Goal: Task Accomplishment & Management: Complete application form

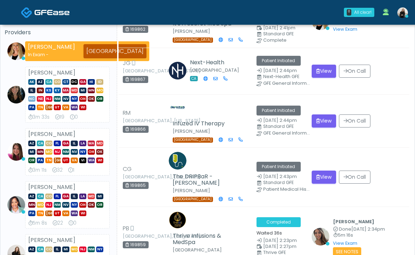
scroll to position [78, 0]
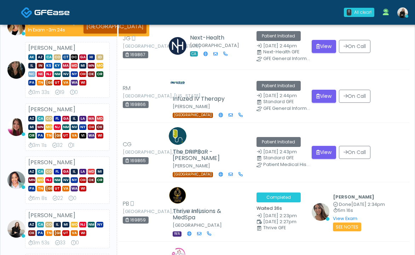
click at [48, 11] on img at bounding box center [51, 12] width 35 height 7
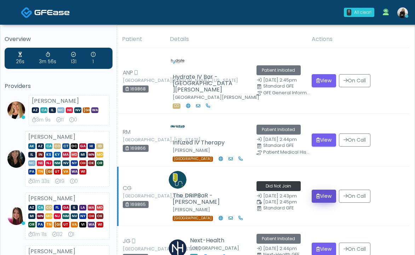
click at [321, 190] on button "View" at bounding box center [324, 196] width 24 height 13
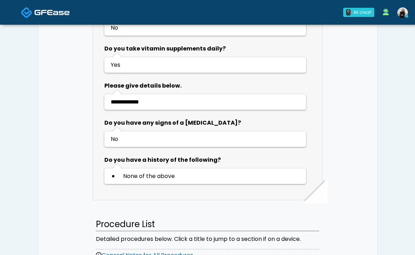
click at [36, 13] on img at bounding box center [51, 12] width 35 height 7
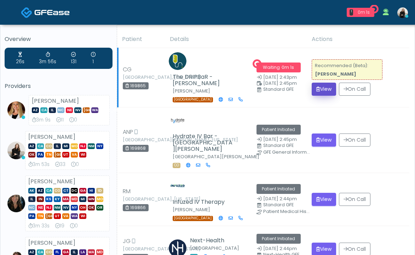
click at [318, 87] on icon "submit" at bounding box center [318, 89] width 4 height 5
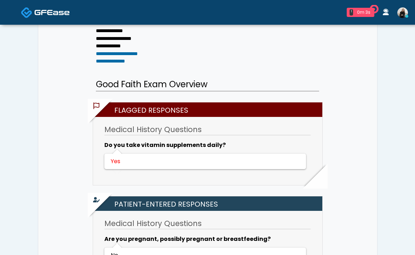
scroll to position [142, 0]
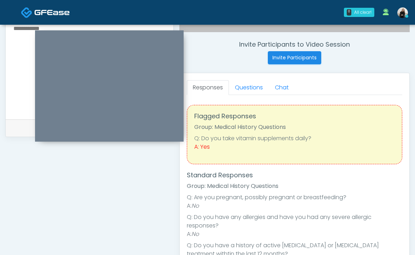
scroll to position [240, 0]
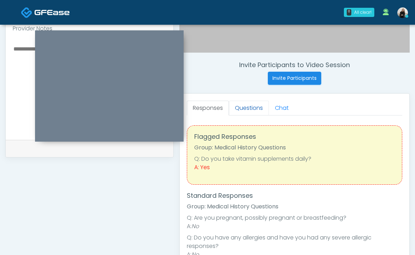
click at [244, 102] on link "Questions" at bounding box center [249, 108] width 40 height 15
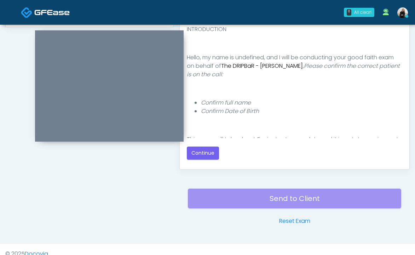
scroll to position [379, 0]
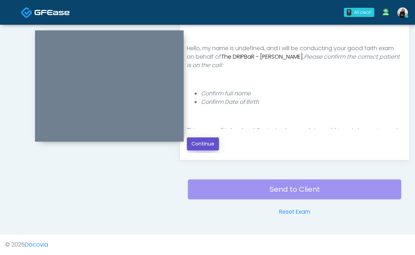
click at [204, 145] on button "Continue" at bounding box center [203, 144] width 32 height 13
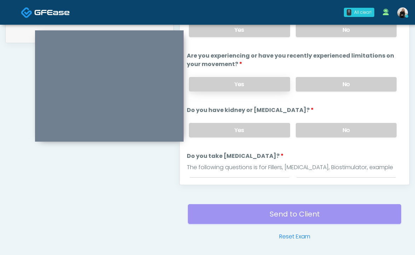
scroll to position [326, 0]
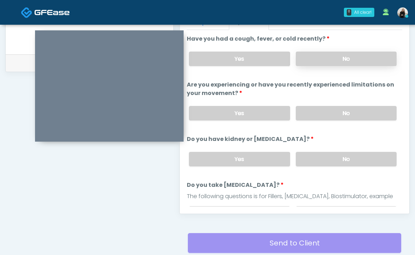
click at [318, 54] on label "No" at bounding box center [346, 59] width 101 height 14
click at [303, 111] on label "No" at bounding box center [346, 113] width 101 height 14
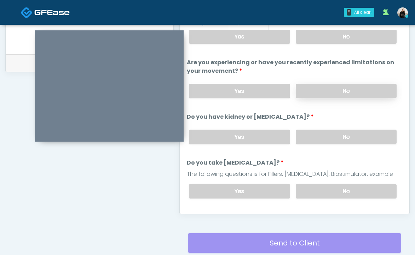
scroll to position [38, 0]
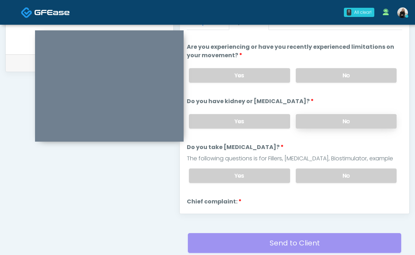
click at [304, 124] on label "No" at bounding box center [346, 121] width 101 height 14
click at [304, 172] on label "No" at bounding box center [346, 176] width 101 height 14
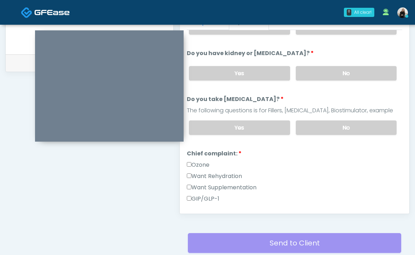
scroll to position [155, 0]
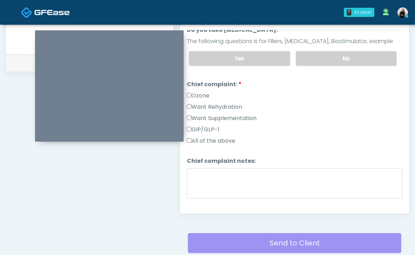
click at [234, 106] on label "Want Rehydration" at bounding box center [214, 107] width 55 height 8
click at [232, 118] on label "Want Supplementation" at bounding box center [222, 118] width 70 height 8
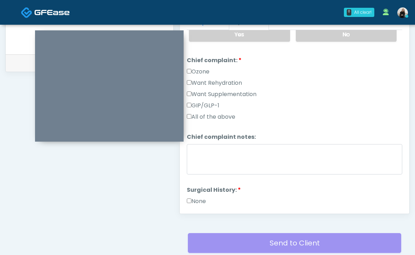
scroll to position [268, 0]
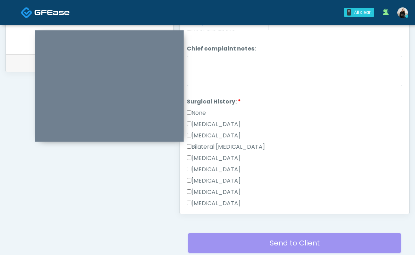
click at [196, 112] on label "None" at bounding box center [196, 113] width 19 height 8
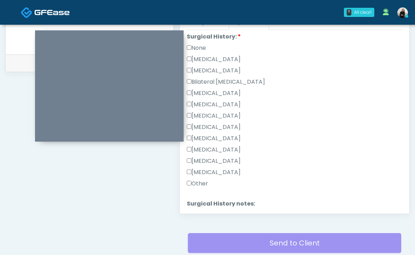
scroll to position [390, 0]
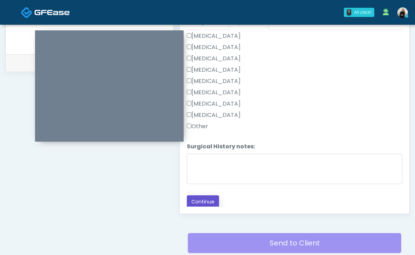
click at [209, 204] on button "Continue" at bounding box center [203, 202] width 32 height 13
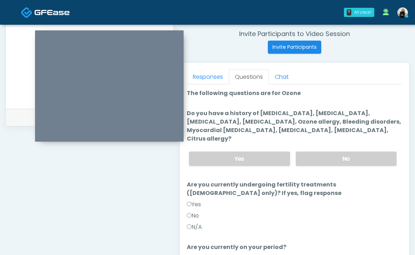
scroll to position [267, 0]
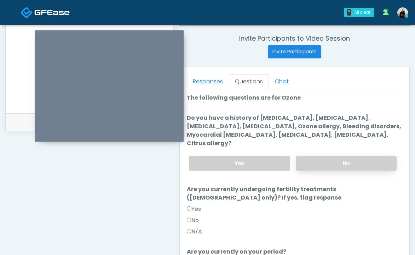
click at [313, 156] on label "No" at bounding box center [346, 163] width 101 height 14
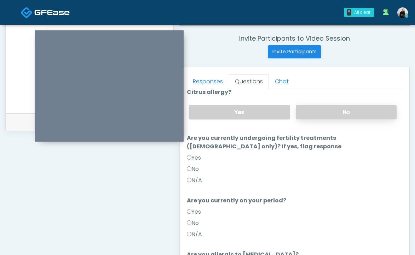
scroll to position [86, 0]
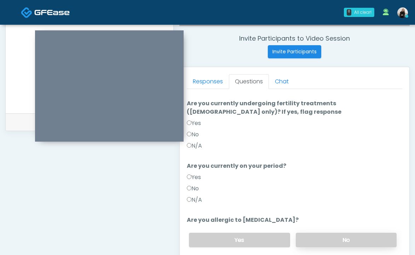
click at [326, 233] on label "No" at bounding box center [346, 240] width 101 height 14
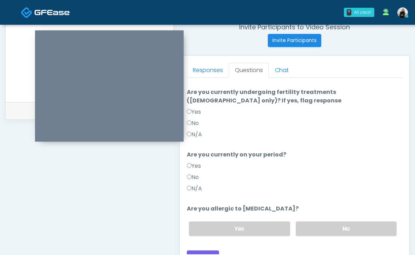
scroll to position [284, 0]
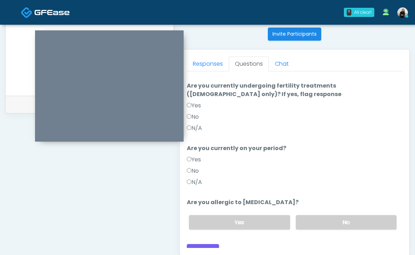
click at [191, 167] on label "No" at bounding box center [193, 171] width 12 height 8
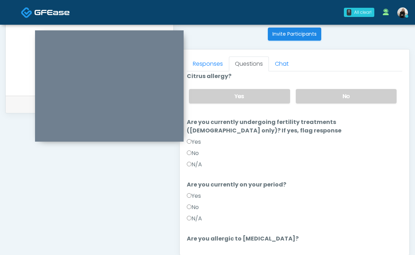
scroll to position [23, 0]
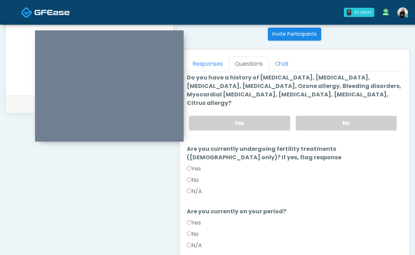
click at [193, 176] on label "No" at bounding box center [193, 180] width 12 height 8
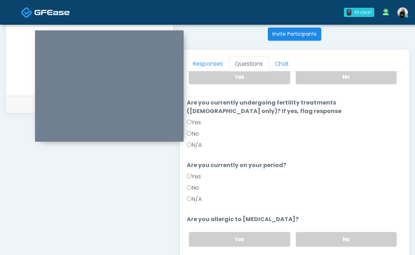
scroll to position [86, 0]
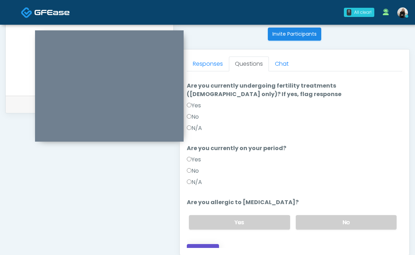
click at [203, 244] on button "Continue" at bounding box center [203, 250] width 32 height 13
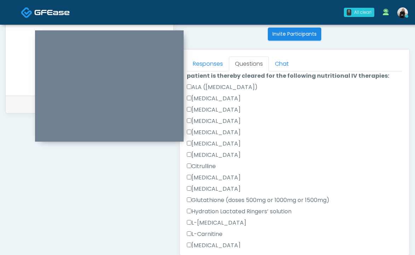
scroll to position [379, 0]
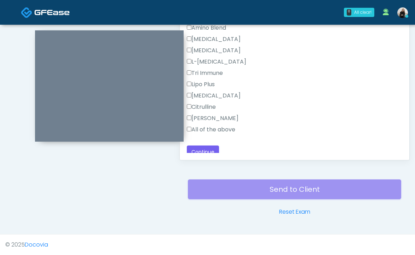
click at [203, 126] on label "All of the above" at bounding box center [211, 130] width 48 height 8
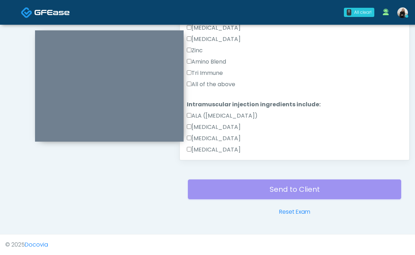
scroll to position [307, 0]
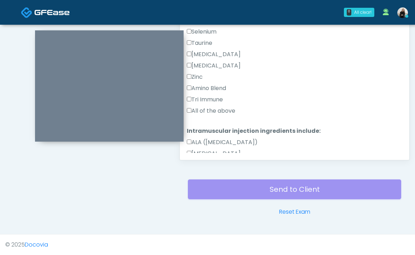
click at [202, 111] on label "All of the above" at bounding box center [211, 111] width 48 height 8
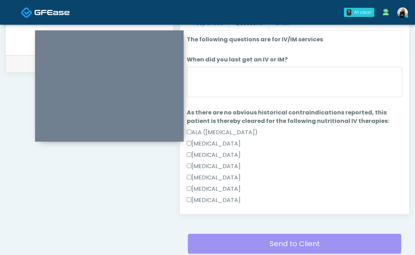
scroll to position [307, 0]
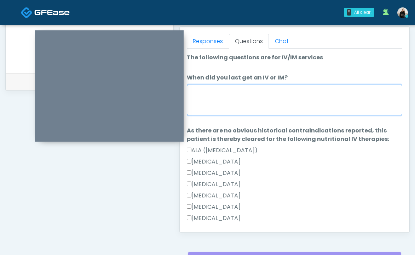
click at [202, 105] on textarea "When did you last get an IV or IM?" at bounding box center [294, 100] width 215 height 30
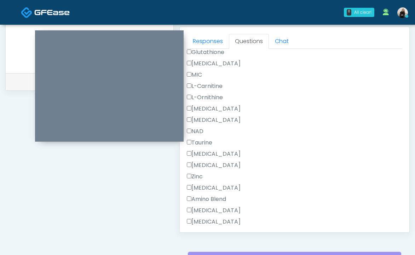
scroll to position [630, 0]
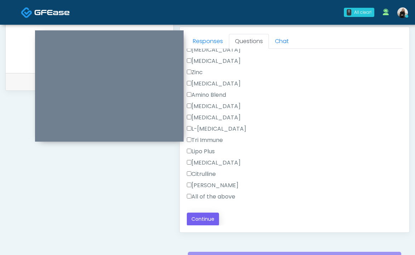
type textarea "**********"
click at [202, 222] on button "Continue" at bounding box center [203, 219] width 32 height 13
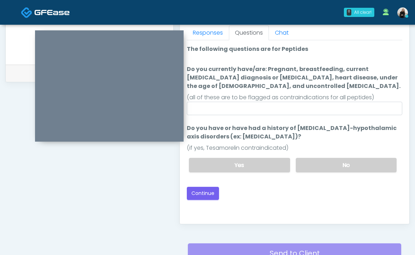
scroll to position [315, 0]
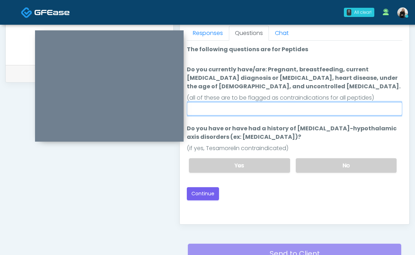
click at [238, 107] on input "Do you currently have/are: Pregnant, breastfeeding, current cancer diagnosis or…" at bounding box center [294, 108] width 215 height 13
type input "**"
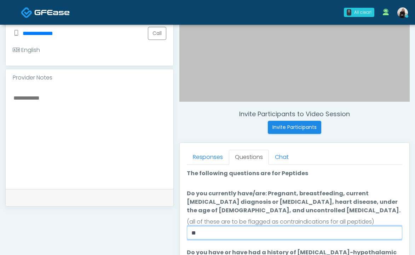
scroll to position [374, 0]
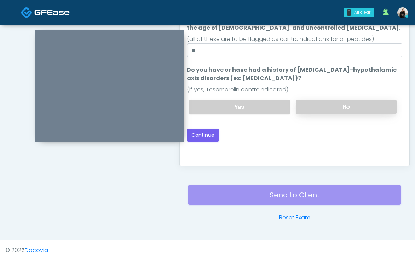
click at [318, 107] on label "No" at bounding box center [346, 107] width 101 height 14
click at [206, 138] on button "Continue" at bounding box center [203, 135] width 32 height 13
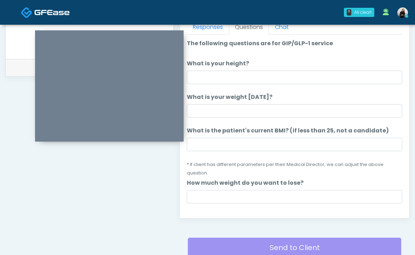
scroll to position [297, 0]
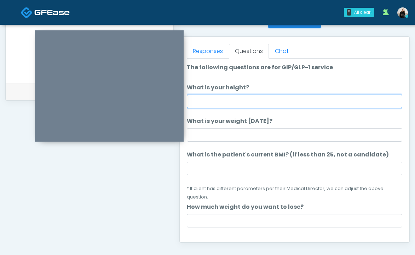
click at [244, 99] on input "What is your height?" at bounding box center [294, 101] width 215 height 13
type input "******"
click at [201, 101] on input "******" at bounding box center [294, 101] width 215 height 13
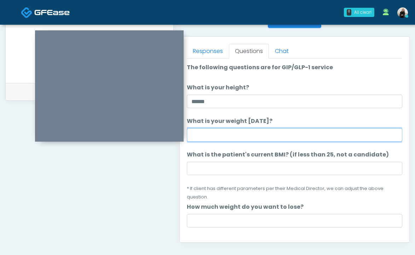
click at [197, 132] on input "What is your weight today?" at bounding box center [294, 134] width 215 height 13
type input "***"
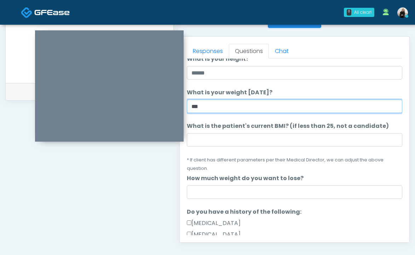
scroll to position [39, 0]
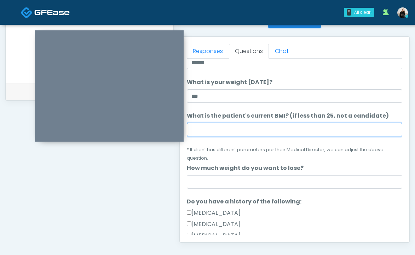
click at [218, 127] on input "What is the patient's current BMI? (if less than 25, not a candidate)" at bounding box center [294, 129] width 215 height 13
paste input "****"
type input "****"
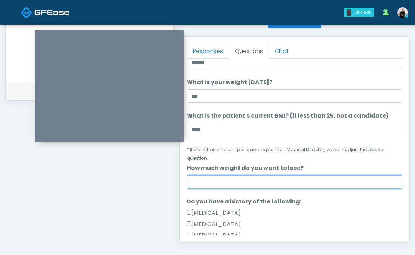
click at [246, 180] on input "How much weight do you want to lose?" at bounding box center [294, 181] width 215 height 13
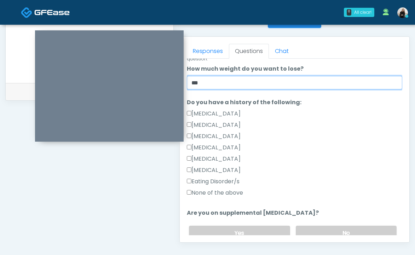
scroll to position [146, 0]
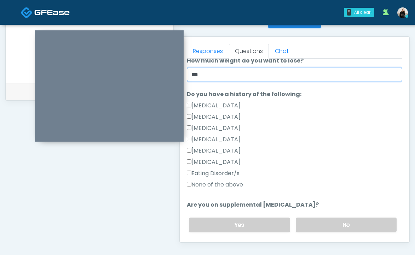
type input "***"
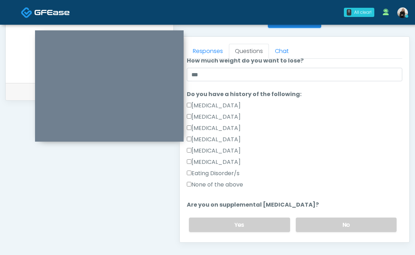
click at [228, 187] on label "None of the above" at bounding box center [215, 185] width 56 height 8
click at [325, 220] on label "No" at bounding box center [346, 225] width 101 height 14
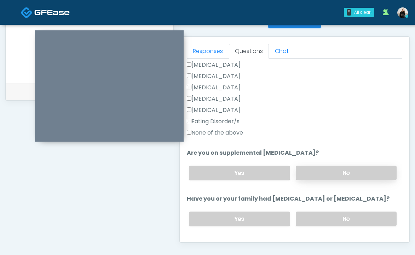
scroll to position [265, 0]
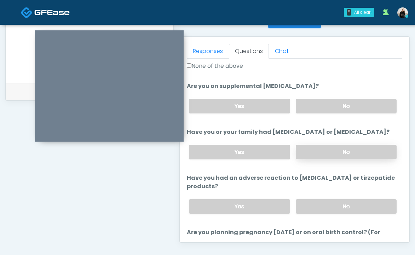
click at [316, 157] on label "No" at bounding box center [346, 152] width 101 height 14
click at [314, 206] on label "No" at bounding box center [346, 206] width 101 height 14
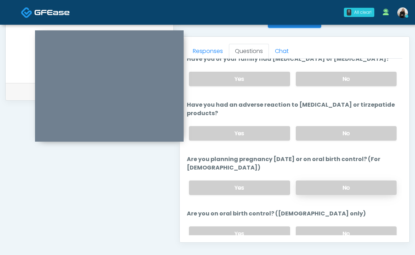
click at [313, 186] on label "No" at bounding box center [346, 188] width 101 height 14
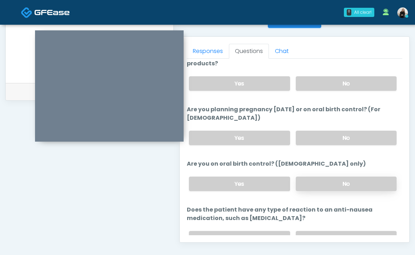
click at [311, 183] on label "No" at bounding box center [346, 184] width 101 height 14
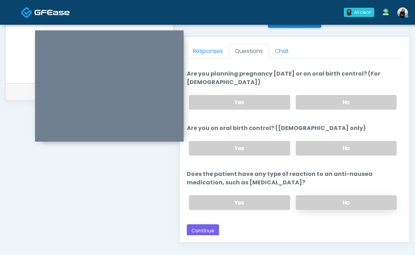
click at [305, 197] on label "No" at bounding box center [346, 203] width 101 height 14
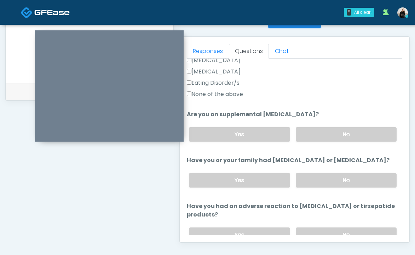
scroll to position [424, 0]
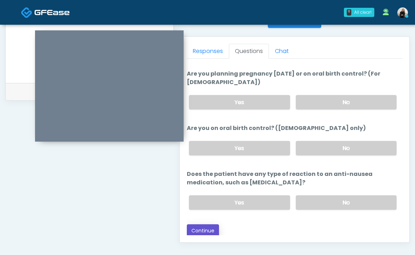
click at [193, 230] on button "Continue" at bounding box center [203, 231] width 32 height 13
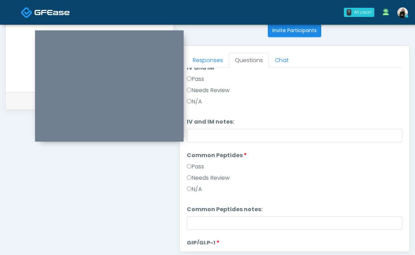
scroll to position [0, 0]
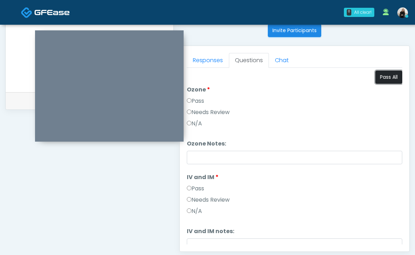
click at [388, 75] on button "Pass All" at bounding box center [388, 77] width 27 height 13
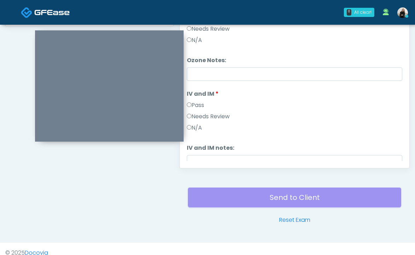
scroll to position [205, 0]
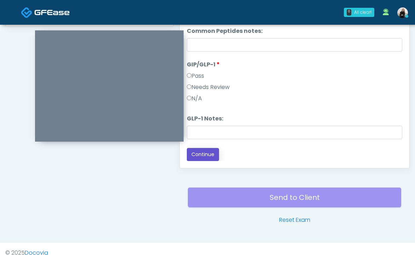
click at [206, 152] on button "Continue" at bounding box center [203, 154] width 32 height 13
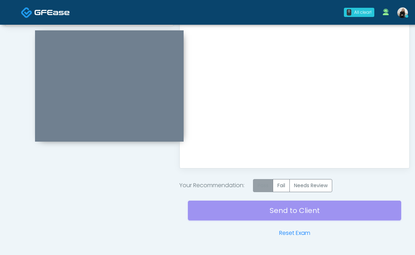
click at [271, 186] on label "Pass" at bounding box center [263, 185] width 20 height 13
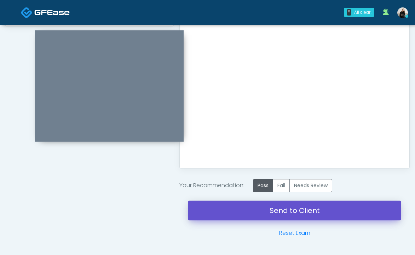
click at [266, 213] on link "Send to Client" at bounding box center [294, 211] width 213 height 20
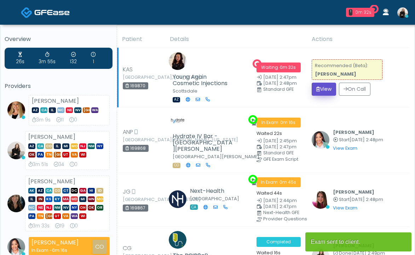
click at [318, 86] on button "View" at bounding box center [324, 89] width 24 height 13
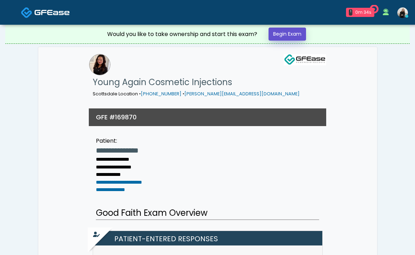
click at [293, 36] on link "Begin Exam" at bounding box center [286, 34] width 37 height 13
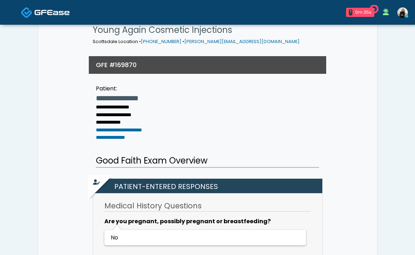
scroll to position [113, 0]
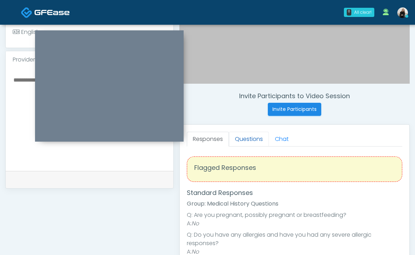
click at [257, 138] on link "Questions" at bounding box center [249, 139] width 40 height 15
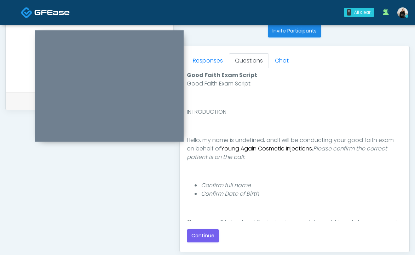
scroll to position [329, 0]
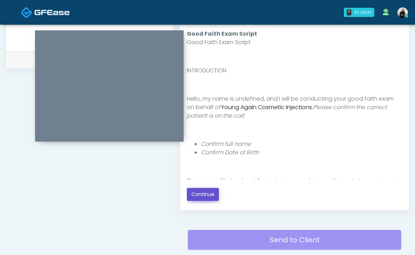
click at [208, 192] on button "Continue" at bounding box center [203, 194] width 32 height 13
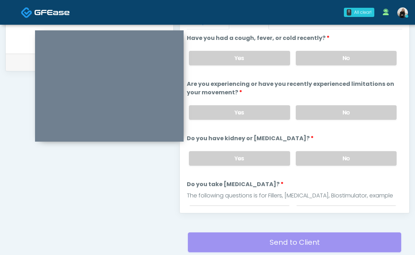
scroll to position [280, 0]
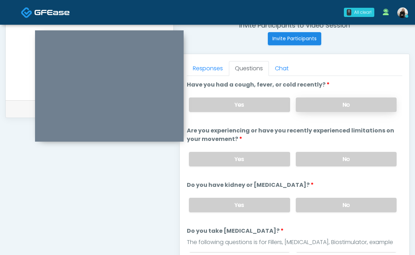
click at [328, 107] on label "No" at bounding box center [346, 105] width 101 height 14
click at [325, 163] on label "No" at bounding box center [346, 159] width 101 height 14
click at [316, 202] on label "No" at bounding box center [346, 205] width 101 height 14
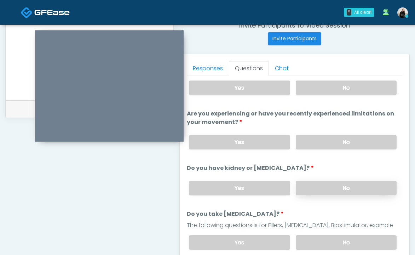
scroll to position [75, 0]
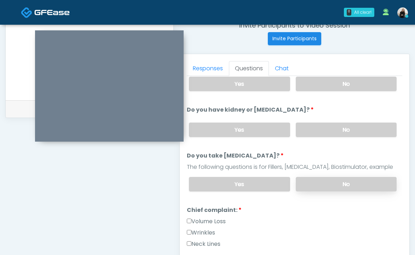
click at [317, 177] on label "No" at bounding box center [346, 184] width 101 height 14
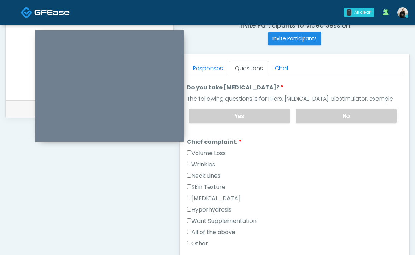
scroll to position [167, 0]
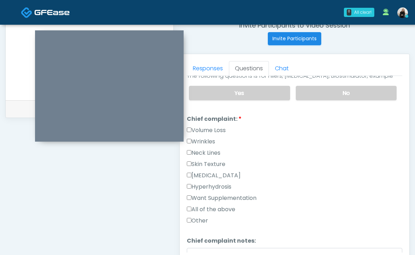
click at [209, 139] on label "Wrinkles" at bounding box center [201, 142] width 28 height 8
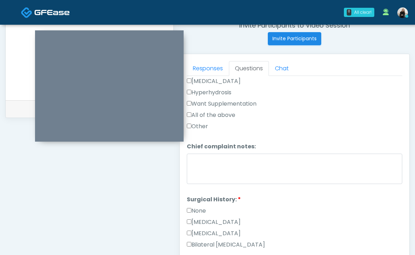
scroll to position [325, 0]
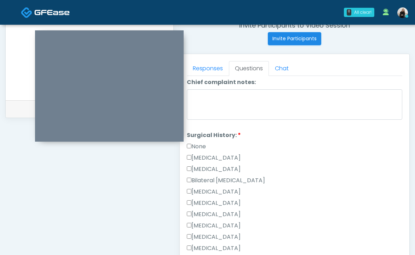
click at [206, 145] on label "None" at bounding box center [196, 146] width 19 height 8
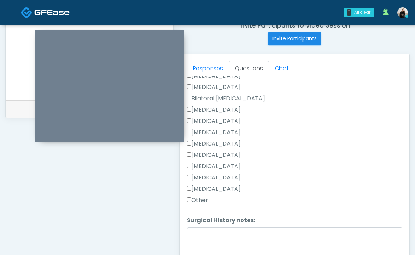
click at [203, 199] on label "Other" at bounding box center [197, 200] width 21 height 8
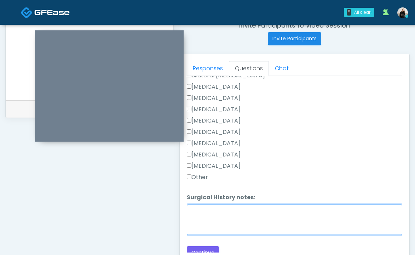
click at [203, 217] on textarea "Surgical History notes:" at bounding box center [294, 220] width 215 height 30
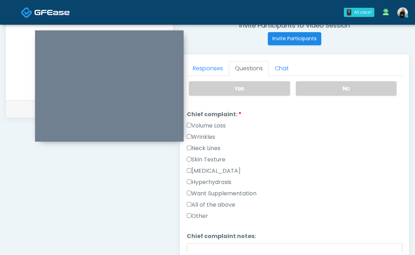
scroll to position [166, 0]
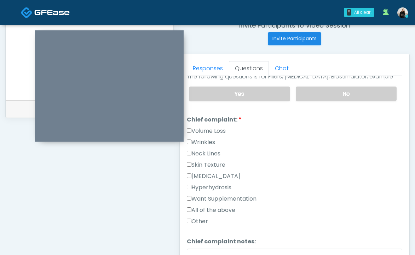
type textarea "**********"
click at [197, 134] on div "Volume Loss" at bounding box center [294, 132] width 215 height 11
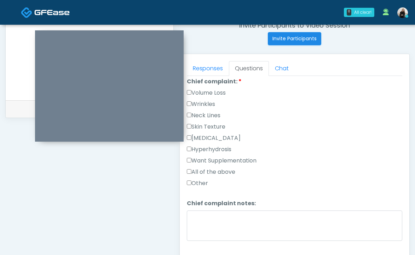
click at [204, 92] on label "Volume Loss" at bounding box center [206, 93] width 39 height 8
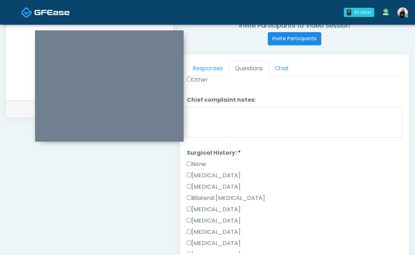
scroll to position [435, 0]
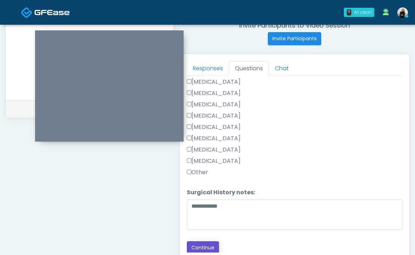
click at [204, 244] on button "Continue" at bounding box center [203, 247] width 32 height 13
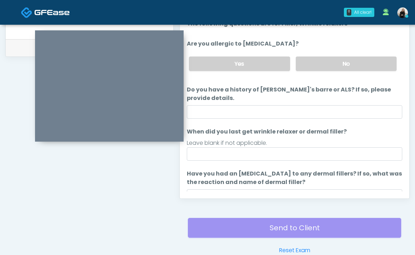
scroll to position [305, 0]
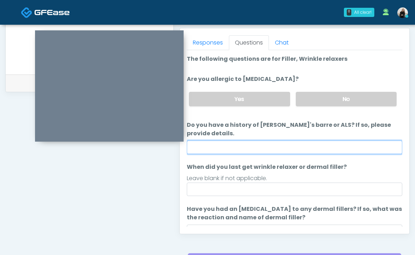
click at [242, 142] on input "Do you have a history of [PERSON_NAME]'s barre or ALS? If so, please provide de…" at bounding box center [294, 147] width 215 height 13
type input "**"
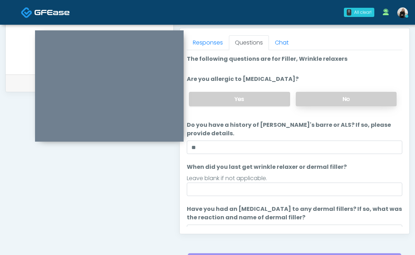
click at [305, 98] on label "No" at bounding box center [346, 99] width 101 height 14
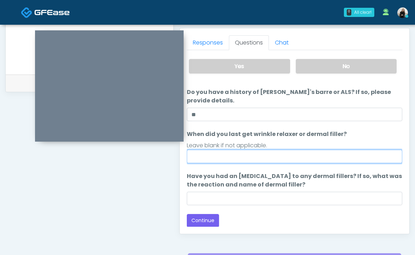
click at [279, 161] on input "When did you last get wrinkle relaxer or dermal filler?" at bounding box center [294, 156] width 215 height 13
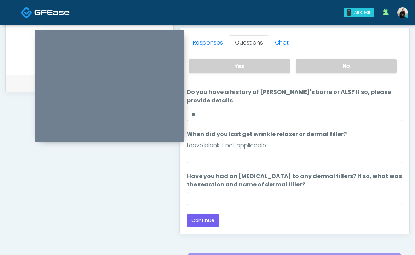
click at [293, 190] on li "Have you had an [MEDICAL_DATA] to any dermal fillers? If so, what was the react…" at bounding box center [294, 188] width 215 height 33
click at [291, 206] on div "Loading... Connecting to your agent... Please wait while we prepare your person…" at bounding box center [294, 124] width 215 height 205
click at [291, 205] on div "Loading... Connecting to your agent... Please wait while we prepare your person…" at bounding box center [294, 124] width 215 height 205
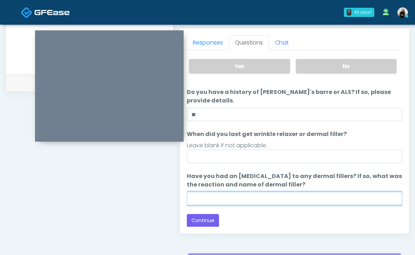
click at [289, 201] on input "Have you had an [MEDICAL_DATA] to any dermal fillers? If so, what was the react…" at bounding box center [294, 198] width 215 height 13
type input "**"
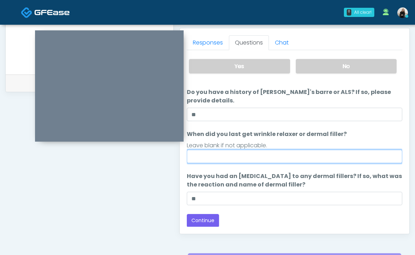
click at [240, 151] on input "When did you last get wrinkle relaxer or dermal filler?" at bounding box center [294, 156] width 215 height 13
type input "****"
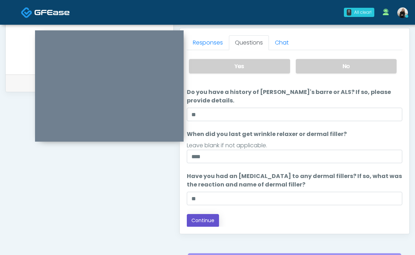
click at [214, 220] on button "Continue" at bounding box center [203, 220] width 32 height 13
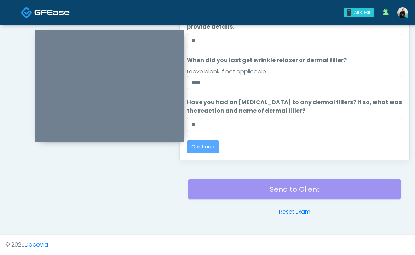
scroll to position [0, 0]
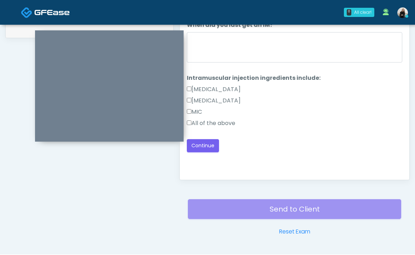
click at [230, 126] on label "All of the above" at bounding box center [211, 123] width 48 height 8
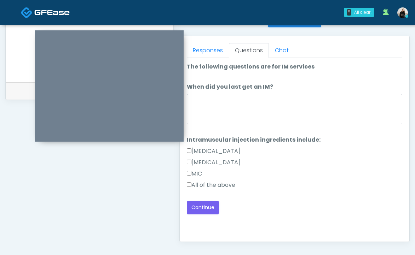
scroll to position [275, 0]
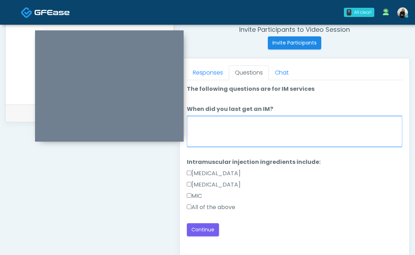
click at [230, 127] on textarea "When did you last get an IM?" at bounding box center [294, 131] width 215 height 30
type textarea "**********"
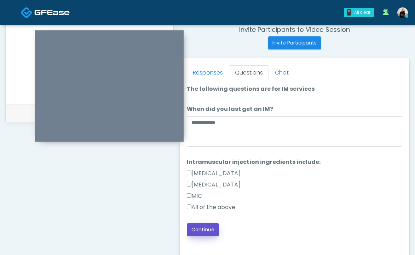
click at [205, 231] on button "Continue" at bounding box center [203, 229] width 32 height 13
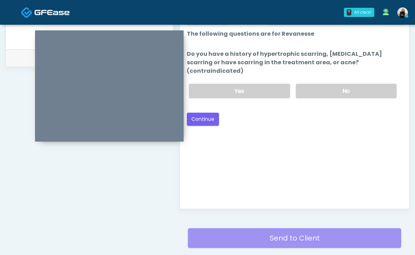
scroll to position [323, 0]
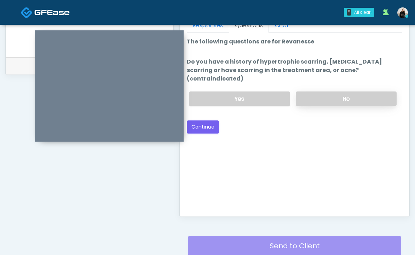
click at [324, 92] on label "No" at bounding box center [346, 99] width 101 height 14
click at [199, 121] on button "Continue" at bounding box center [203, 127] width 32 height 13
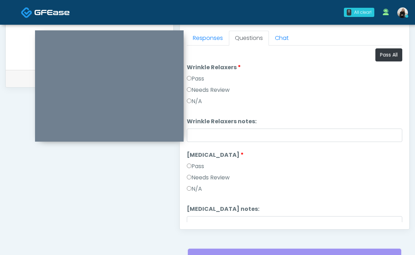
scroll to position [269, 0]
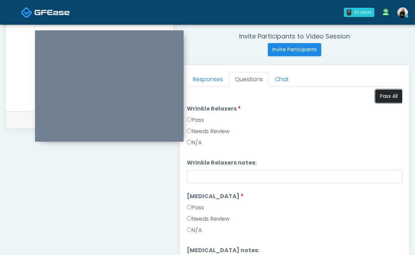
click at [379, 95] on button "Pass All" at bounding box center [388, 96] width 27 height 13
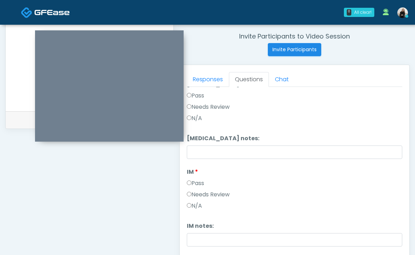
scroll to position [205, 0]
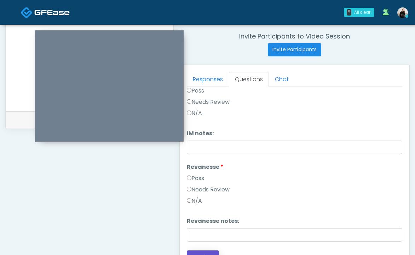
click at [207, 253] on button "Continue" at bounding box center [203, 257] width 32 height 13
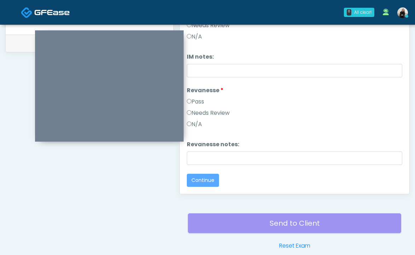
scroll to position [0, 0]
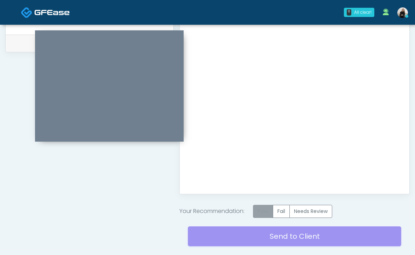
click at [263, 210] on label "Pass" at bounding box center [263, 211] width 20 height 13
click at [272, 244] on div "Send to Client Reset Exam" at bounding box center [294, 240] width 213 height 45
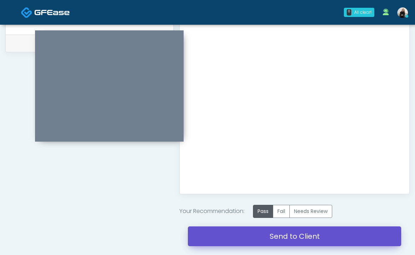
click at [278, 237] on link "Send to Client" at bounding box center [294, 237] width 213 height 20
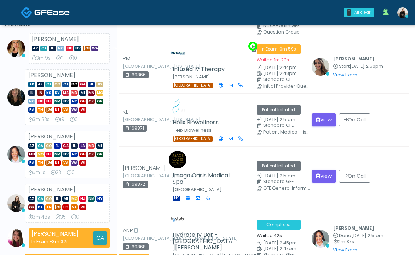
scroll to position [60, 0]
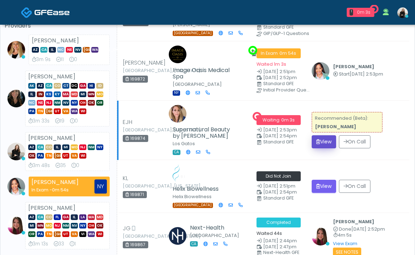
click at [320, 145] on button "View" at bounding box center [324, 141] width 24 height 13
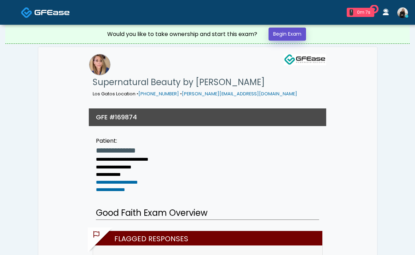
click at [295, 38] on link "Begin Exam" at bounding box center [286, 34] width 37 height 13
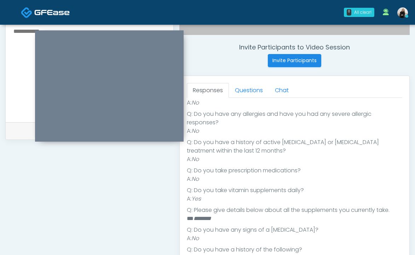
scroll to position [38, 0]
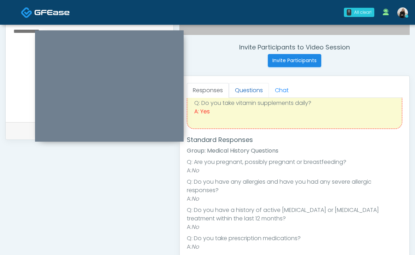
click at [256, 91] on link "Questions" at bounding box center [249, 90] width 40 height 15
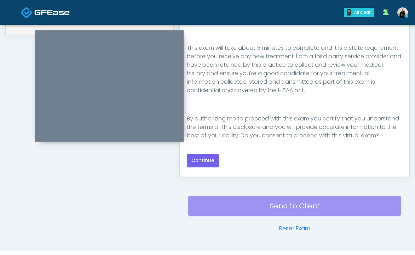
scroll to position [379, 0]
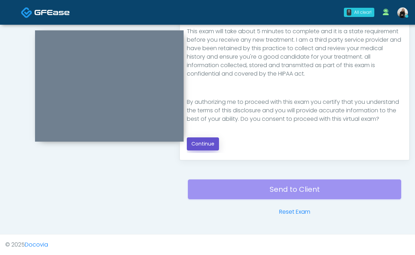
click at [210, 147] on button "Continue" at bounding box center [203, 144] width 32 height 13
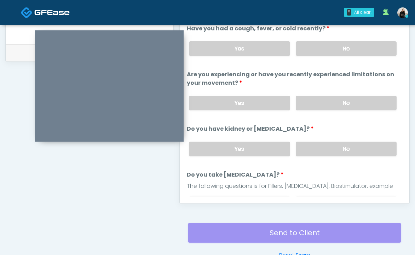
scroll to position [324, 0]
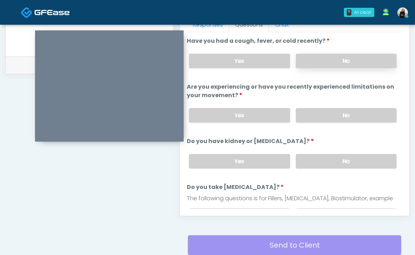
click at [314, 64] on label "No" at bounding box center [346, 61] width 101 height 14
click at [320, 114] on label "No" at bounding box center [346, 115] width 101 height 14
click at [321, 158] on label "No" at bounding box center [346, 161] width 101 height 14
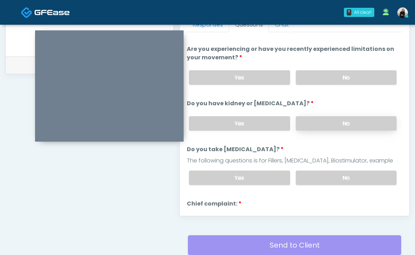
scroll to position [58, 0]
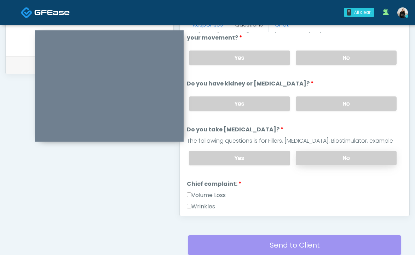
click at [320, 158] on label "No" at bounding box center [346, 158] width 101 height 14
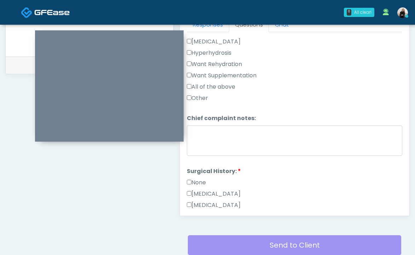
scroll to position [280, 0]
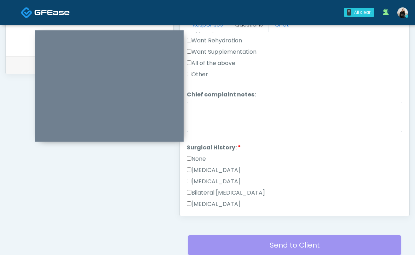
click at [202, 159] on label "None" at bounding box center [196, 159] width 19 height 8
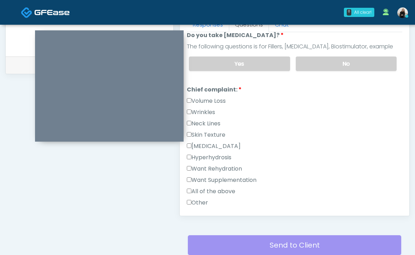
scroll to position [149, 0]
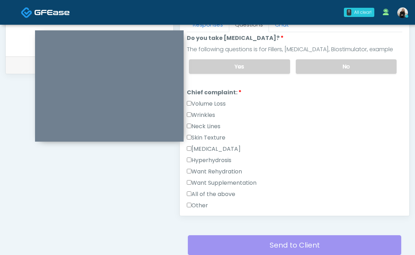
click at [204, 112] on label "Wrinkles" at bounding box center [201, 115] width 28 height 8
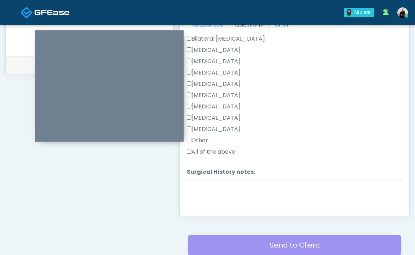
scroll to position [458, 0]
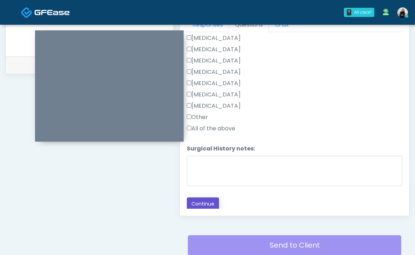
click at [206, 201] on button "Continue" at bounding box center [203, 204] width 32 height 13
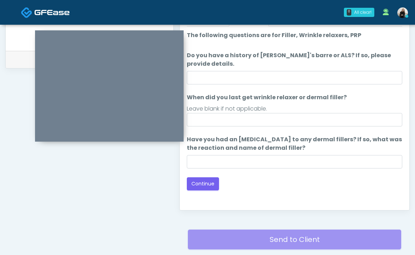
scroll to position [326, 0]
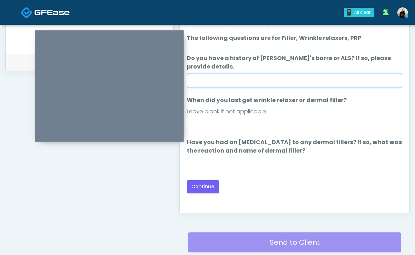
click at [237, 80] on input "Do you have a history of Guillain's barre or ALS? If so, please provide details." at bounding box center [294, 80] width 215 height 13
type input "**"
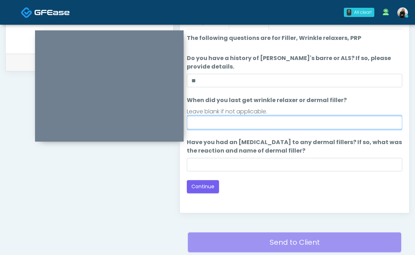
click at [225, 125] on input "When did you last get wrinkle relaxer or dermal filler?" at bounding box center [294, 122] width 215 height 13
click at [194, 122] on input "********" at bounding box center [294, 122] width 215 height 13
type input "********"
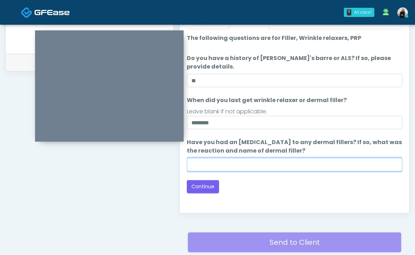
click at [215, 159] on input "Have you had an allergic response to any dermal fillers? If so, what was the re…" at bounding box center [294, 164] width 215 height 13
type input "**"
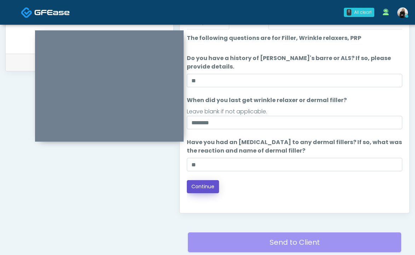
click at [202, 185] on button "Continue" at bounding box center [203, 186] width 32 height 13
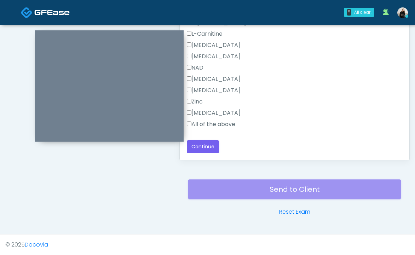
click at [212, 124] on label "All of the above" at bounding box center [211, 124] width 48 height 8
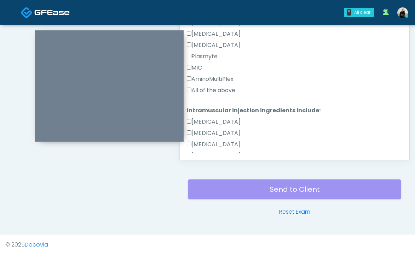
click at [208, 91] on label "All of the above" at bounding box center [211, 90] width 48 height 8
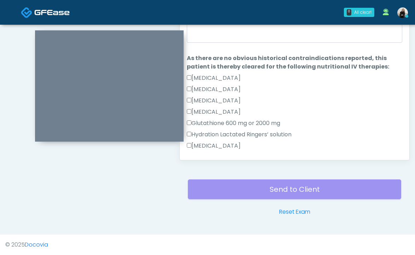
scroll to position [323, 0]
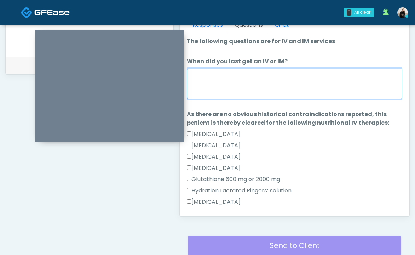
click at [208, 91] on textarea "When did you last get an IV or IM?" at bounding box center [294, 84] width 215 height 30
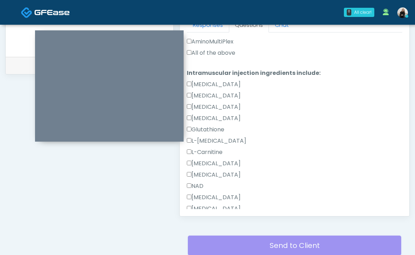
scroll to position [392, 0]
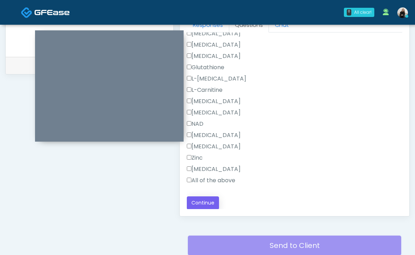
type textarea "**********"
click at [203, 197] on button "Continue" at bounding box center [203, 203] width 32 height 13
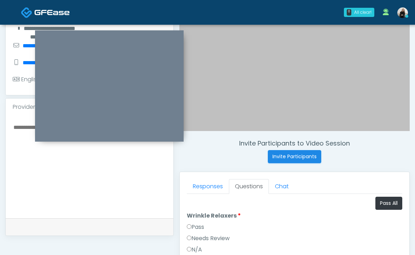
scroll to position [132, 0]
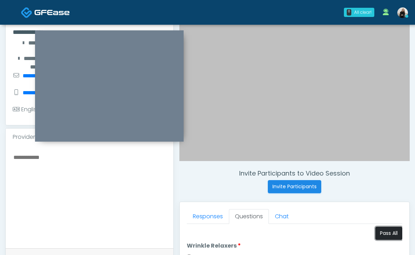
click at [382, 235] on button "Pass All" at bounding box center [388, 233] width 27 height 13
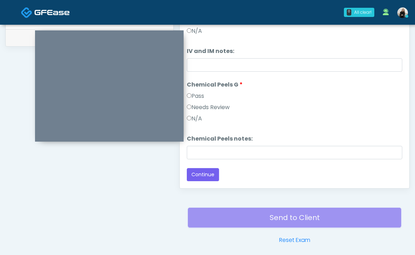
scroll to position [378, 0]
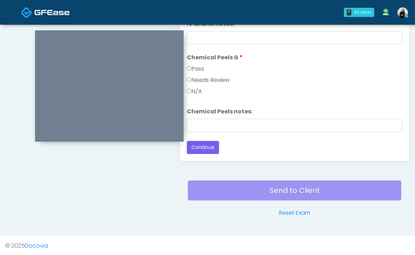
click at [206, 142] on button "Continue" at bounding box center [203, 147] width 32 height 13
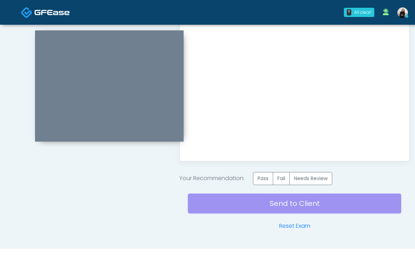
scroll to position [0, 0]
click at [265, 179] on label "Pass" at bounding box center [263, 178] width 20 height 13
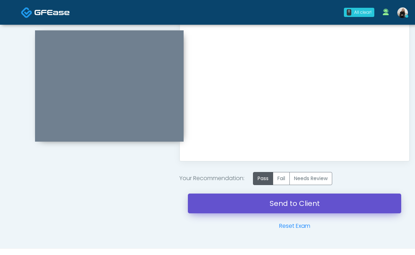
click at [266, 208] on link "Send to Client" at bounding box center [294, 204] width 213 height 20
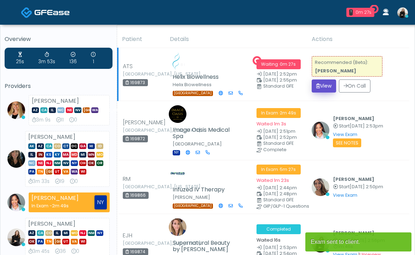
click at [318, 80] on button "View" at bounding box center [324, 86] width 24 height 13
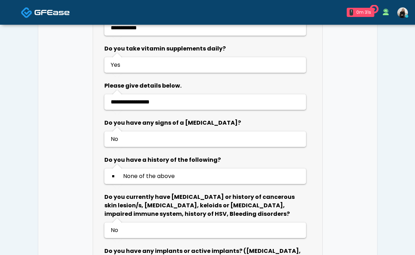
scroll to position [585, 0]
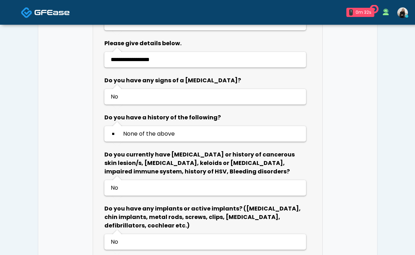
click at [47, 17] on link at bounding box center [45, 12] width 49 height 23
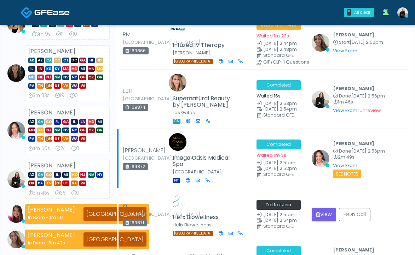
scroll to position [91, 0]
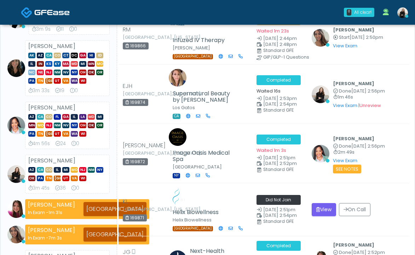
click at [40, 8] on span at bounding box center [51, 12] width 35 height 10
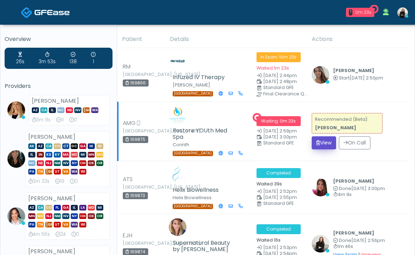
click at [321, 143] on button "View" at bounding box center [324, 142] width 24 height 13
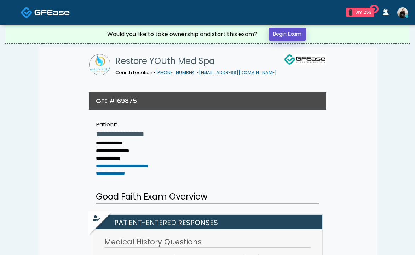
click at [297, 31] on link "Begin Exam" at bounding box center [286, 34] width 37 height 13
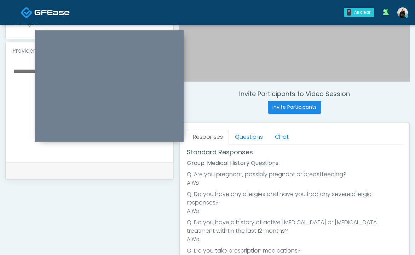
scroll to position [131, 0]
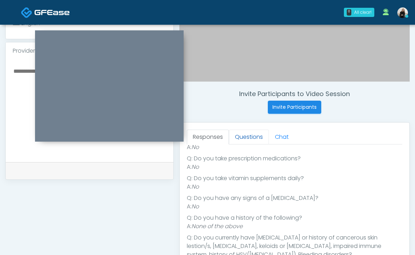
click at [247, 139] on link "Questions" at bounding box center [249, 137] width 40 height 15
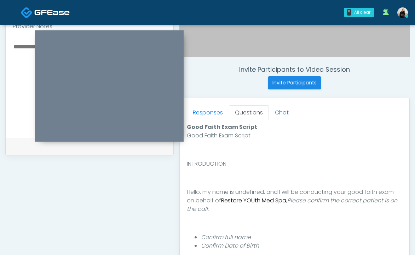
scroll to position [323, 0]
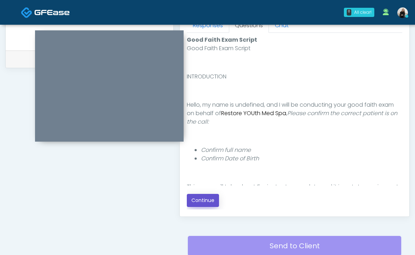
click at [197, 199] on button "Continue" at bounding box center [203, 200] width 32 height 13
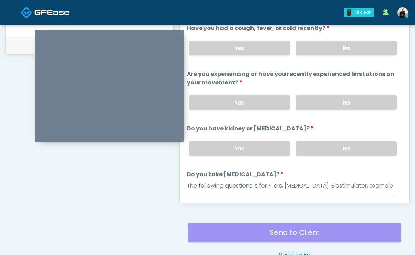
scroll to position [299, 0]
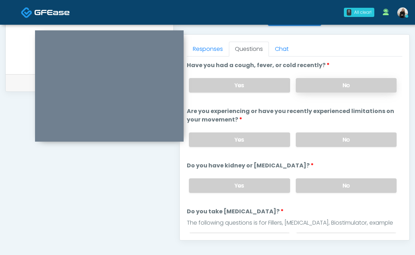
click at [340, 86] on label "No" at bounding box center [346, 85] width 101 height 14
click at [332, 144] on label "No" at bounding box center [346, 140] width 101 height 14
click at [323, 183] on label "No" at bounding box center [346, 186] width 101 height 14
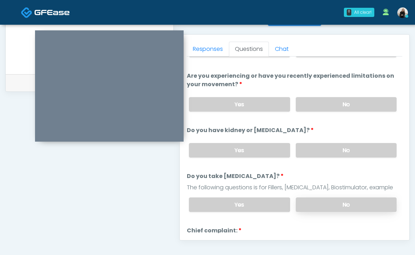
click at [318, 204] on label "No" at bounding box center [346, 205] width 101 height 14
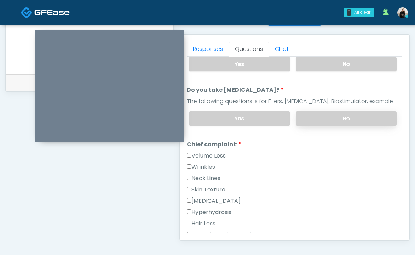
scroll to position [188, 0]
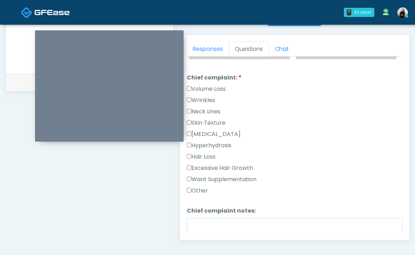
click at [210, 103] on label "Wrinkles" at bounding box center [201, 100] width 28 height 8
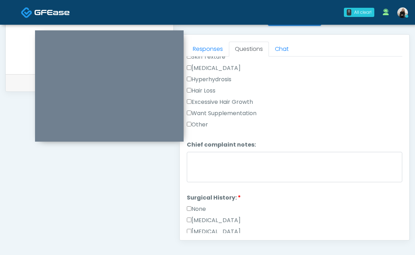
scroll to position [287, 0]
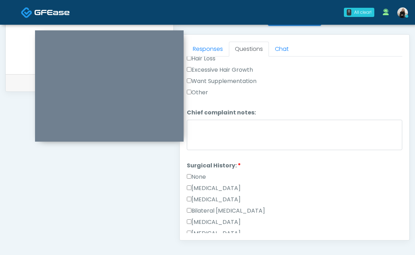
click at [196, 173] on label "None" at bounding box center [196, 177] width 19 height 8
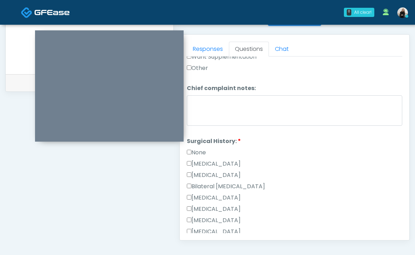
scroll to position [316, 0]
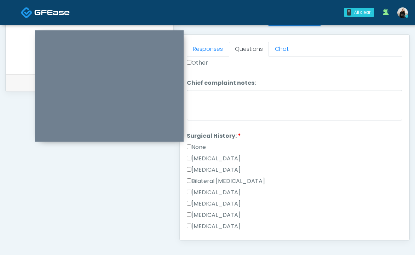
click at [196, 158] on label "Cesarean Section" at bounding box center [214, 159] width 54 height 8
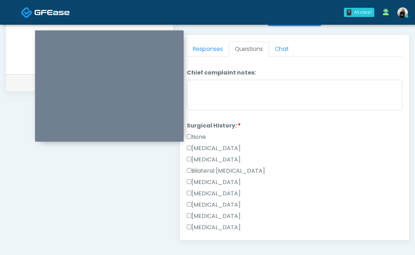
scroll to position [328, 0]
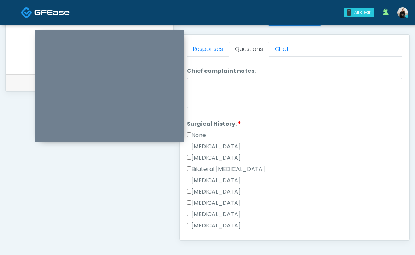
click at [196, 158] on label "Hysterectomy" at bounding box center [214, 158] width 54 height 8
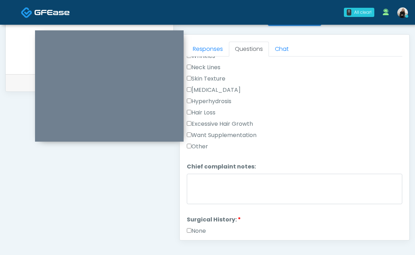
scroll to position [127, 0]
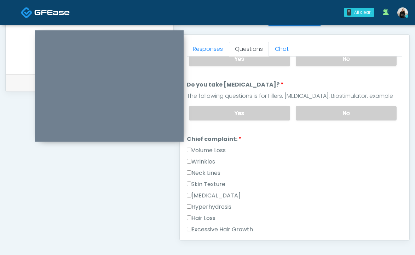
click at [196, 158] on label "Wrinkles" at bounding box center [201, 162] width 28 height 8
click at [197, 182] on label "Skin Texture" at bounding box center [206, 184] width 39 height 8
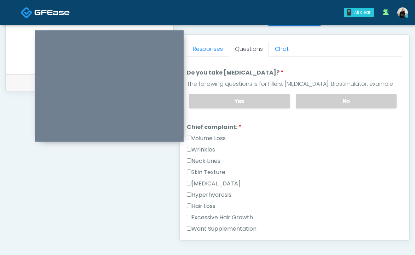
click at [197, 182] on label "Hyperpigmentation" at bounding box center [214, 184] width 54 height 8
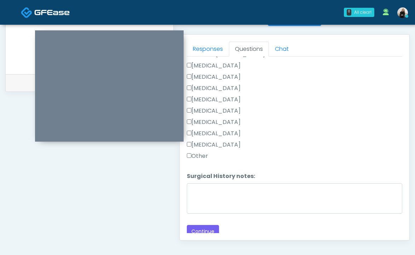
scroll to position [447, 0]
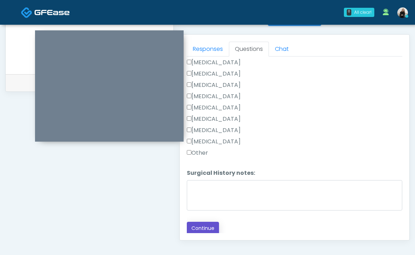
click at [196, 227] on button "Continue" at bounding box center [203, 228] width 32 height 13
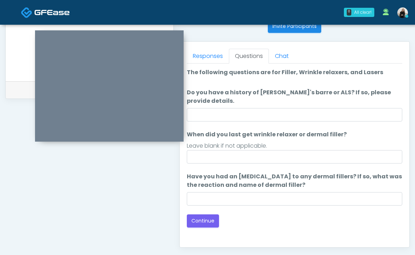
scroll to position [272, 0]
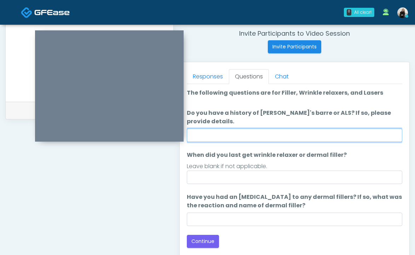
click at [258, 135] on input "Do you have a history of [PERSON_NAME]'s barre or ALS? If so, please provide de…" at bounding box center [294, 135] width 215 height 13
type input "**"
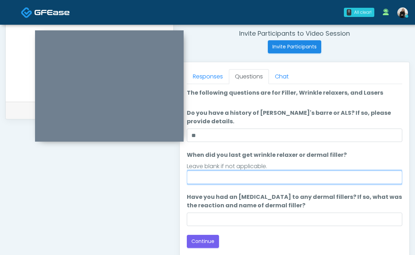
click at [221, 179] on input "When did you last get wrinkle relaxer or dermal filler?" at bounding box center [294, 177] width 215 height 13
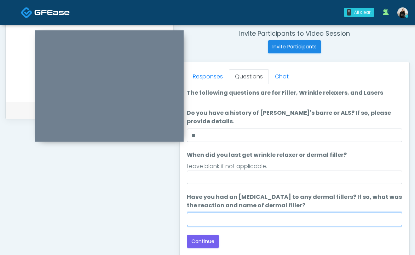
click at [257, 216] on input "Have you had an allergic response to any dermal fillers? If so, what was the re…" at bounding box center [294, 219] width 215 height 13
type input "**"
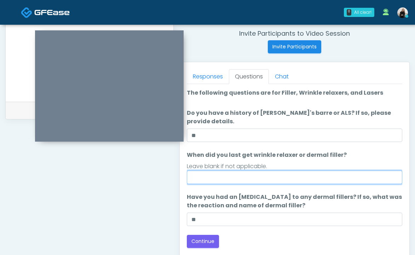
click at [246, 179] on input "When did you last get wrinkle relaxer or dermal filler?" at bounding box center [294, 177] width 215 height 13
type input "*****"
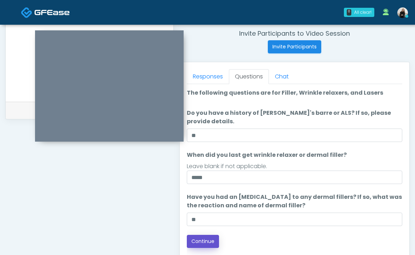
click at [204, 246] on button "Continue" at bounding box center [203, 241] width 32 height 13
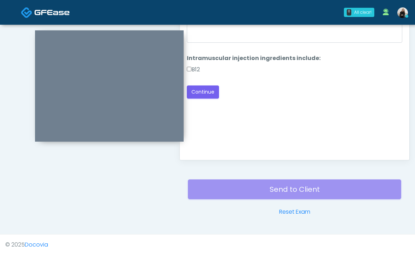
scroll to position [322, 0]
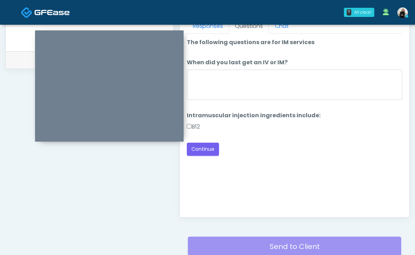
click at [192, 127] on label "B12" at bounding box center [193, 127] width 13 height 8
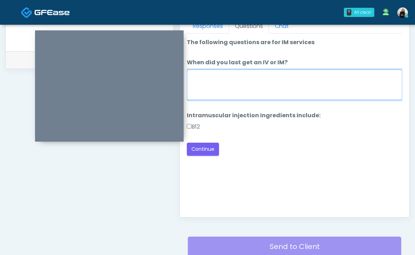
click at [218, 99] on textarea "When did you last get an IV or IM?" at bounding box center [294, 85] width 215 height 30
type textarea "**********"
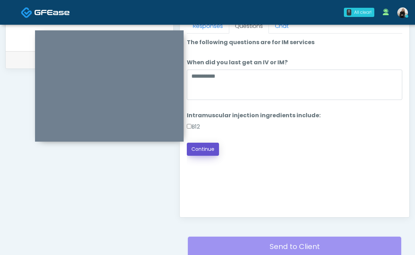
click at [212, 143] on button "Continue" at bounding box center [203, 149] width 32 height 13
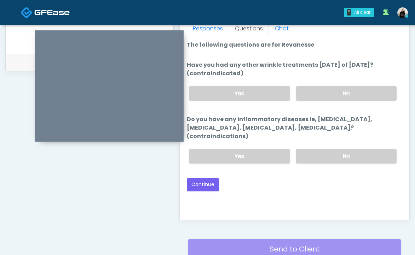
scroll to position [312, 0]
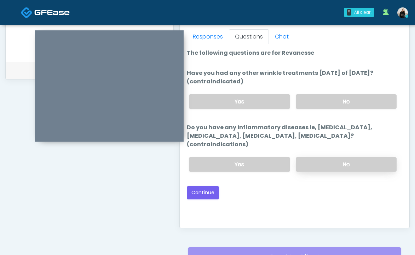
click at [331, 157] on label "No" at bounding box center [346, 164] width 101 height 14
click at [333, 100] on label "No" at bounding box center [346, 101] width 101 height 14
click at [215, 186] on button "Continue" at bounding box center [203, 192] width 32 height 13
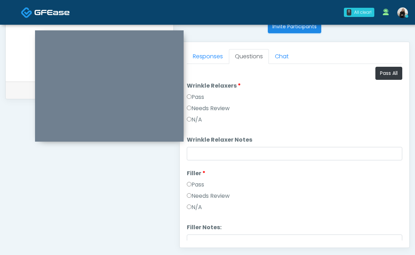
scroll to position [233, 0]
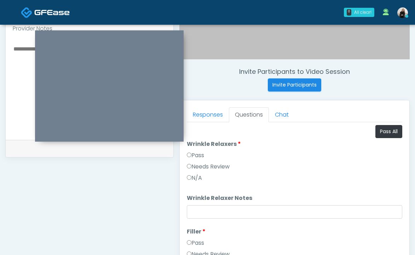
click at [380, 128] on button "Pass All" at bounding box center [388, 131] width 27 height 13
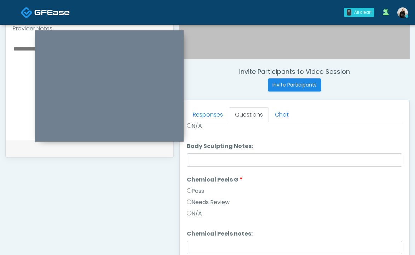
scroll to position [731, 0]
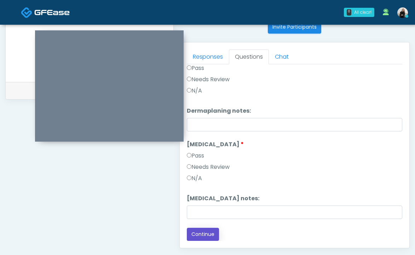
click at [210, 229] on button "Continue" at bounding box center [203, 234] width 32 height 13
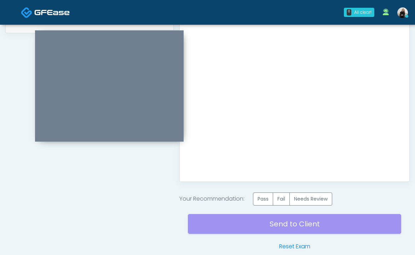
scroll to position [0, 0]
click at [265, 194] on label "Pass" at bounding box center [263, 199] width 20 height 13
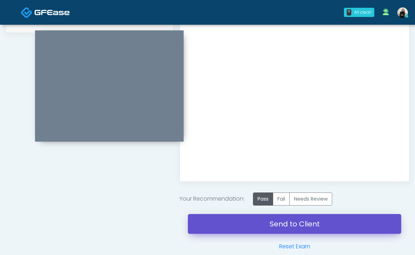
click at [268, 221] on link "Send to Client" at bounding box center [294, 224] width 213 height 20
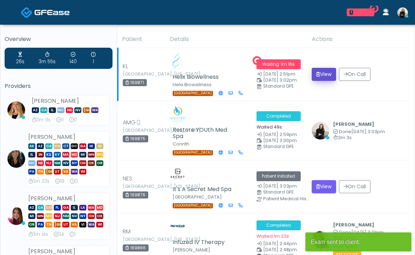
click at [333, 73] on button "View" at bounding box center [324, 74] width 24 height 13
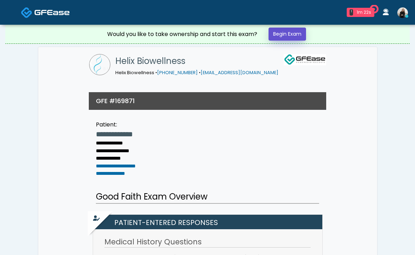
click at [301, 34] on link "Begin Exam" at bounding box center [286, 34] width 37 height 13
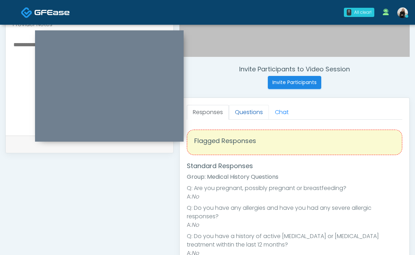
click at [238, 111] on link "Questions" at bounding box center [249, 112] width 40 height 15
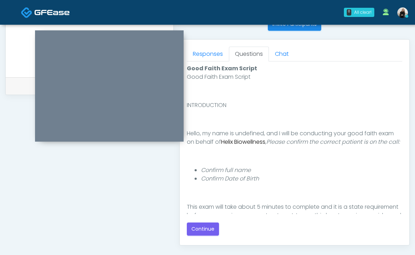
scroll to position [359, 0]
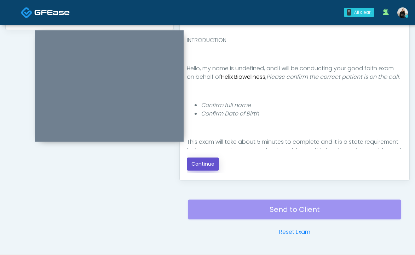
click at [198, 168] on button "Continue" at bounding box center [203, 164] width 32 height 13
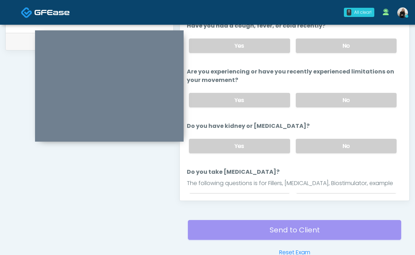
scroll to position [270, 0]
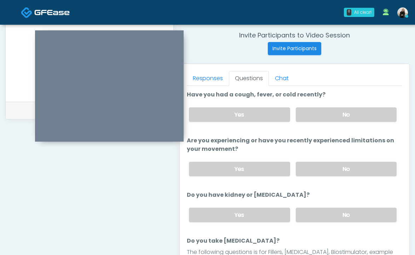
click at [312, 107] on div "Yes No" at bounding box center [292, 115] width 219 height 26
click at [314, 121] on label "No" at bounding box center [346, 114] width 101 height 14
click at [313, 167] on label "No" at bounding box center [346, 169] width 101 height 14
click at [309, 208] on label "No" at bounding box center [346, 215] width 101 height 14
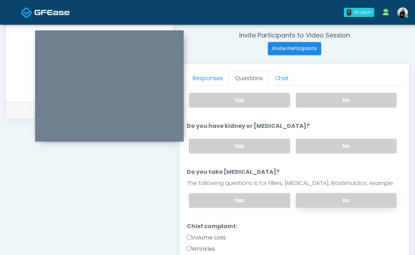
click at [303, 194] on label "No" at bounding box center [346, 200] width 101 height 14
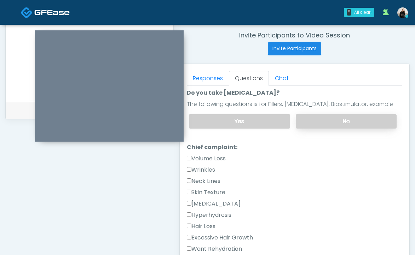
scroll to position [171, 0]
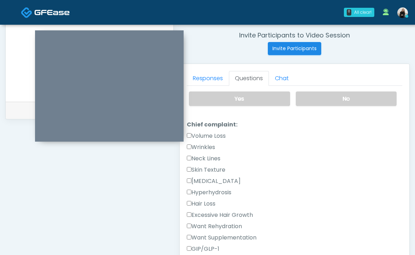
click at [215, 145] on label "Wrinkles" at bounding box center [201, 147] width 28 height 8
click at [213, 134] on label "Volume Loss" at bounding box center [206, 136] width 39 height 8
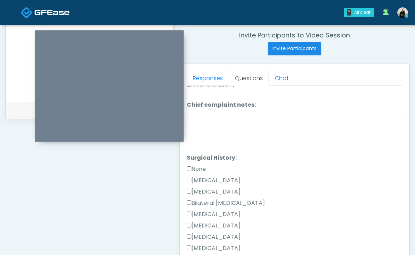
scroll to position [407, 0]
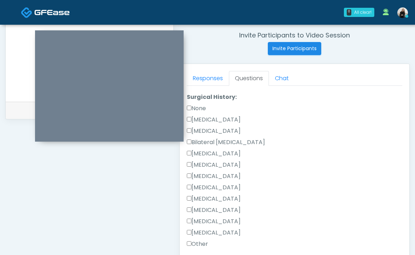
click at [203, 110] on label "None" at bounding box center [196, 108] width 19 height 8
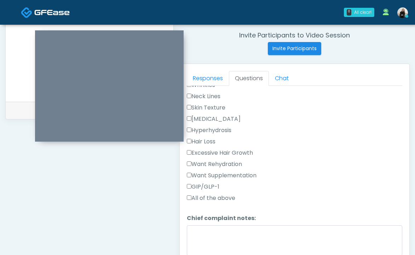
scroll to position [218, 0]
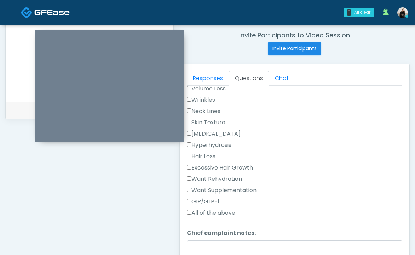
click at [201, 100] on label "Wrinkles" at bounding box center [201, 100] width 28 height 8
click at [201, 88] on label "Volume Loss" at bounding box center [206, 89] width 39 height 8
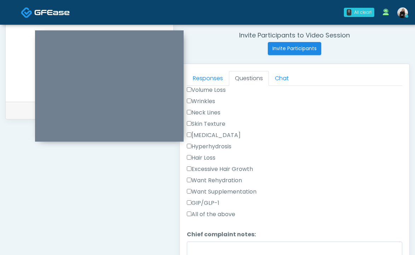
click at [215, 176] on label "Want Rehydration" at bounding box center [214, 180] width 55 height 8
click at [215, 191] on label "Want Supplementation" at bounding box center [222, 192] width 70 height 8
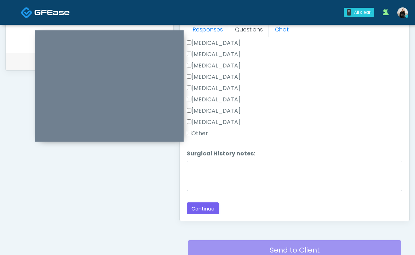
scroll to position [324, 0]
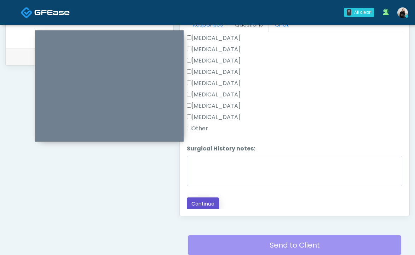
click at [209, 201] on button "Continue" at bounding box center [203, 204] width 32 height 13
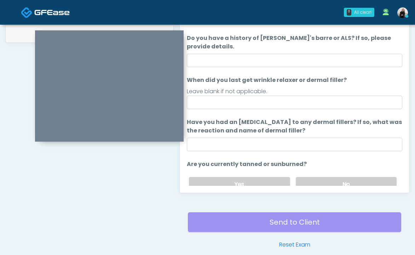
scroll to position [338, 0]
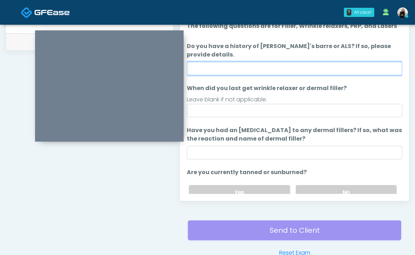
click at [236, 71] on input "Do you have a history of Guillain's barre or ALS? If so, please provide details." at bounding box center [294, 68] width 215 height 13
type input "**"
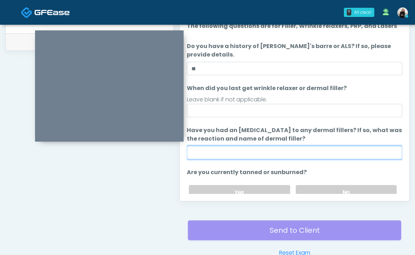
click at [235, 158] on input "Have you had an allergic response to any dermal fillers? If so, what was the re…" at bounding box center [294, 152] width 215 height 13
type input "**"
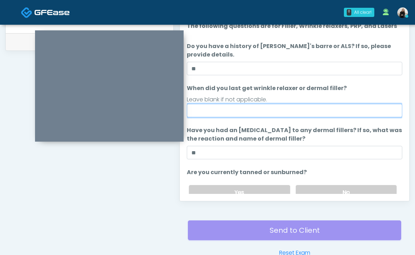
click at [228, 113] on input "When did you last get wrinkle relaxer or dermal filler?" at bounding box center [294, 110] width 215 height 13
type input "*****"
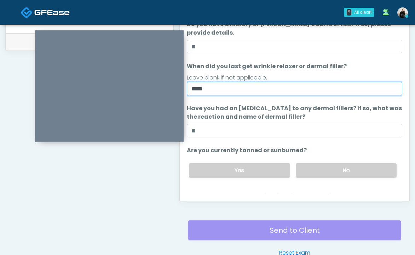
scroll to position [83, 0]
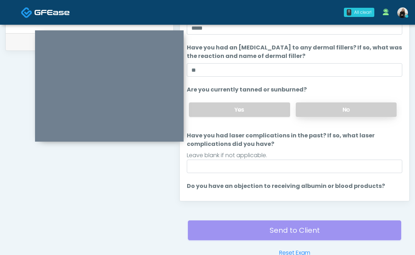
click at [328, 113] on label "No" at bounding box center [346, 110] width 101 height 14
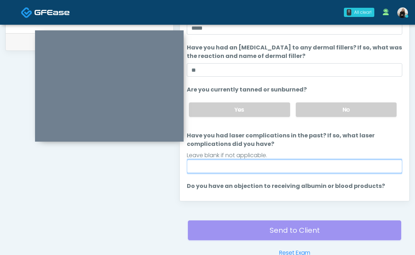
click at [283, 162] on input "Have you had laser complications in the past? If so, what laser complications d…" at bounding box center [294, 166] width 215 height 13
type input "*********"
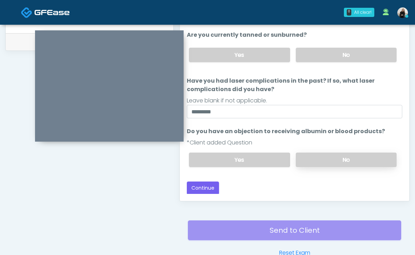
click at [338, 157] on label "No" at bounding box center [346, 160] width 101 height 14
click at [211, 190] on button "Continue" at bounding box center [203, 188] width 32 height 13
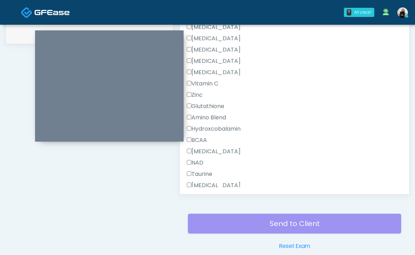
scroll to position [841, 0]
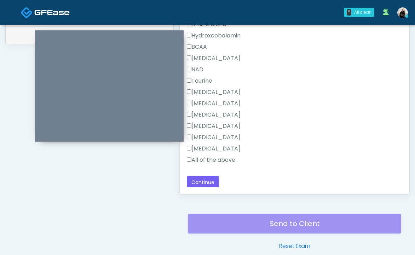
click at [221, 157] on label "All of the above" at bounding box center [211, 160] width 48 height 8
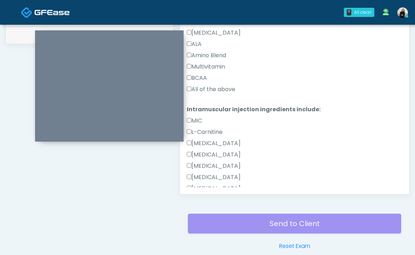
scroll to position [605, 0]
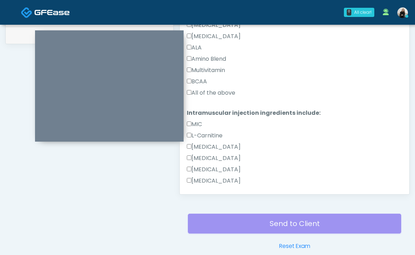
click at [205, 92] on label "All of the above" at bounding box center [211, 93] width 48 height 8
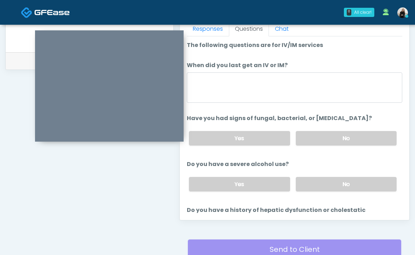
scroll to position [319, 0]
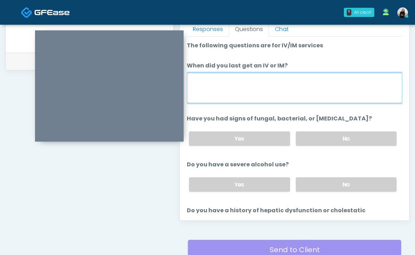
click at [205, 92] on textarea "When did you last get an IV or IM?" at bounding box center [294, 88] width 215 height 30
type textarea "**********"
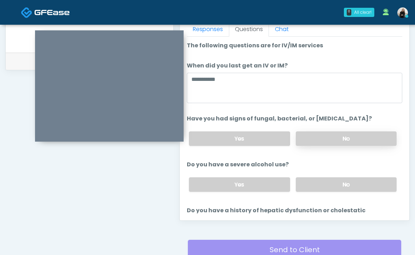
click at [315, 138] on label "No" at bounding box center [346, 139] width 101 height 14
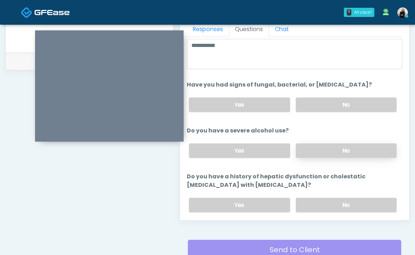
click at [315, 154] on label "No" at bounding box center [346, 151] width 101 height 14
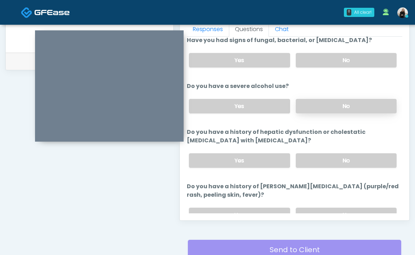
click at [315, 154] on label "No" at bounding box center [346, 160] width 101 height 14
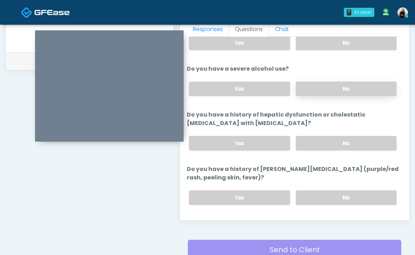
scroll to position [127, 0]
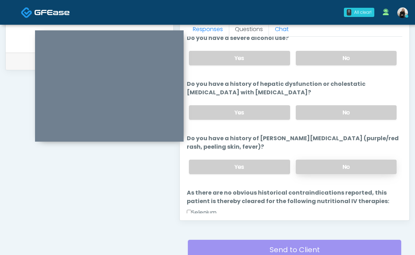
click at [311, 164] on label "No" at bounding box center [346, 167] width 101 height 14
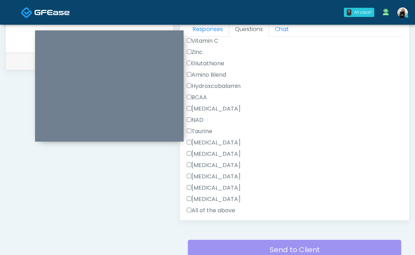
scroll to position [841, 0]
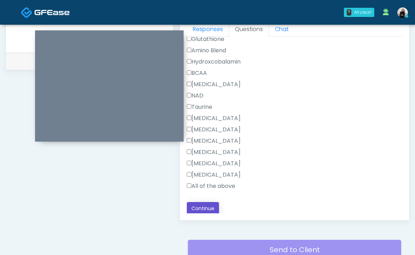
click at [210, 205] on button "Continue" at bounding box center [203, 208] width 32 height 13
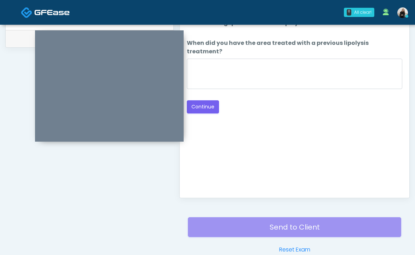
scroll to position [337, 0]
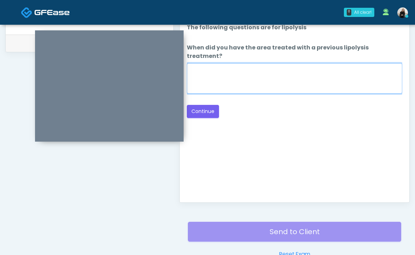
click at [241, 75] on textarea "When did you have the area treated with a previous lipolysis treatment?" at bounding box center [294, 78] width 215 height 30
type textarea "*****"
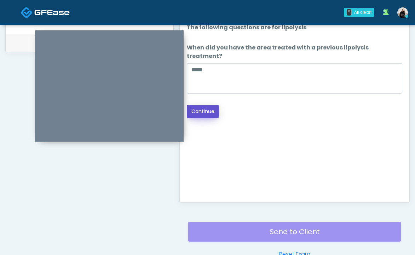
click at [201, 107] on button "Continue" at bounding box center [203, 111] width 32 height 13
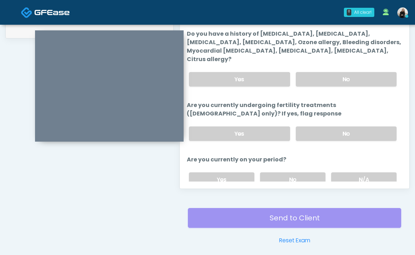
scroll to position [286, 0]
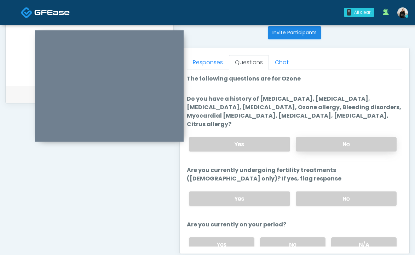
click at [313, 137] on label "No" at bounding box center [346, 144] width 101 height 14
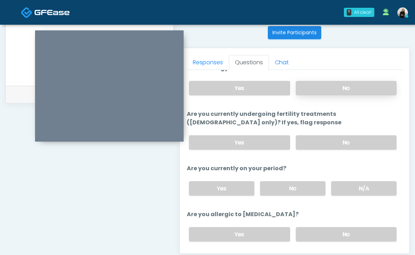
scroll to position [69, 0]
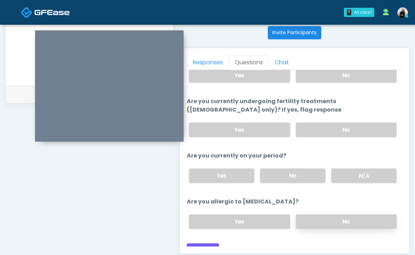
click at [325, 215] on label "No" at bounding box center [346, 222] width 101 height 14
click at [307, 169] on label "No" at bounding box center [292, 176] width 65 height 14
click at [303, 124] on label "No" at bounding box center [346, 130] width 101 height 14
click at [211, 244] on button "Continue" at bounding box center [203, 250] width 32 height 13
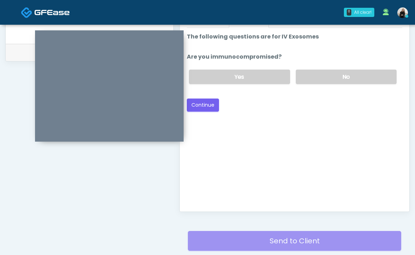
scroll to position [322, 0]
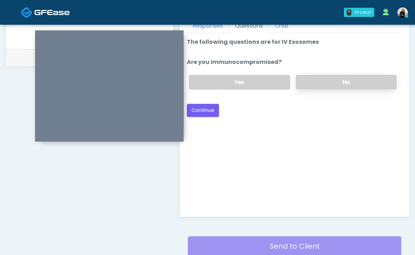
click at [318, 87] on label "No" at bounding box center [346, 82] width 101 height 14
click at [203, 113] on button "Continue" at bounding box center [203, 110] width 32 height 13
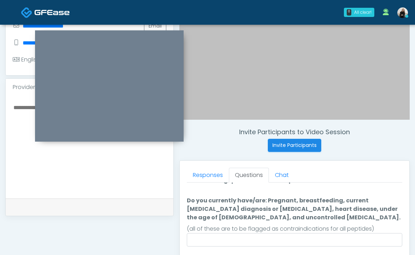
scroll to position [34, 0]
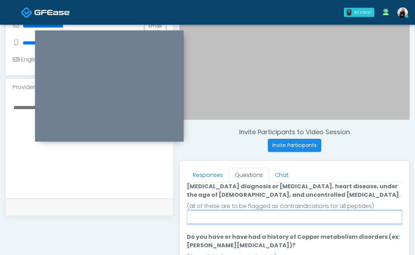
click at [338, 215] on input "Do you currently have/are: Pregnant, breastfeeding, current cancer diagnosis or…" at bounding box center [294, 217] width 215 height 13
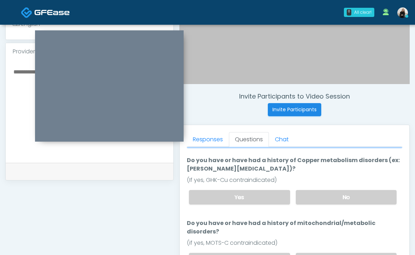
scroll to position [74, 0]
type input "**"
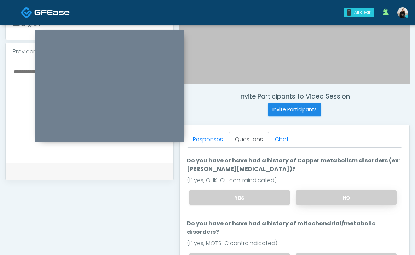
click at [322, 199] on label "No" at bounding box center [346, 198] width 101 height 14
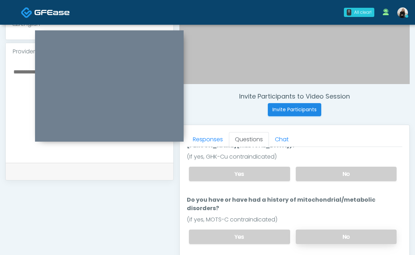
click at [322, 230] on label "No" at bounding box center [346, 237] width 101 height 14
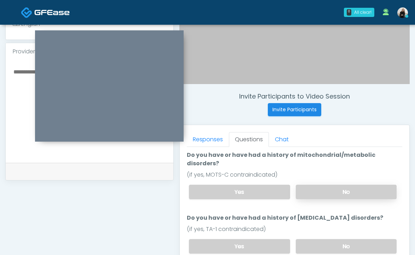
scroll to position [184, 0]
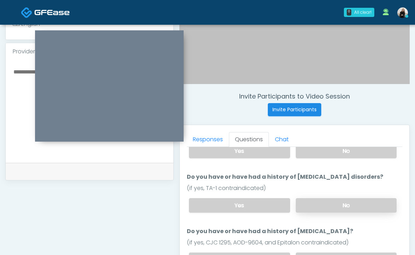
click at [322, 198] on label "No" at bounding box center [346, 205] width 101 height 14
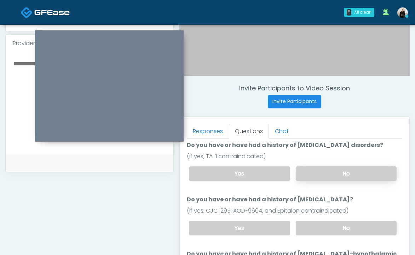
scroll to position [238, 0]
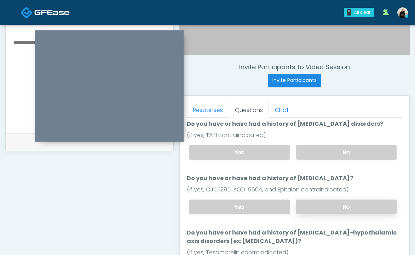
click at [319, 200] on label "No" at bounding box center [346, 207] width 101 height 14
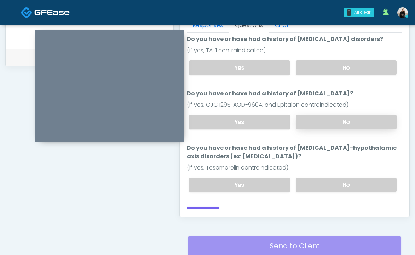
scroll to position [337, 0]
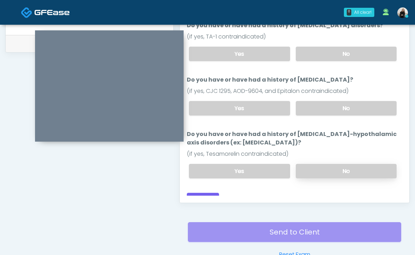
click at [321, 165] on label "No" at bounding box center [346, 171] width 101 height 14
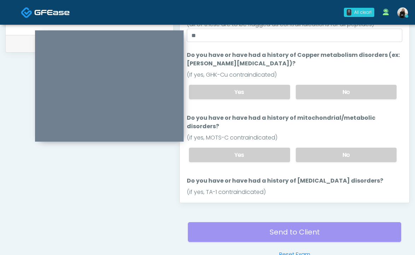
scroll to position [208, 0]
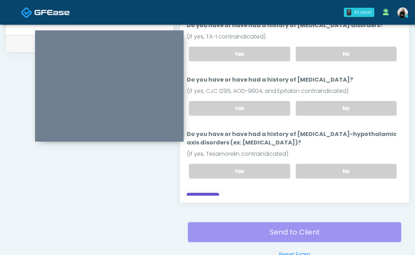
click at [196, 193] on button "Continue" at bounding box center [203, 199] width 32 height 13
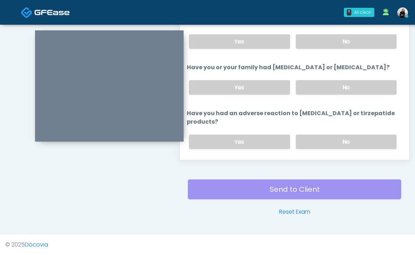
scroll to position [424, 0]
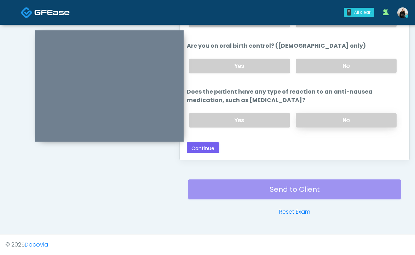
click at [309, 117] on label "No" at bounding box center [346, 120] width 101 height 14
click at [310, 68] on label "No" at bounding box center [346, 66] width 101 height 14
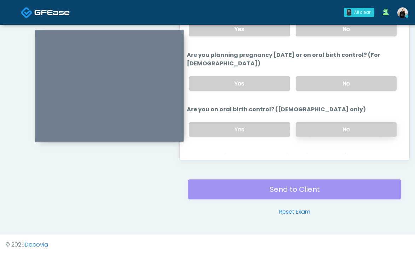
scroll to position [342, 0]
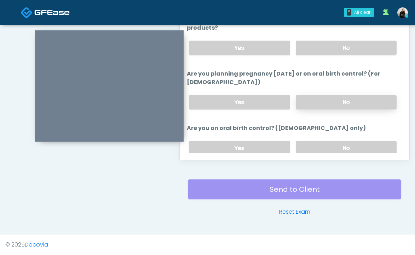
click at [309, 99] on label "No" at bounding box center [346, 102] width 101 height 14
click at [311, 54] on label "No" at bounding box center [346, 48] width 101 height 14
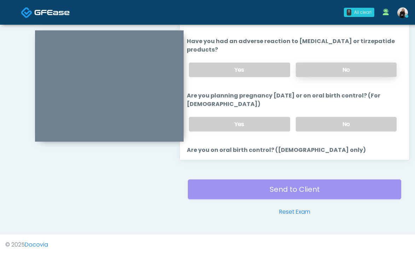
scroll to position [230, 0]
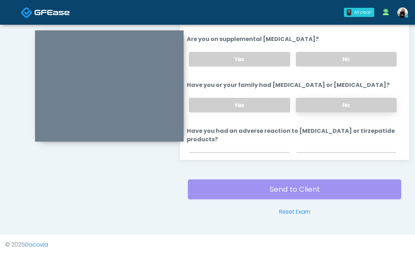
click at [312, 104] on label "No" at bounding box center [346, 105] width 101 height 14
click at [312, 60] on label "No" at bounding box center [346, 59] width 101 height 14
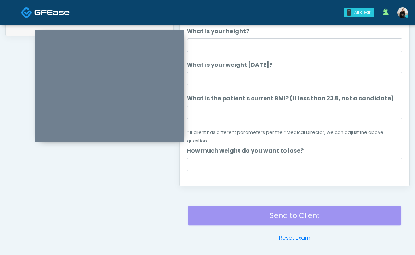
scroll to position [324, 0]
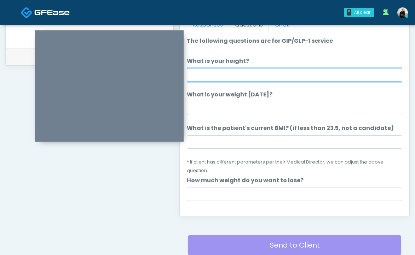
click at [269, 77] on input "What is your height?" at bounding box center [294, 74] width 215 height 13
click at [203, 75] on input "*******" at bounding box center [294, 74] width 215 height 13
type input "*******"
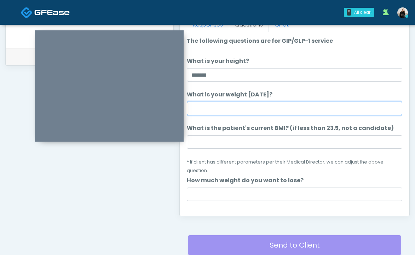
click at [210, 103] on input "What is your weight today?" at bounding box center [294, 108] width 215 height 13
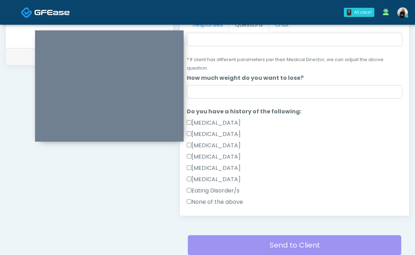
scroll to position [77, 0]
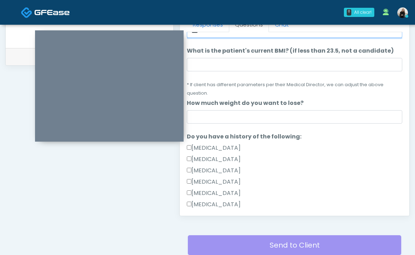
type input "***"
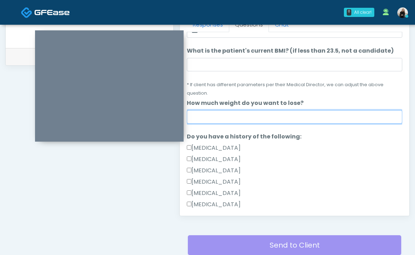
click at [229, 118] on input "How much weight do you want to lose?" at bounding box center [294, 116] width 215 height 13
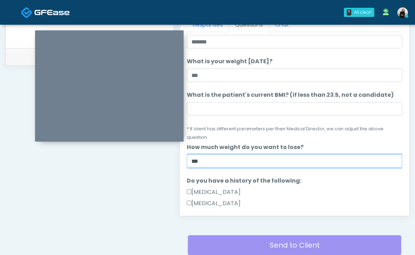
scroll to position [0, 0]
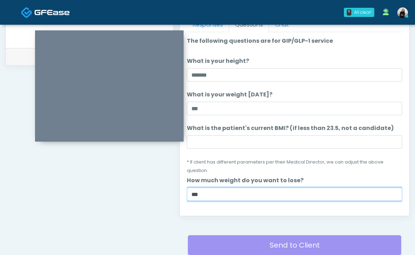
type input "***"
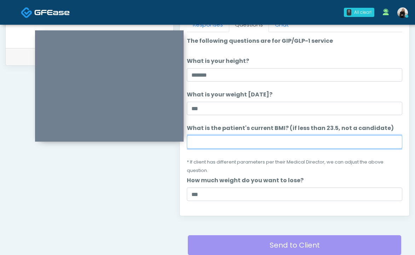
click at [189, 139] on input "What is the patient's current BMI? (if less than 23.5, not a candidate)" at bounding box center [294, 141] width 215 height 13
paste input "****"
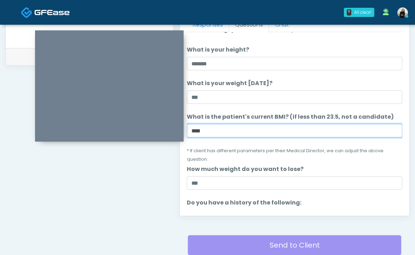
scroll to position [21, 0]
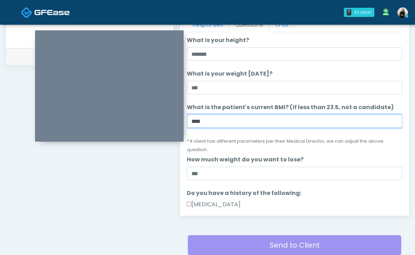
type input "****"
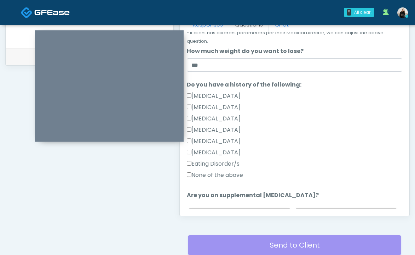
click at [213, 174] on label "None of the above" at bounding box center [215, 175] width 56 height 8
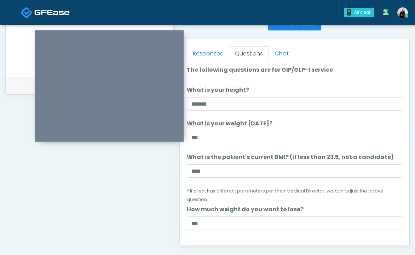
scroll to position [286, 0]
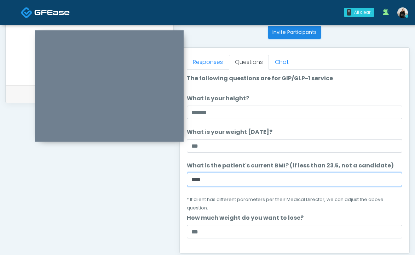
drag, startPoint x: 208, startPoint y: 183, endPoint x: 171, endPoint y: 174, distance: 38.2
click at [171, 174] on div "**********" at bounding box center [207, 40] width 404 height 539
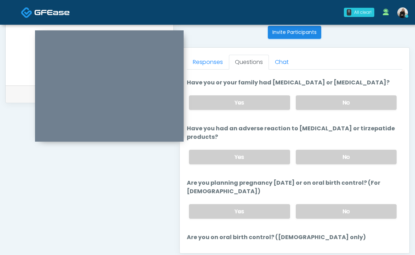
scroll to position [424, 0]
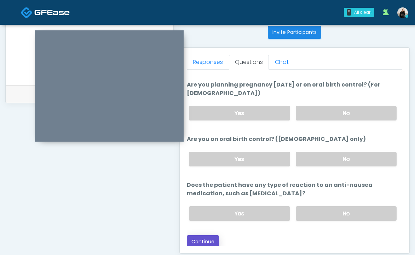
click at [206, 242] on button "Continue" at bounding box center [203, 241] width 32 height 13
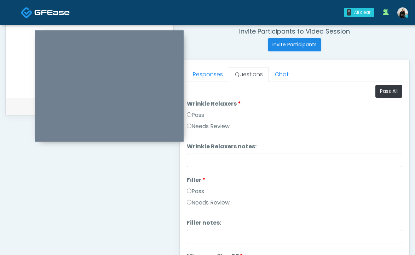
scroll to position [182, 0]
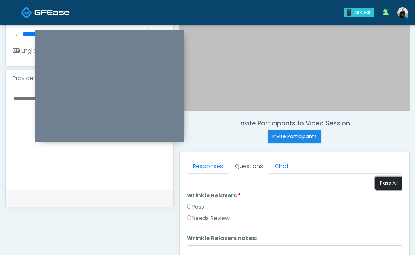
click at [381, 181] on button "Pass All" at bounding box center [388, 183] width 27 height 13
click at [386, 183] on button "Pass All" at bounding box center [388, 183] width 27 height 13
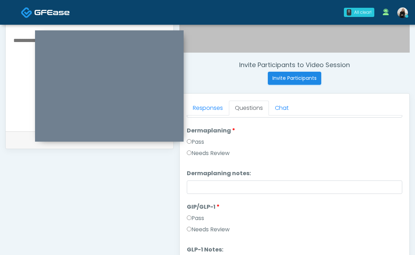
scroll to position [379, 0]
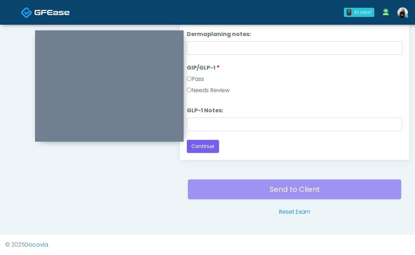
click at [212, 91] on label "Needs Review" at bounding box center [208, 90] width 43 height 8
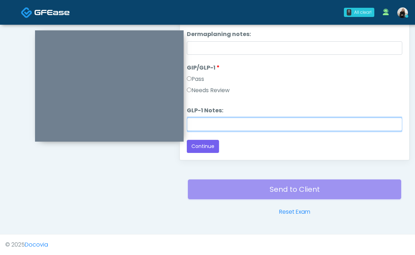
click at [208, 129] on input "GLP-1 Notes:" at bounding box center [294, 124] width 215 height 13
paste input "****"
click at [192, 124] on input "****" at bounding box center [294, 124] width 215 height 13
drag, startPoint x: 219, startPoint y: 126, endPoint x: 182, endPoint y: 126, distance: 37.5
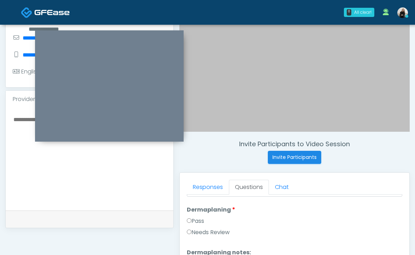
scroll to position [140, 0]
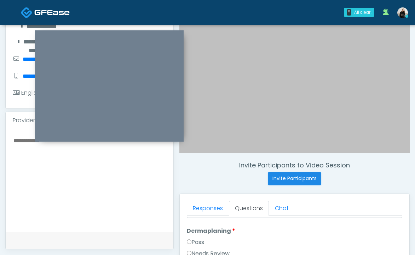
type input "********"
click at [82, 171] on textarea at bounding box center [89, 179] width 153 height 86
paste textarea "********"
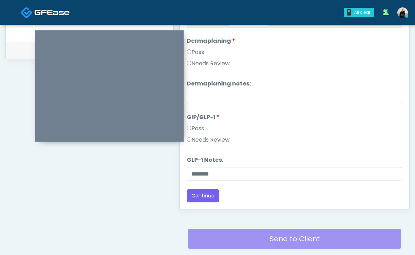
scroll to position [379, 0]
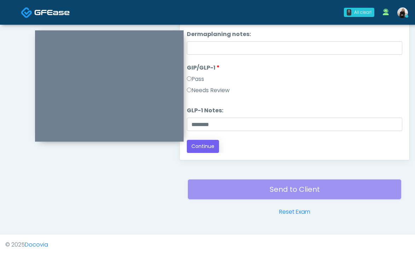
type textarea "**********"
click at [203, 148] on button "Continue" at bounding box center [203, 146] width 32 height 13
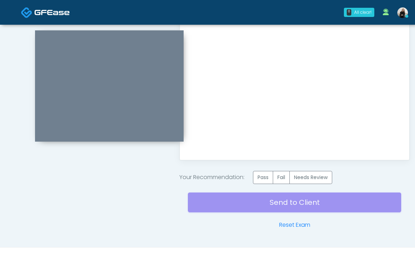
scroll to position [0, 0]
click at [325, 179] on label "Needs Review" at bounding box center [310, 177] width 43 height 13
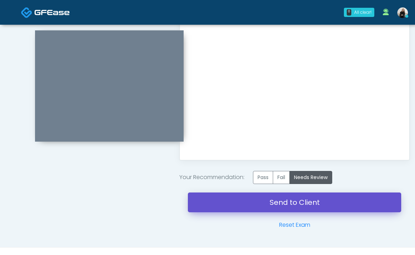
click at [310, 199] on link "Send to Client" at bounding box center [294, 203] width 213 height 20
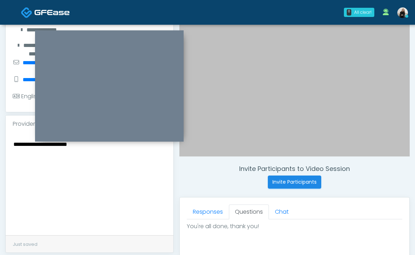
scroll to position [106, 0]
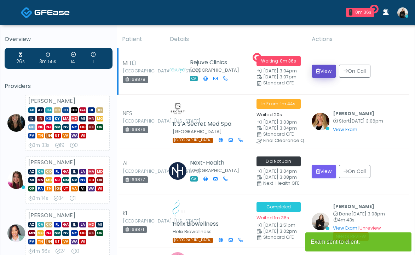
click at [319, 68] on button "View" at bounding box center [324, 71] width 24 height 13
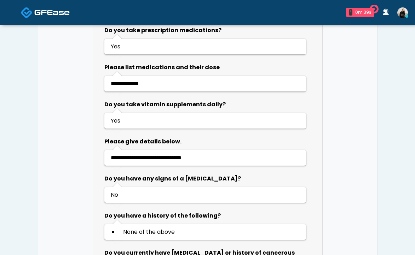
scroll to position [630, 0]
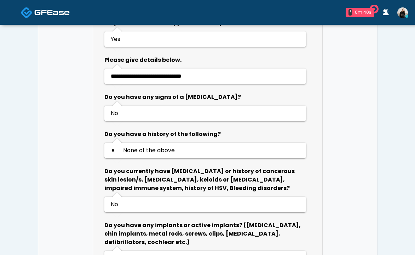
click at [42, 23] on link at bounding box center [45, 12] width 49 height 23
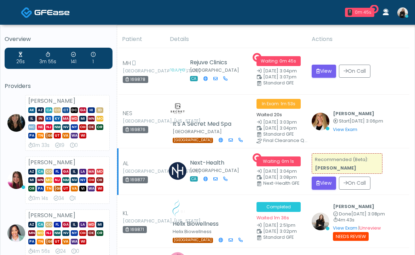
click at [331, 190] on td "Recommended (Beta): [PERSON_NAME] View On Call" at bounding box center [358, 172] width 102 height 47
click at [331, 188] on button "View" at bounding box center [324, 183] width 24 height 13
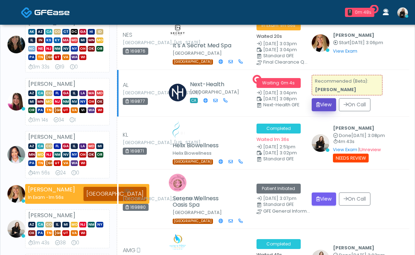
scroll to position [101, 0]
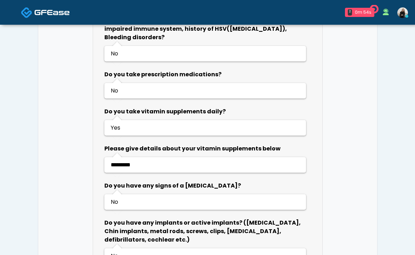
scroll to position [545, 0]
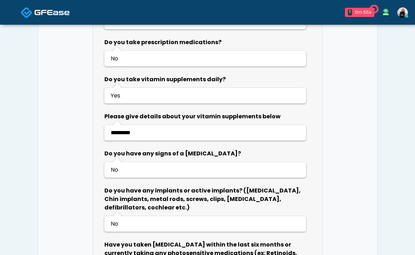
click at [59, 10] on img at bounding box center [51, 12] width 35 height 7
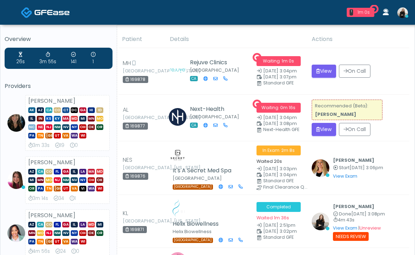
click at [53, 8] on span at bounding box center [51, 12] width 35 height 10
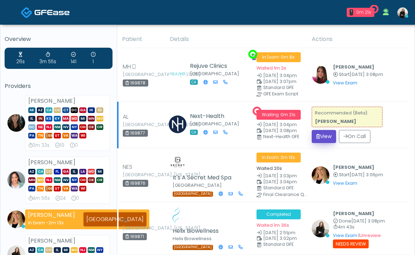
click at [324, 134] on button "View" at bounding box center [324, 136] width 24 height 13
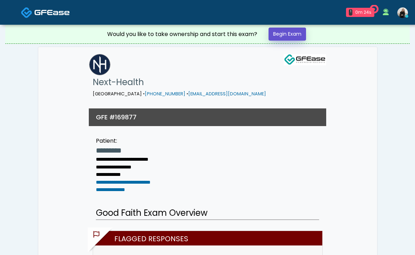
click at [293, 37] on link "Begin Exam" at bounding box center [286, 34] width 37 height 13
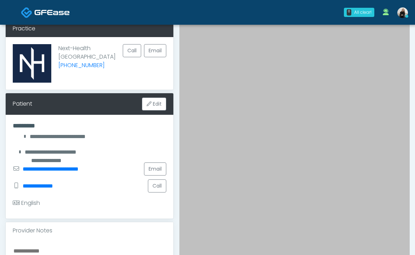
scroll to position [49, 0]
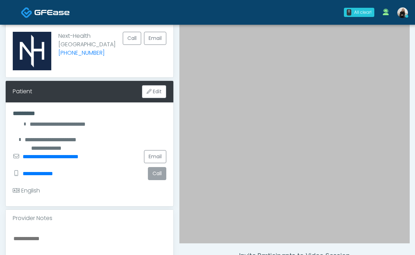
click at [151, 174] on button "Call" at bounding box center [157, 173] width 18 height 13
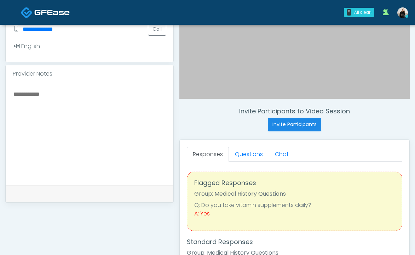
scroll to position [258, 0]
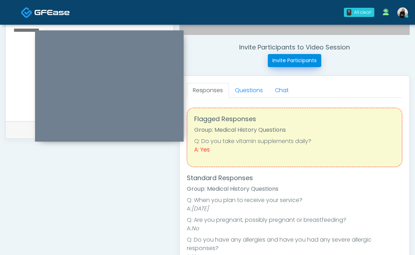
click at [284, 62] on button "Invite Participants" at bounding box center [294, 60] width 53 height 13
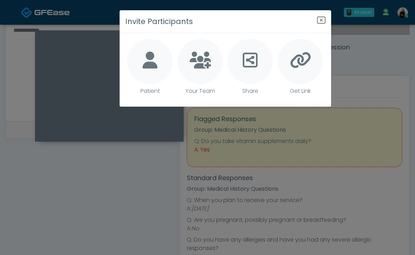
click at [159, 66] on div at bounding box center [149, 61] width 45 height 45
type textarea "**********"
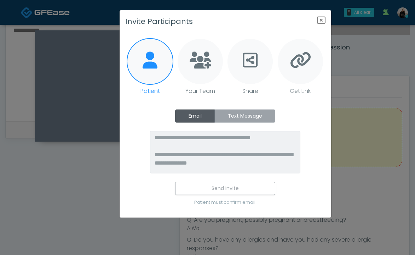
click at [232, 113] on label "Text Message" at bounding box center [244, 116] width 61 height 13
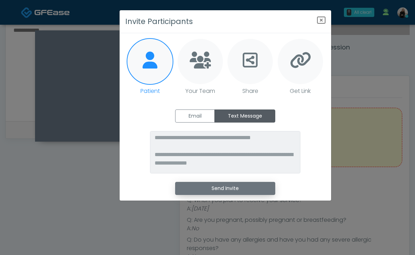
click at [221, 190] on button "Send Invite" at bounding box center [225, 188] width 100 height 13
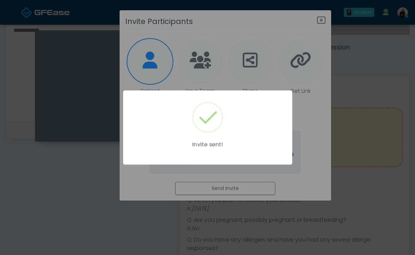
click at [294, 112] on div "Invite sent!" at bounding box center [207, 127] width 415 height 255
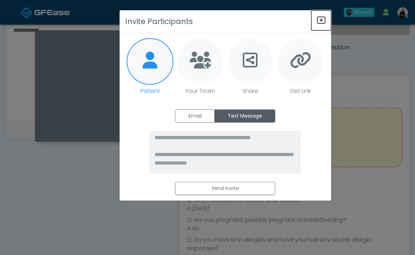
click at [320, 20] on icon "Close" at bounding box center [321, 20] width 8 height 8
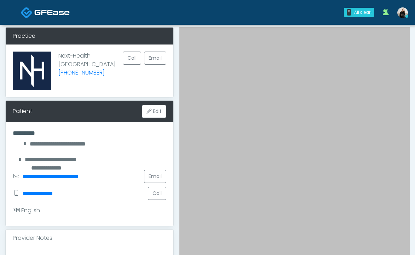
scroll to position [63, 0]
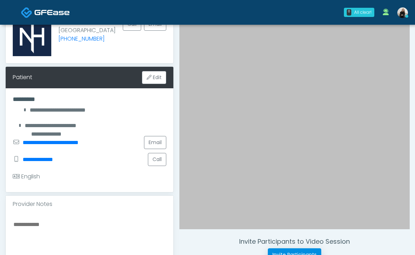
click at [276, 251] on button "Invite Participants" at bounding box center [294, 255] width 53 height 13
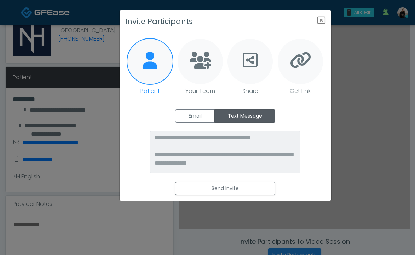
click at [264, 66] on div at bounding box center [249, 61] width 45 height 45
type textarea "**********"
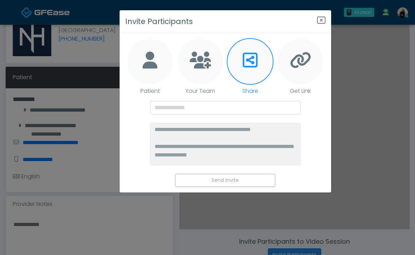
click at [157, 61] on icon at bounding box center [149, 60] width 15 height 17
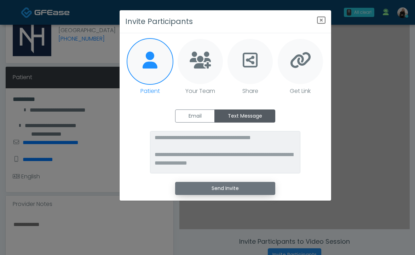
click at [242, 186] on button "Send Invite" at bounding box center [225, 188] width 100 height 13
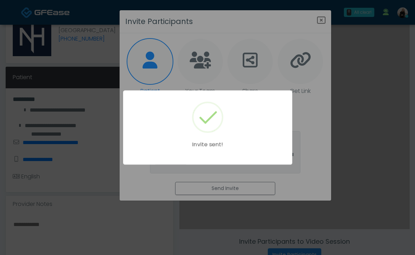
click at [321, 145] on div "Invite sent!" at bounding box center [207, 127] width 415 height 255
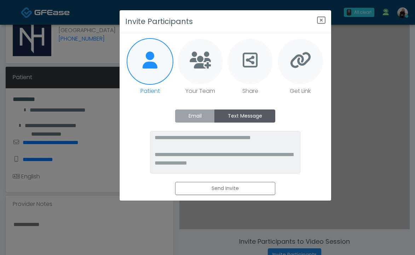
click at [191, 119] on label "Email" at bounding box center [195, 116] width 40 height 13
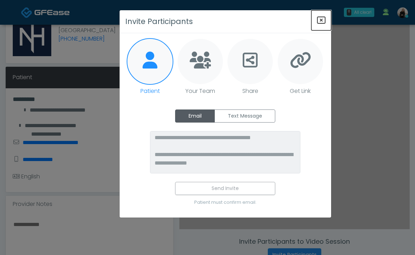
click at [320, 20] on icon "Close" at bounding box center [321, 20] width 8 height 8
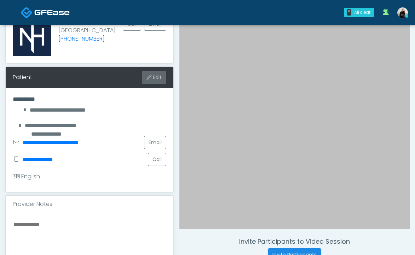
click at [165, 75] on button "Edit" at bounding box center [154, 77] width 24 height 13
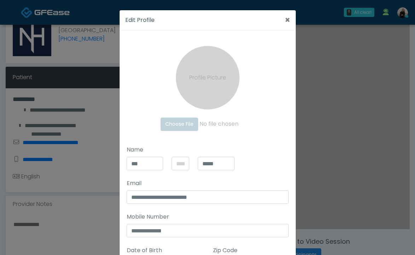
scroll to position [74, 0]
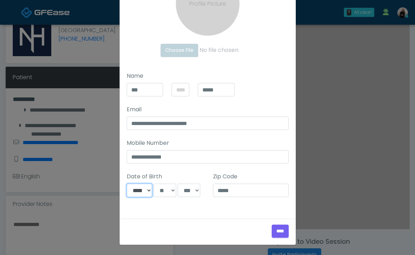
click at [146, 195] on select "**********" at bounding box center [140, 190] width 26 height 13
select select "*"
click at [166, 190] on select "*** * * * * * * * * * ** ** ** ** ** ** ** ** ** ** ** ** ** ** ** ** ** ** ** …" at bounding box center [164, 190] width 23 height 13
click at [171, 193] on select "*** * * * * * * * * * ** ** ** ** ** ** ** ** ** ** ** ** ** ** ** ** ** ** ** …" at bounding box center [164, 190] width 23 height 13
select select "*"
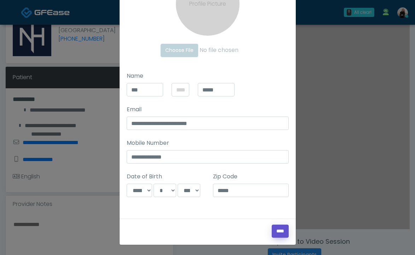
click at [273, 231] on input "****" at bounding box center [280, 231] width 17 height 13
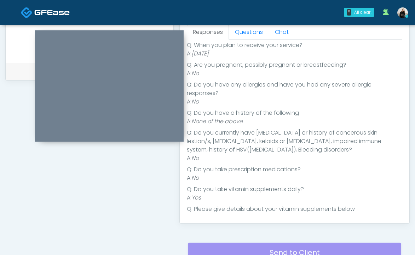
scroll to position [109, 0]
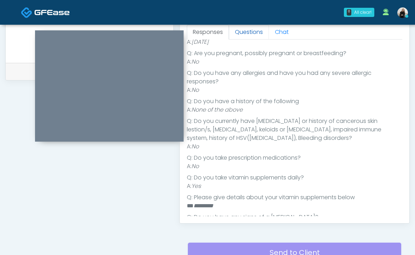
click at [248, 31] on link "Questions" at bounding box center [249, 32] width 40 height 15
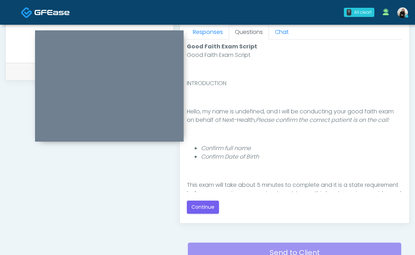
scroll to position [0, 0]
click at [205, 209] on button "Continue" at bounding box center [203, 207] width 32 height 13
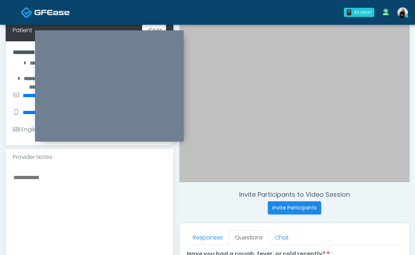
scroll to position [110, 0]
click at [157, 195] on textarea at bounding box center [89, 216] width 153 height 86
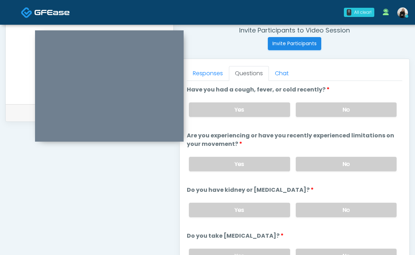
scroll to position [252, 0]
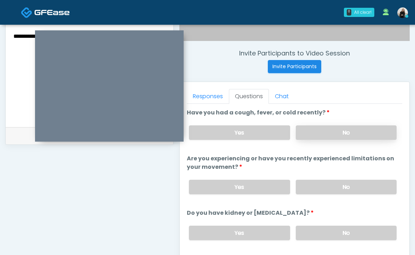
type textarea "**********"
click at [328, 138] on label "No" at bounding box center [346, 133] width 101 height 14
click at [329, 185] on label "No" at bounding box center [346, 187] width 101 height 14
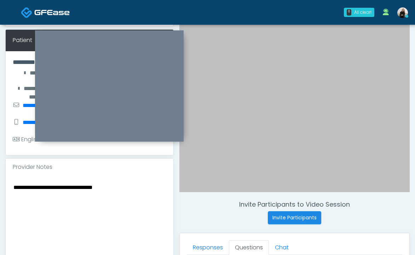
scroll to position [97, 0]
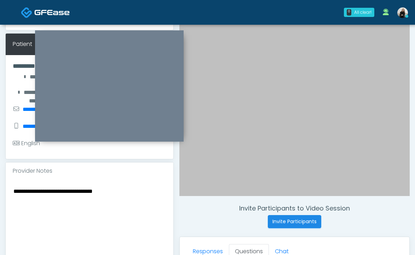
click at [153, 193] on textarea "**********" at bounding box center [89, 230] width 153 height 86
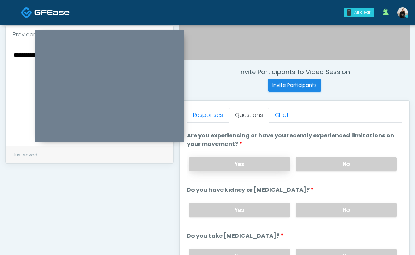
scroll to position [84, 0]
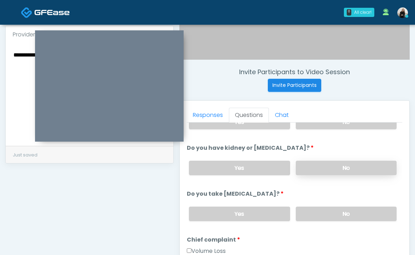
click at [332, 167] on label "No" at bounding box center [346, 168] width 101 height 14
click at [323, 215] on label "No" at bounding box center [346, 214] width 101 height 14
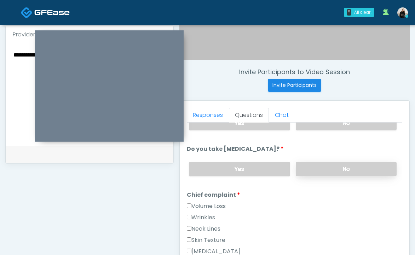
scroll to position [134, 0]
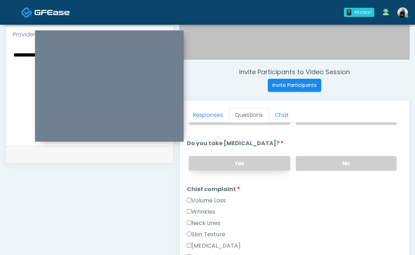
click at [238, 164] on label "Yes" at bounding box center [239, 163] width 101 height 14
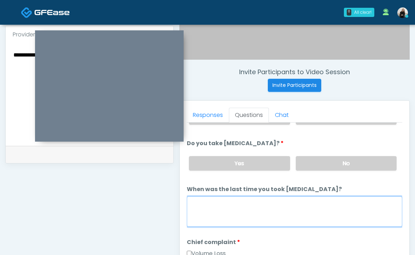
click at [234, 197] on textarea "When was the last time you took [MEDICAL_DATA]?" at bounding box center [294, 212] width 215 height 30
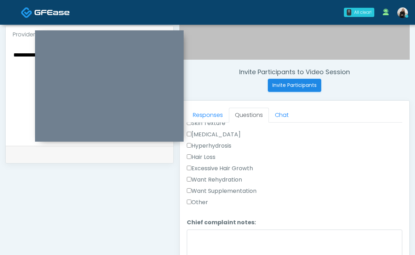
scroll to position [309, 0]
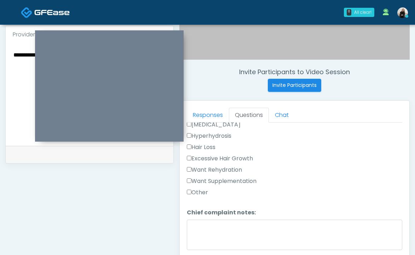
type textarea "**********"
click at [238, 167] on label "Want Rehydration" at bounding box center [214, 170] width 55 height 8
click at [242, 181] on label "Want Supplementation" at bounding box center [222, 181] width 70 height 8
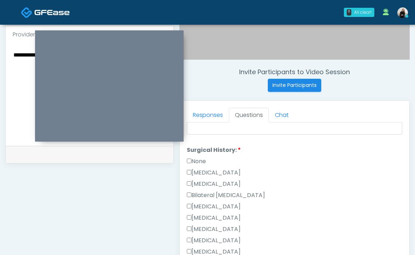
scroll to position [430, 0]
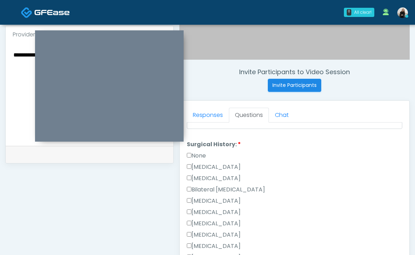
click at [204, 165] on label "[MEDICAL_DATA]" at bounding box center [214, 167] width 54 height 8
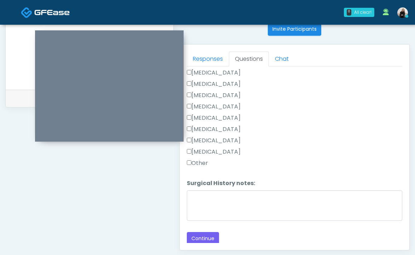
scroll to position [321, 0]
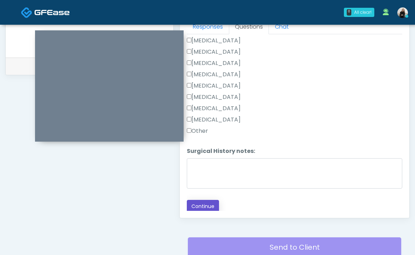
click at [196, 206] on button "Continue" at bounding box center [203, 206] width 32 height 13
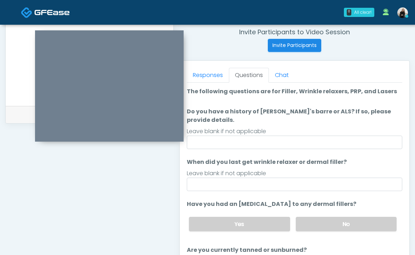
scroll to position [259, 0]
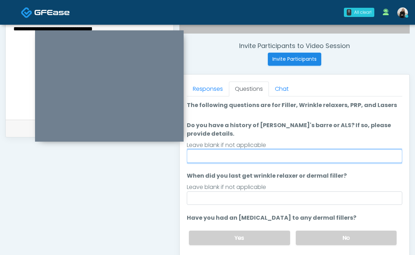
click at [248, 156] on input "Do you have a history of [PERSON_NAME]'s barre or ALS? If so, please provide de…" at bounding box center [294, 156] width 215 height 13
type input "**"
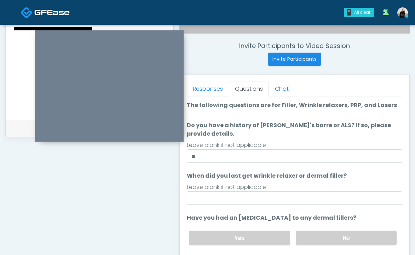
click at [238, 207] on ol "The following questions are for Filler, Wrinkle relaxers, PRP, and Lasers The f…" at bounding box center [294, 222] width 215 height 242
click at [238, 206] on ol "The following questions are for Filler, Wrinkle relaxers, PRP, and Lasers The f…" at bounding box center [294, 222] width 215 height 242
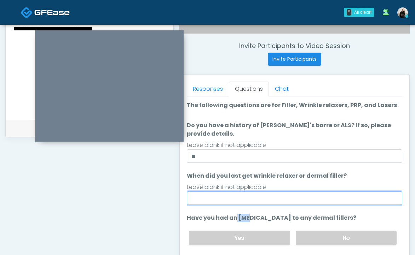
click at [238, 204] on input "When did you last get wrinkle relaxer or dermal filler?" at bounding box center [294, 198] width 215 height 13
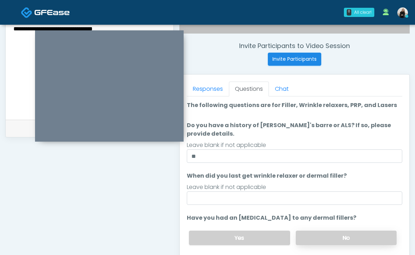
click at [321, 234] on label "No" at bounding box center [346, 238] width 101 height 14
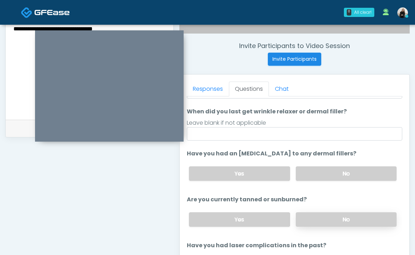
click at [316, 221] on label "No" at bounding box center [346, 219] width 101 height 14
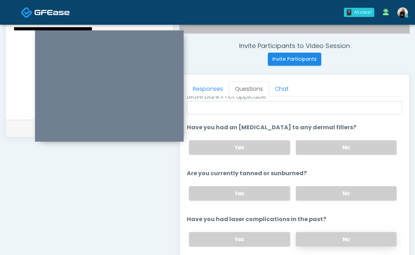
click at [313, 238] on label "No" at bounding box center [346, 239] width 101 height 14
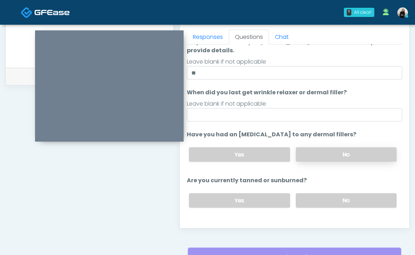
scroll to position [16, 0]
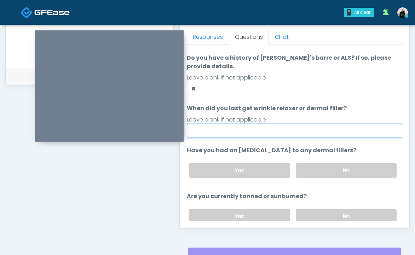
click at [302, 132] on input "When did you last get wrinkle relaxer or dermal filler?" at bounding box center [294, 130] width 215 height 13
type input "*********"
drag, startPoint x: 232, startPoint y: 134, endPoint x: 173, endPoint y: 126, distance: 59.5
click at [174, 83] on div "Invite Participants to Video Session Invite Participants Responses Questions Ch…" at bounding box center [292, 14] width 236 height 539
type input "*******"
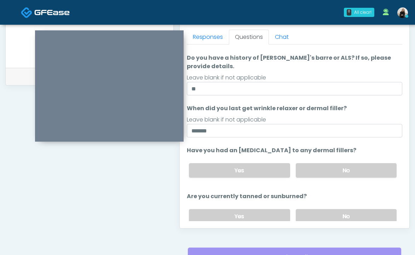
click at [309, 186] on ol "The following questions are for Filler, Wrinkle relaxers, PRP, and Lasers The f…" at bounding box center [294, 155] width 215 height 242
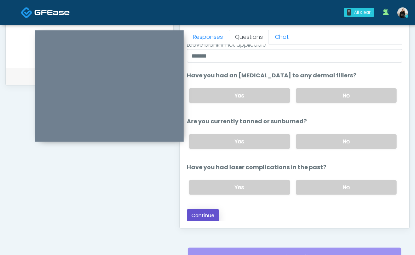
click at [208, 216] on button "Continue" at bounding box center [203, 215] width 32 height 13
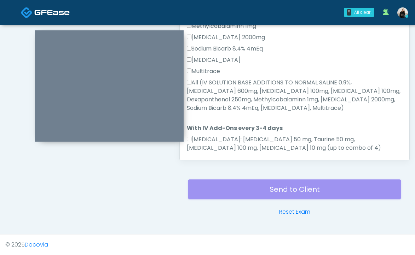
scroll to position [486, 0]
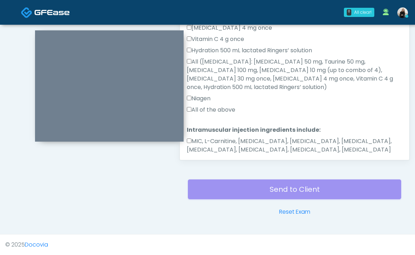
click at [229, 137] on label "MIC, L-Carnitine, [MEDICAL_DATA], [MEDICAL_DATA], [MEDICAL_DATA], [MEDICAL_DATA…" at bounding box center [294, 145] width 215 height 17
click at [221, 106] on label "All of the above" at bounding box center [211, 110] width 48 height 8
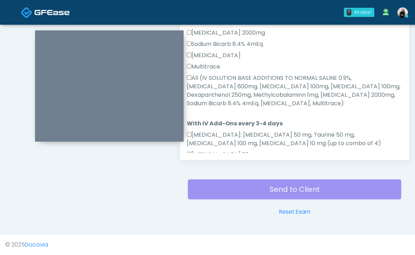
click at [221, 88] on label "All (IV SOLUTION BASE ADDITIONS TO NORMAL SALINE 0.9%, [MEDICAL_DATA] 600mg, [M…" at bounding box center [294, 91] width 215 height 34
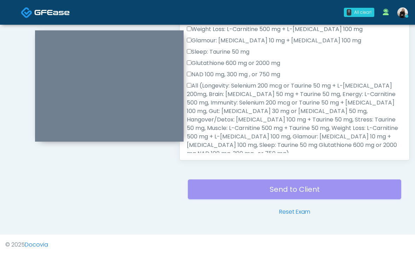
click at [220, 98] on label "All (Longevity: Selenium 200 mcg or Taurine 50 mg + L-[MEDICAL_DATA] 200mg, Bra…" at bounding box center [294, 120] width 215 height 76
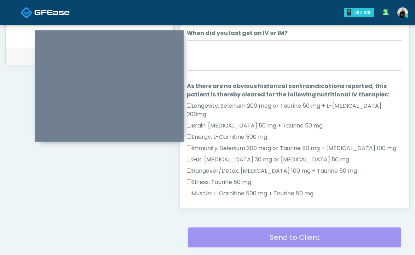
scroll to position [285, 0]
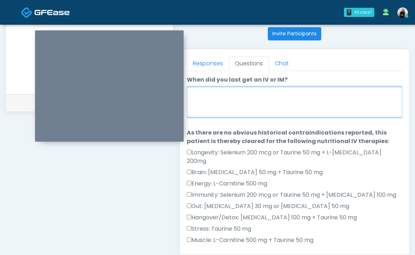
click at [220, 102] on textarea "When did you last get an IV or IM?" at bounding box center [294, 102] width 215 height 30
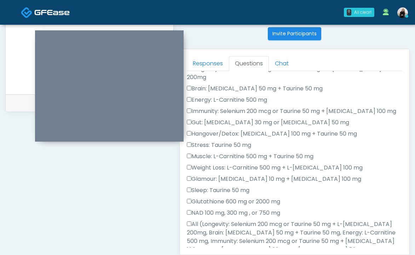
scroll to position [0, 0]
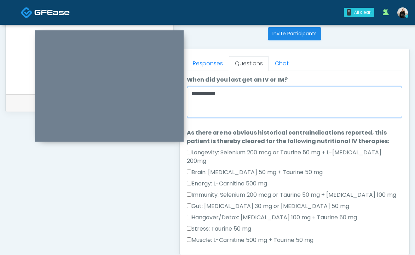
drag, startPoint x: 232, startPoint y: 92, endPoint x: 175, endPoint y: 92, distance: 56.2
click at [174, 53] on div "Invite Participants to Video Session Invite Participants Responses Questions Ch…" at bounding box center [292, 41] width 236 height 539
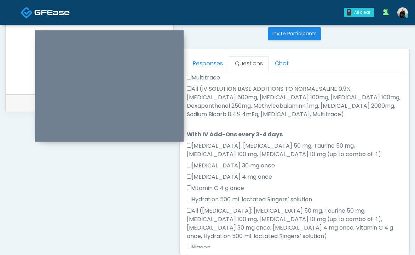
scroll to position [486, 0]
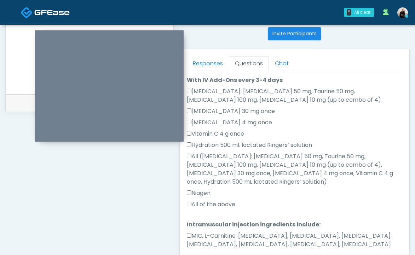
type textarea "********"
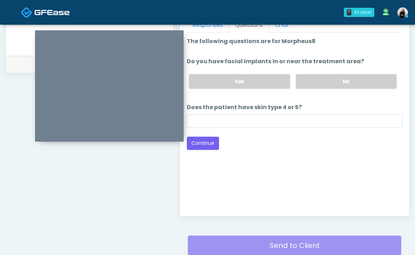
scroll to position [323, 0]
click at [343, 85] on label "No" at bounding box center [346, 82] width 101 height 14
click at [287, 112] on li "Does the patient have skin type 4 or 5? Does the patient have skin type 4 or 5?" at bounding box center [294, 116] width 215 height 25
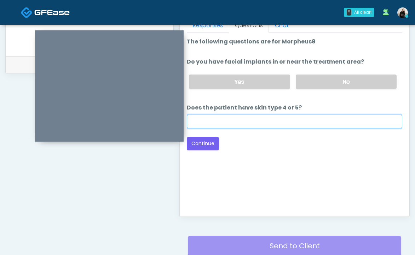
click at [285, 120] on input "Does the patient have skin type 4 or 5?" at bounding box center [294, 121] width 215 height 13
type input "***"
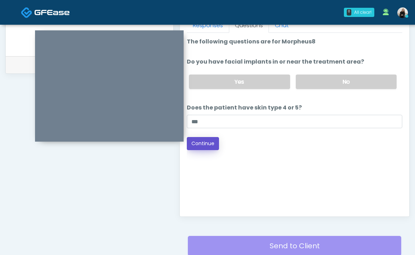
click at [198, 141] on button "Continue" at bounding box center [203, 143] width 32 height 13
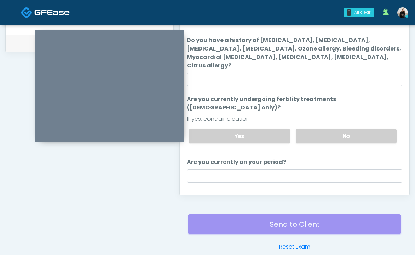
scroll to position [312, 0]
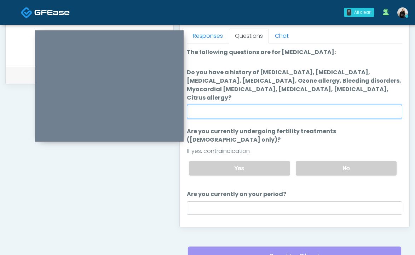
click at [277, 105] on input "Do you have a history of [MEDICAL_DATA], [MEDICAL_DATA], [MEDICAL_DATA], [MEDIC…" at bounding box center [294, 111] width 215 height 13
type input "**"
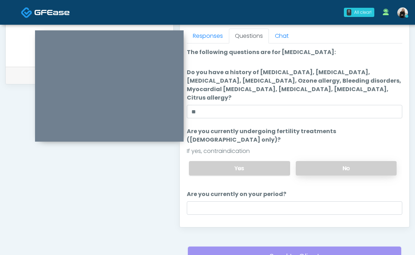
click at [349, 161] on label "No" at bounding box center [346, 168] width 101 height 14
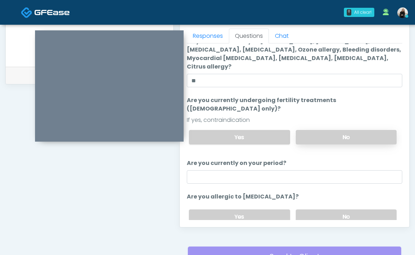
scroll to position [45, 0]
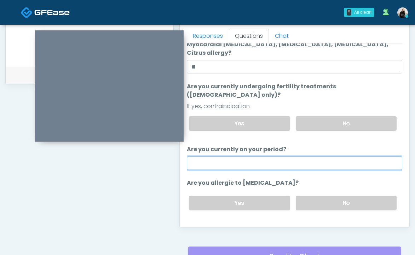
click at [329, 157] on input "Are you currently on your period?" at bounding box center [294, 163] width 215 height 13
type input "**"
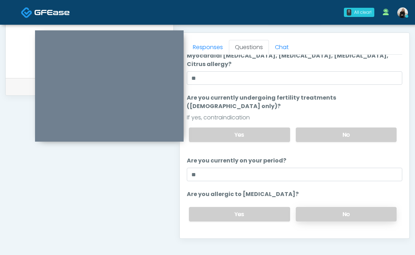
click at [321, 207] on label "No" at bounding box center [346, 214] width 101 height 14
click at [208, 236] on button "Continue" at bounding box center [203, 242] width 32 height 13
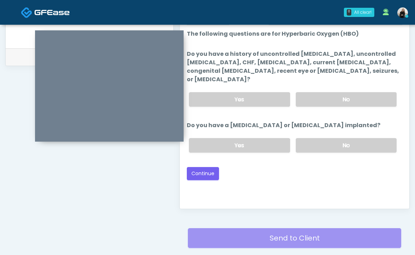
scroll to position [313, 0]
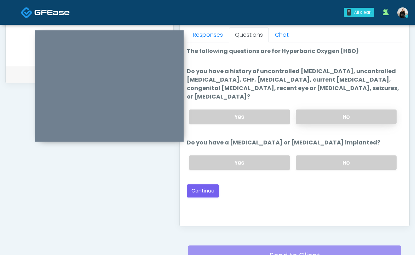
click at [318, 110] on label "No" at bounding box center [346, 117] width 101 height 14
click at [315, 157] on label "No" at bounding box center [346, 163] width 101 height 14
click at [208, 185] on button "Continue" at bounding box center [203, 191] width 32 height 13
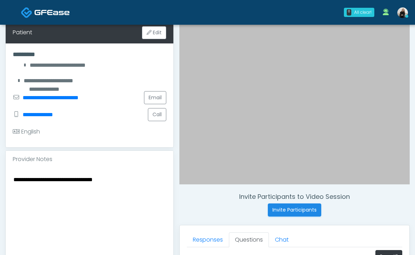
scroll to position [171, 0]
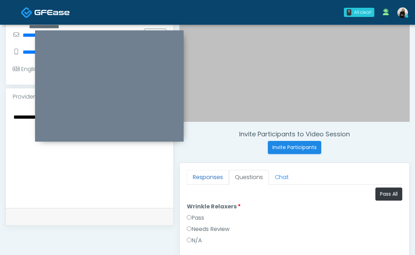
click at [203, 176] on link "Responses" at bounding box center [208, 177] width 42 height 15
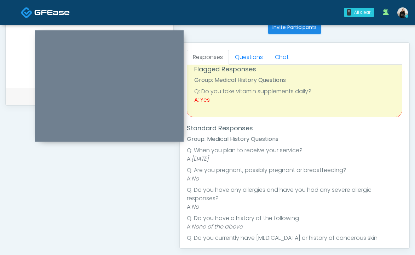
scroll to position [0, 0]
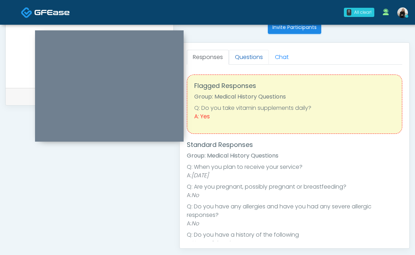
click at [256, 57] on link "Questions" at bounding box center [249, 57] width 40 height 15
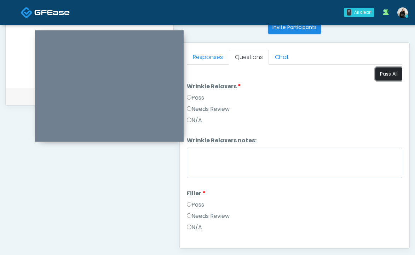
click at [375, 76] on button "Pass All" at bounding box center [388, 74] width 27 height 13
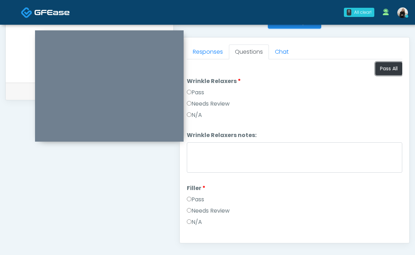
scroll to position [124, 0]
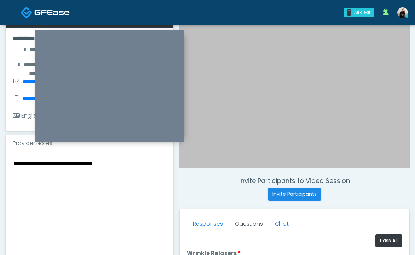
click at [138, 169] on textarea "**********" at bounding box center [89, 202] width 153 height 86
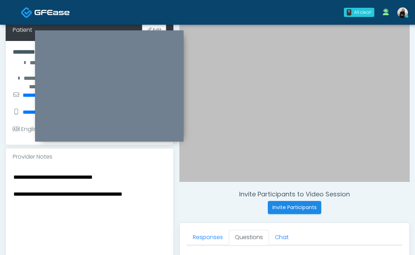
scroll to position [101, 0]
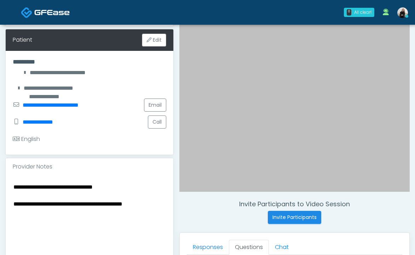
click at [101, 190] on textarea "**********" at bounding box center [89, 225] width 153 height 86
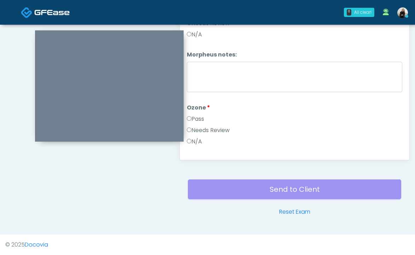
scroll to position [885, 0]
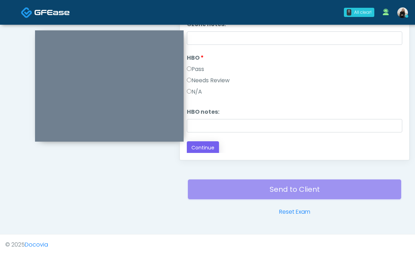
type textarea "**********"
click at [208, 146] on button "Continue" at bounding box center [203, 147] width 32 height 13
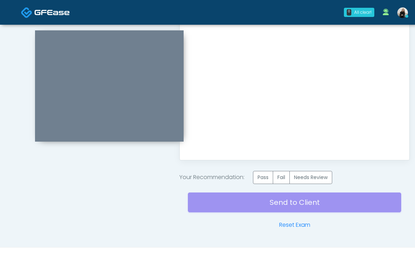
scroll to position [0, 0]
click at [270, 175] on label "Pass" at bounding box center [263, 177] width 20 height 13
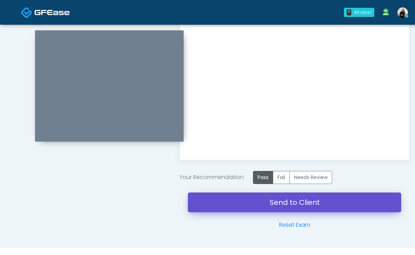
click at [270, 203] on link "Send to Client" at bounding box center [294, 203] width 213 height 20
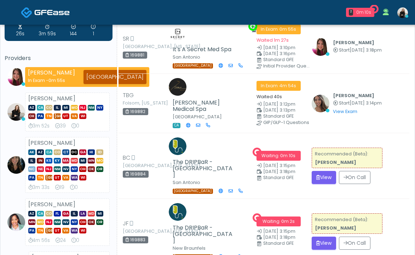
scroll to position [48, 0]
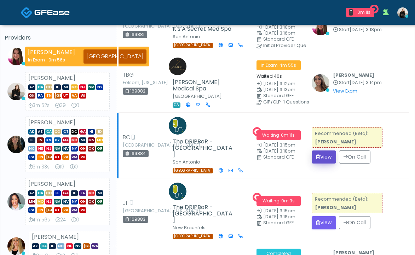
click at [320, 151] on button "View" at bounding box center [324, 157] width 24 height 13
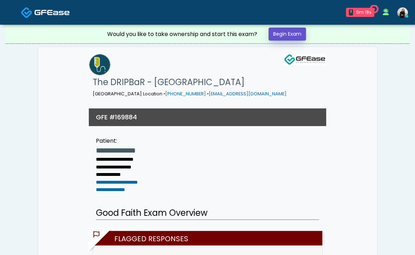
click at [293, 34] on link "Begin Exam" at bounding box center [286, 34] width 37 height 13
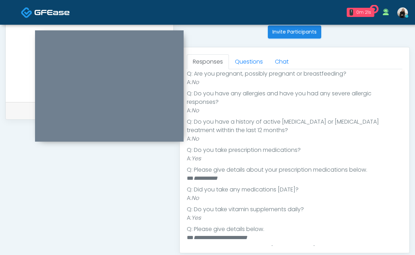
scroll to position [84, 0]
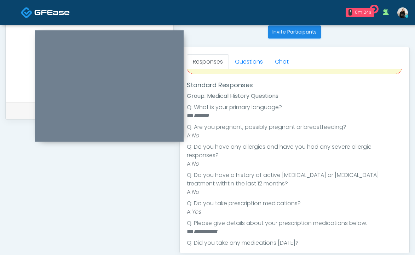
click at [205, 231] on em "**********" at bounding box center [205, 231] width 24 height 5
copy em "**********"
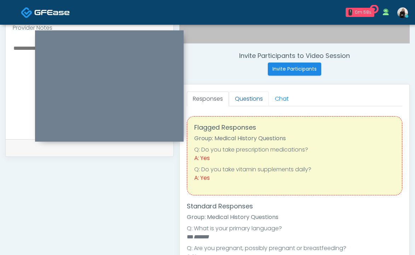
scroll to position [241, 0]
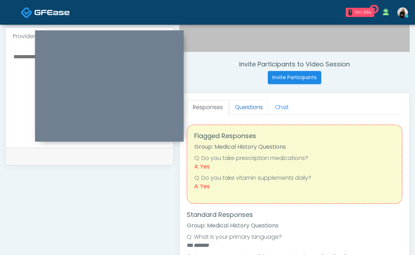
click at [242, 111] on link "Questions" at bounding box center [249, 107] width 40 height 15
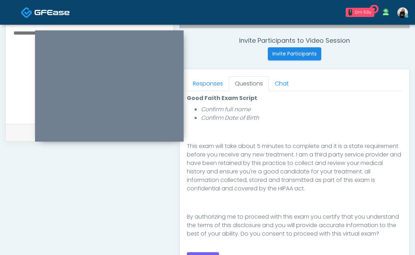
scroll to position [371, 0]
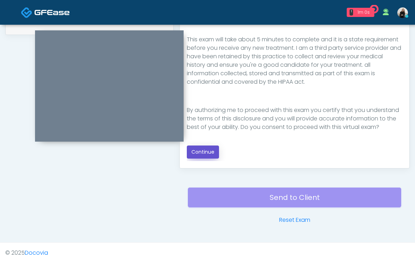
click at [203, 156] on button "Continue" at bounding box center [203, 152] width 32 height 13
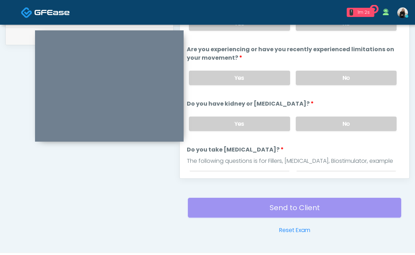
scroll to position [257, 0]
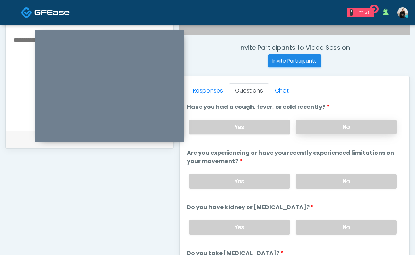
click at [309, 120] on label "No" at bounding box center [346, 127] width 101 height 14
click at [307, 177] on label "No" at bounding box center [346, 181] width 101 height 14
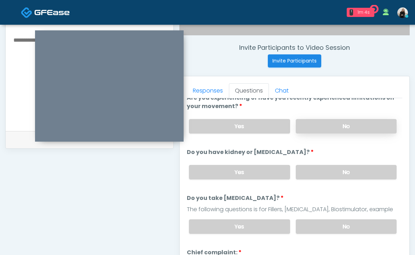
scroll to position [63, 0]
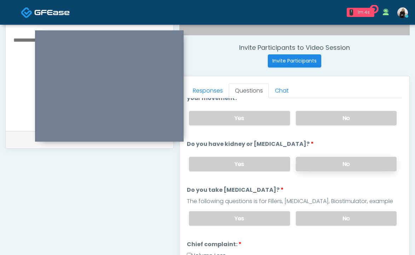
click at [312, 163] on label "No" at bounding box center [346, 164] width 101 height 14
click at [303, 215] on label "No" at bounding box center [346, 218] width 101 height 14
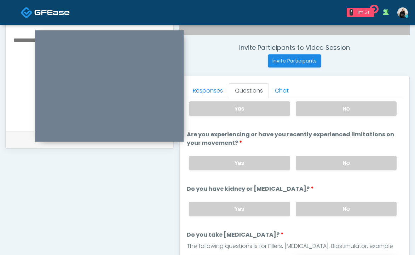
scroll to position [0, 0]
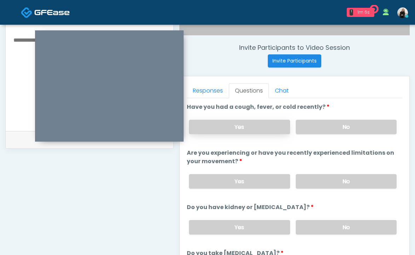
click at [255, 127] on label "Yes" at bounding box center [239, 127] width 101 height 14
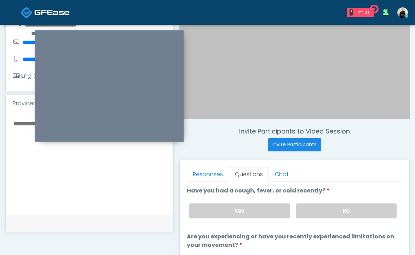
scroll to position [144, 0]
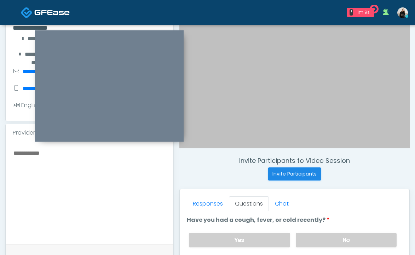
click at [145, 203] on textarea at bounding box center [89, 192] width 153 height 86
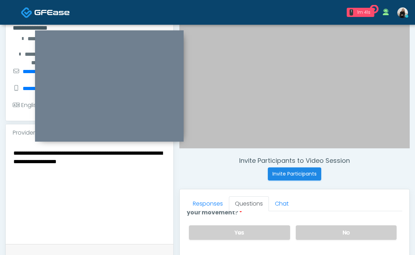
scroll to position [0, 0]
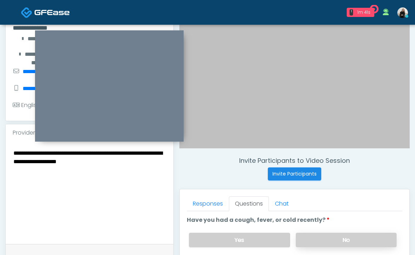
type textarea "**********"
click at [313, 238] on label "No" at bounding box center [346, 240] width 101 height 14
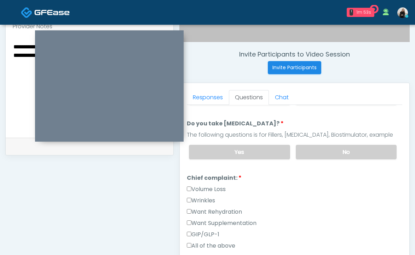
scroll to position [154, 0]
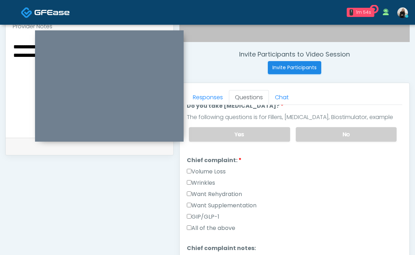
click at [229, 194] on label "Want Rehydration" at bounding box center [214, 194] width 55 height 8
click at [229, 205] on label "Want Supplementation" at bounding box center [222, 206] width 70 height 8
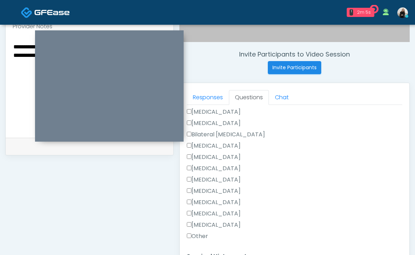
scroll to position [384, 0]
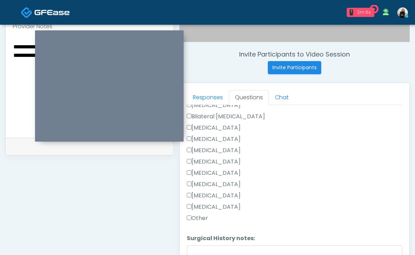
click at [205, 205] on label "Tonsillectomy" at bounding box center [214, 207] width 54 height 8
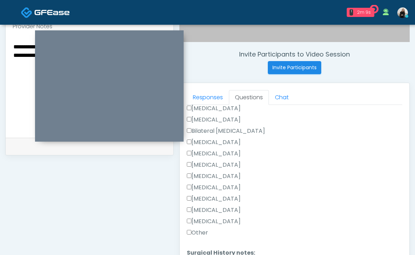
scroll to position [366, 0]
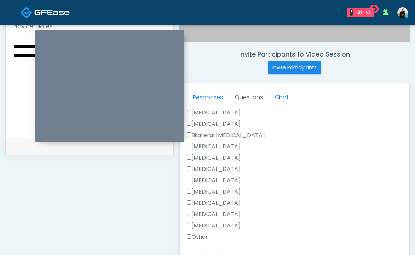
click at [235, 140] on div "Bilateral Tubal Ligation" at bounding box center [294, 136] width 215 height 11
click at [234, 144] on label "Breast Augmentation" at bounding box center [214, 146] width 54 height 8
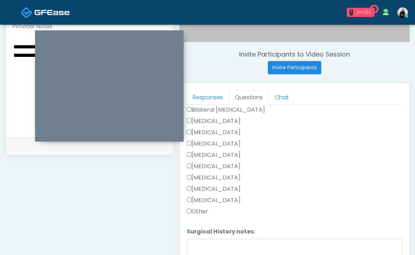
scroll to position [387, 0]
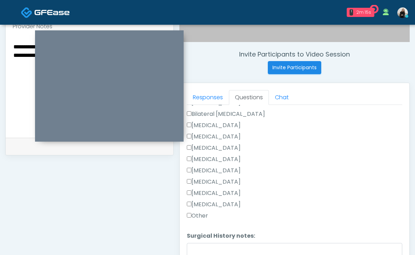
click at [212, 192] on label "[MEDICAL_DATA]" at bounding box center [214, 193] width 54 height 8
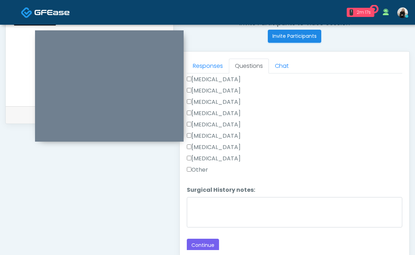
scroll to position [303, 0]
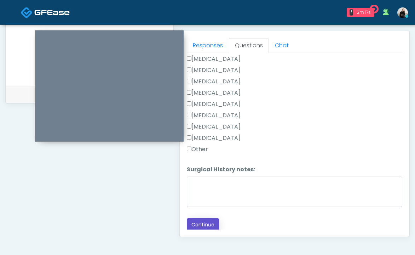
click at [205, 224] on button "Continue" at bounding box center [203, 225] width 32 height 13
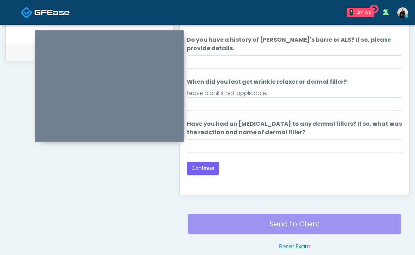
scroll to position [310, 0]
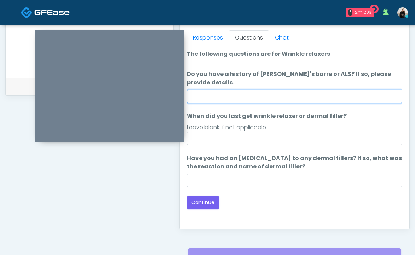
click at [278, 102] on input "Do you have a history of [PERSON_NAME]'s barre or ALS? If so, please provide de…" at bounding box center [294, 96] width 215 height 13
type input "**"
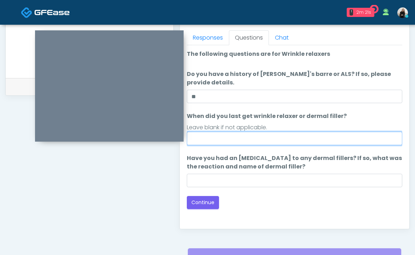
click at [241, 137] on input "When did you last get wrinkle relaxer or dermal filler?" at bounding box center [294, 138] width 215 height 13
type input "*****"
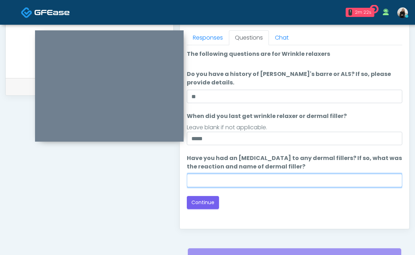
click at [237, 184] on input "Have you had an [MEDICAL_DATA] to any dermal fillers? If so, what was the react…" at bounding box center [294, 180] width 215 height 13
type input "*****"
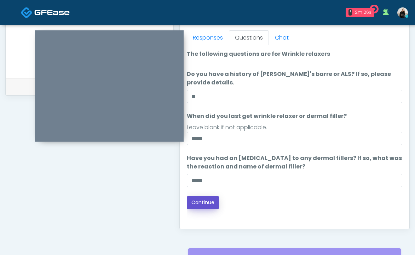
click at [201, 208] on button "Continue" at bounding box center [203, 202] width 32 height 13
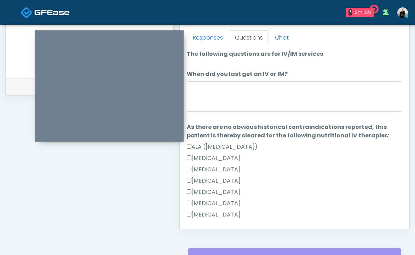
scroll to position [379, 0]
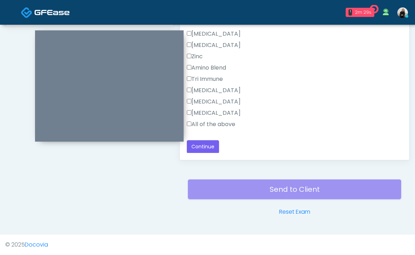
click at [219, 121] on label "All of the above" at bounding box center [211, 124] width 48 height 8
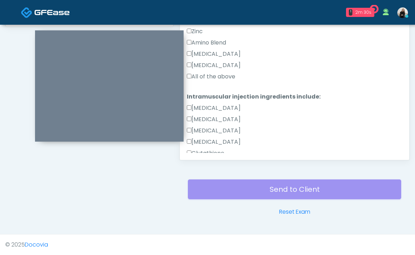
click at [208, 77] on label "All of the above" at bounding box center [211, 76] width 48 height 8
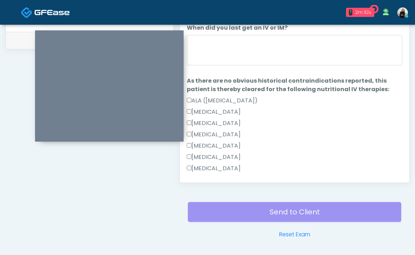
scroll to position [342, 0]
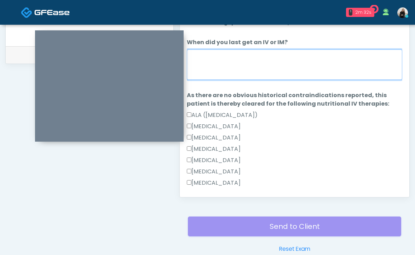
click at [208, 77] on textarea "When did you last get an IV or IM?" at bounding box center [294, 65] width 215 height 30
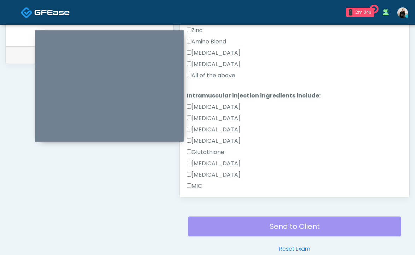
scroll to position [472, 0]
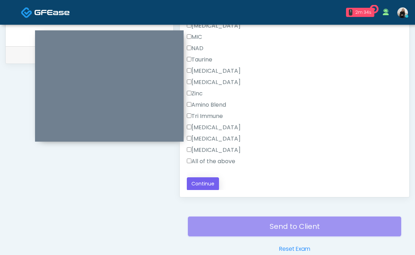
type textarea "*********"
click at [203, 182] on button "Continue" at bounding box center [203, 183] width 32 height 13
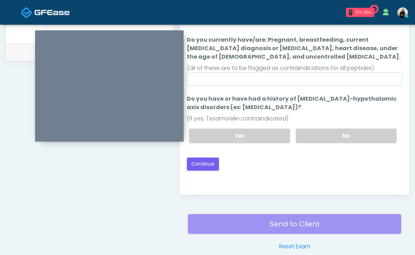
scroll to position [314, 0]
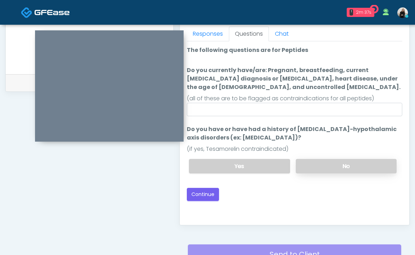
click at [334, 171] on label "No" at bounding box center [346, 166] width 101 height 14
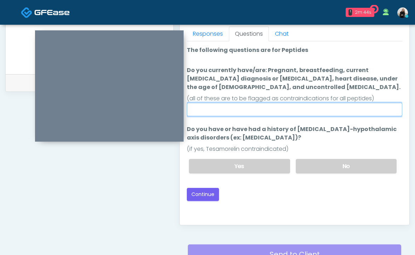
click at [314, 110] on input "Do you currently have/are: Pregnant, breastfeeding, current cancer diagnosis or…" at bounding box center [294, 109] width 215 height 13
type input "**"
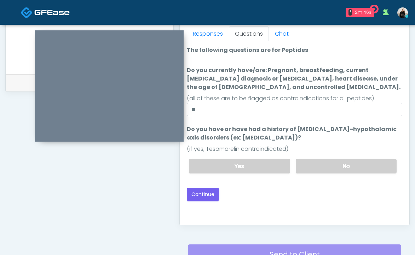
click at [204, 206] on div "Good Faith Exam Script Good Faith Exam Script INTRODUCTION Hello, my name is un…" at bounding box center [294, 129] width 215 height 177
click at [209, 195] on button "Continue" at bounding box center [203, 194] width 32 height 13
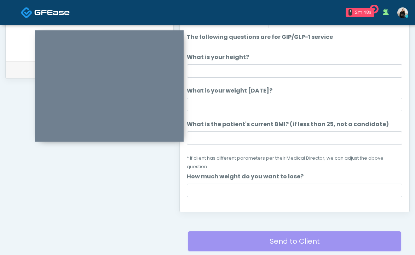
scroll to position [309, 0]
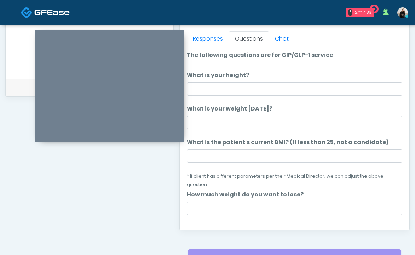
click at [253, 81] on li "What is your height? What is your height?" at bounding box center [294, 83] width 215 height 25
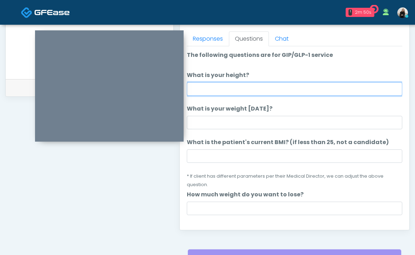
click at [253, 93] on input "What is your height?" at bounding box center [294, 88] width 215 height 13
click at [203, 90] on input "*******" at bounding box center [294, 88] width 215 height 13
type input "*******"
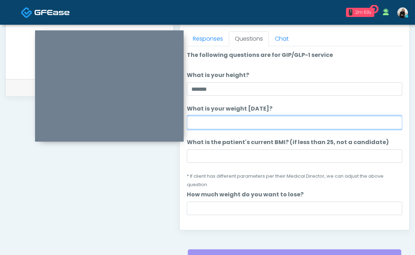
click at [207, 117] on input "What is your weight today?" at bounding box center [294, 122] width 215 height 13
type input "*"
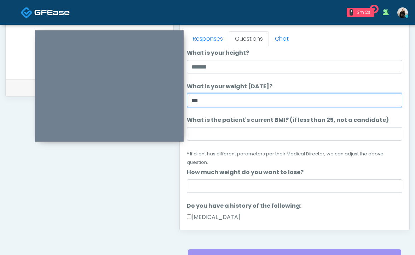
scroll to position [73, 0]
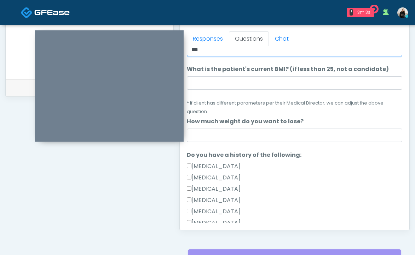
type input "***"
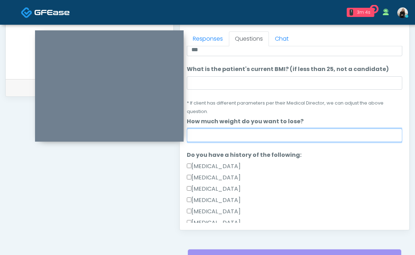
click at [246, 137] on input "How much weight do you want to lose?" at bounding box center [294, 135] width 215 height 13
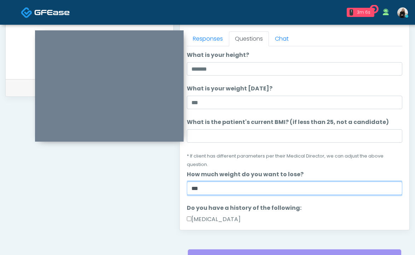
scroll to position [19, 0]
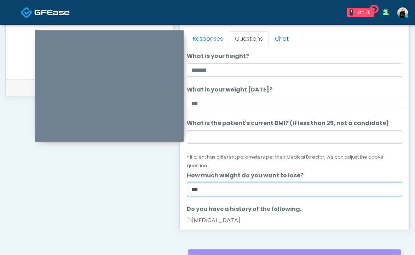
type input "***"
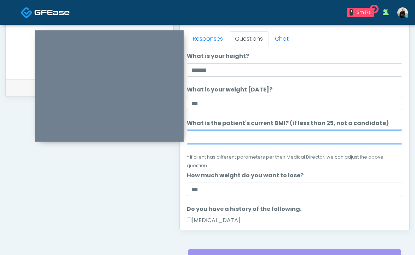
click at [206, 132] on input "What is the patient's current BMI? (if less than 25, not a candidate)" at bounding box center [294, 136] width 215 height 13
paste input "****"
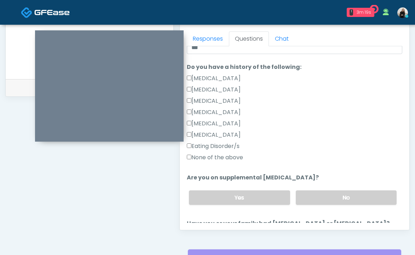
scroll to position [173, 0]
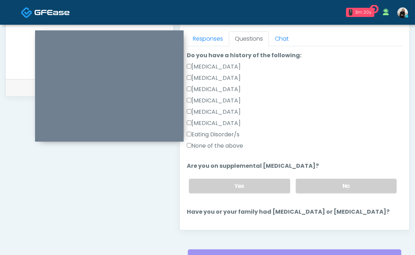
type input "****"
click at [206, 145] on label "None of the above" at bounding box center [215, 146] width 56 height 8
click at [331, 191] on label "No" at bounding box center [346, 186] width 101 height 14
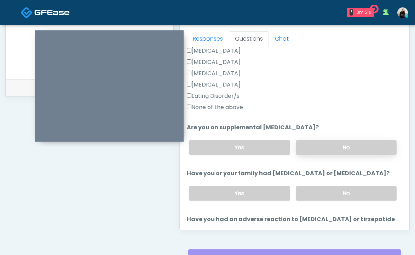
click at [331, 191] on label "No" at bounding box center [346, 193] width 101 height 14
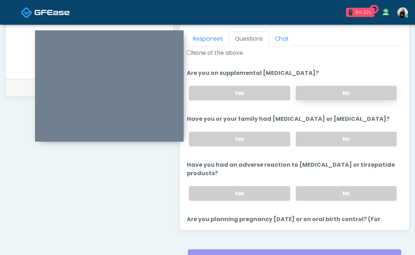
scroll to position [274, 0]
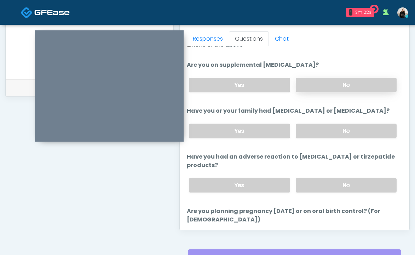
click at [331, 191] on label "No" at bounding box center [346, 185] width 101 height 14
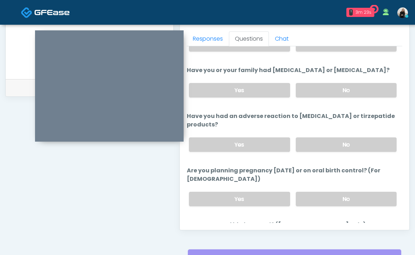
scroll to position [326, 0]
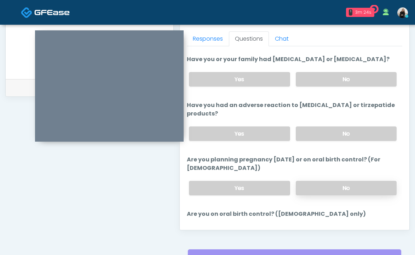
click at [333, 179] on div "Yes No" at bounding box center [292, 188] width 219 height 26
click at [333, 182] on label "No" at bounding box center [346, 188] width 101 height 14
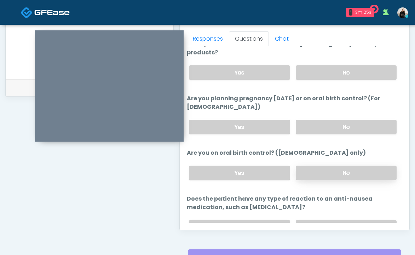
click at [334, 171] on label "No" at bounding box center [346, 173] width 101 height 14
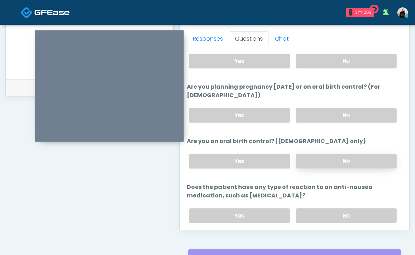
scroll to position [423, 0]
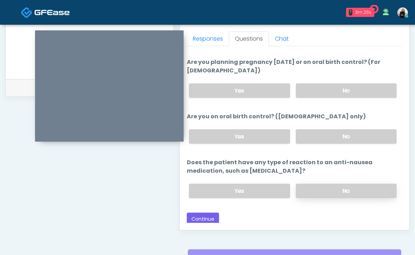
click at [328, 189] on label "No" at bounding box center [346, 191] width 101 height 14
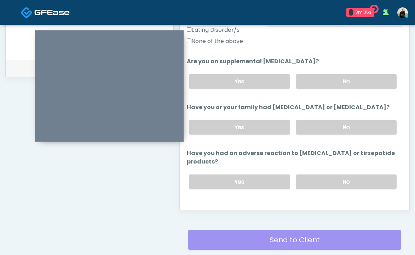
scroll to position [347, 0]
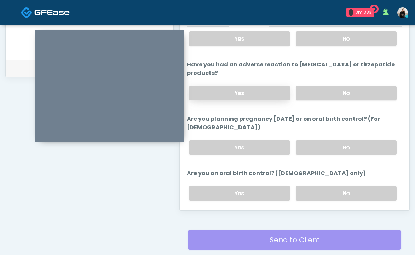
click at [265, 89] on label "Yes" at bounding box center [239, 93] width 101 height 14
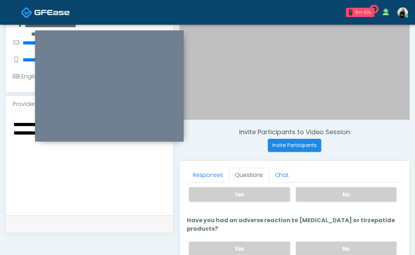
scroll to position [141, 0]
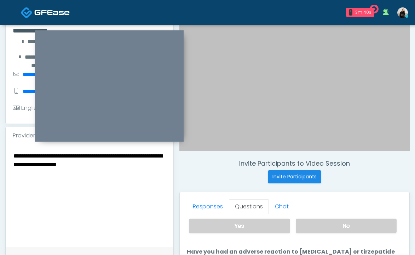
click at [135, 187] on textarea "**********" at bounding box center [89, 194] width 153 height 86
click at [53, 175] on textarea "**********" at bounding box center [89, 194] width 153 height 86
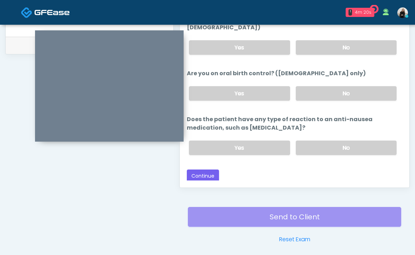
scroll to position [379, 0]
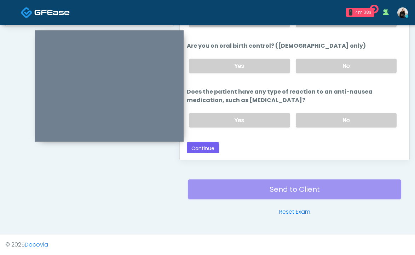
type textarea "**********"
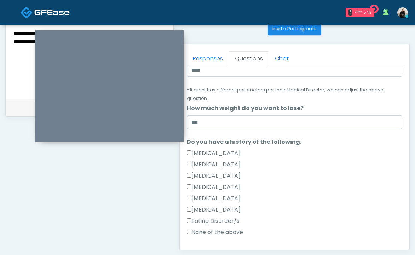
scroll to position [424, 0]
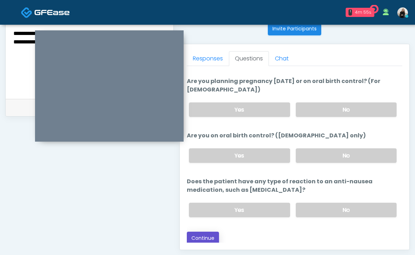
click at [200, 238] on button "Continue" at bounding box center [203, 238] width 32 height 13
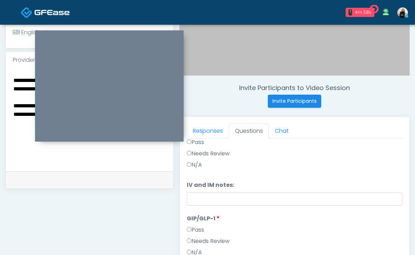
scroll to position [0, 0]
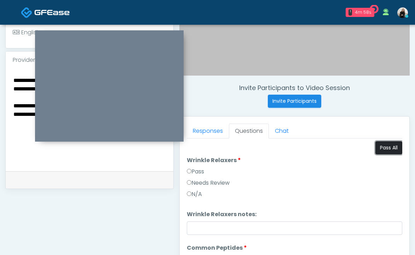
click at [380, 151] on button "Pass All" at bounding box center [388, 147] width 27 height 13
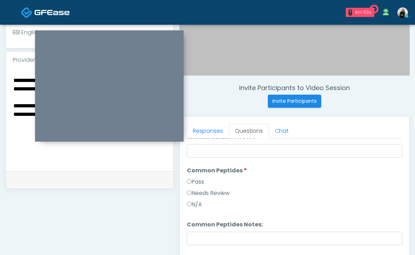
scroll to position [205, 0]
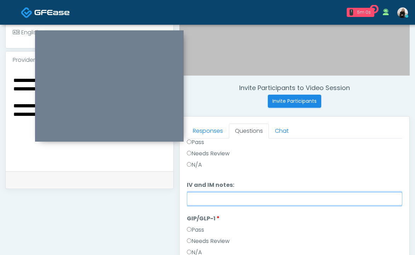
click at [323, 195] on input "IV and IM notes:" at bounding box center [294, 198] width 215 height 13
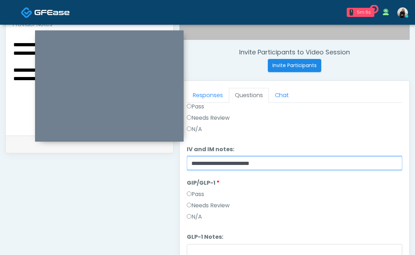
type input "**********"
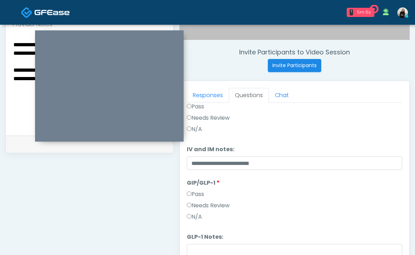
click at [222, 207] on label "Needs Review" at bounding box center [208, 206] width 43 height 8
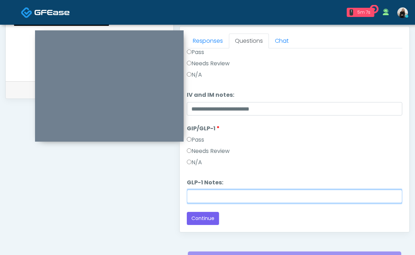
click at [223, 198] on input "GLP-1 Notes:" at bounding box center [294, 196] width 215 height 13
paste input "****"
type input "*"
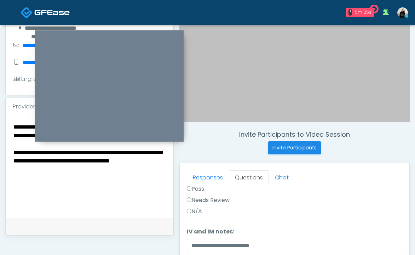
scroll to position [163, 0]
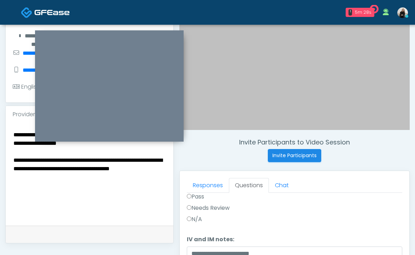
type input "**********"
drag, startPoint x: 65, startPoint y: 168, endPoint x: 4, endPoint y: 153, distance: 62.6
click at [4, 153] on div "**********" at bounding box center [207, 156] width 415 height 589
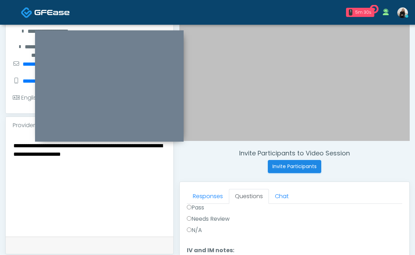
scroll to position [132, 0]
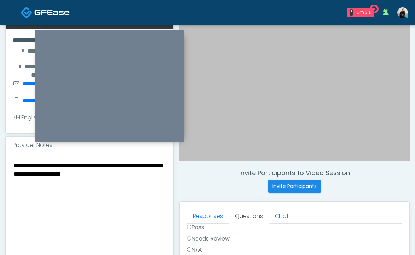
click at [13, 161] on textarea "**********" at bounding box center [89, 204] width 153 height 86
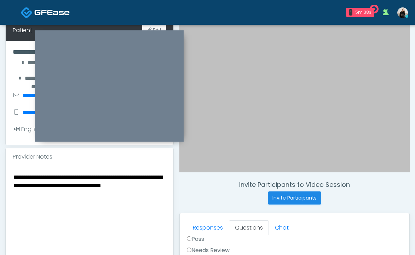
scroll to position [111, 0]
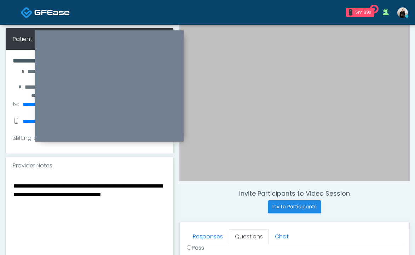
click at [49, 198] on textarea "**********" at bounding box center [89, 224] width 153 height 86
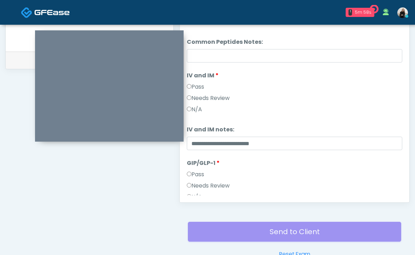
scroll to position [205, 0]
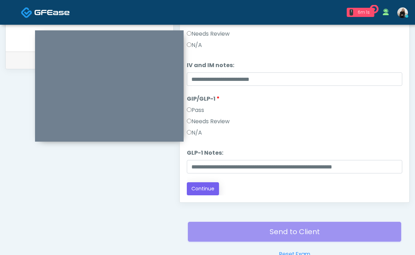
type textarea "**********"
click at [203, 188] on button "Continue" at bounding box center [203, 188] width 32 height 13
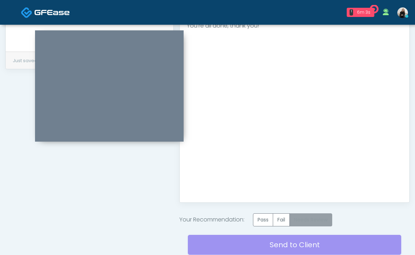
click at [310, 221] on label "Needs Review" at bounding box center [310, 220] width 43 height 13
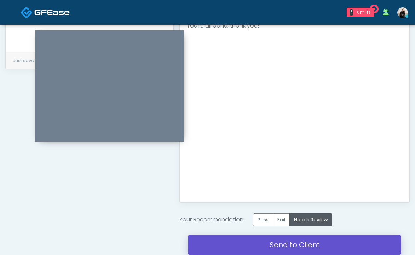
click at [310, 247] on link "Send to Client" at bounding box center [294, 245] width 213 height 20
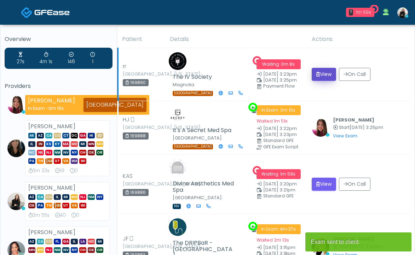
click at [320, 70] on button "View" at bounding box center [324, 74] width 24 height 13
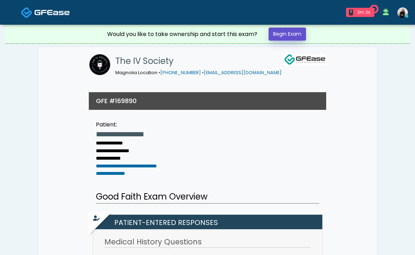
click at [301, 28] on link "Begin Exam" at bounding box center [286, 34] width 37 height 13
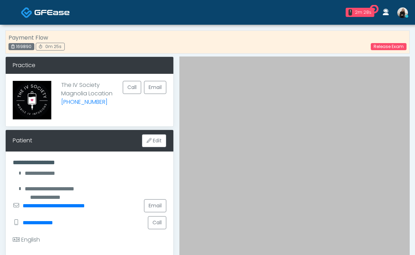
click at [315, 45] on div "Payment Flow 169890 0m 25s Release Exam" at bounding box center [207, 41] width 404 height 23
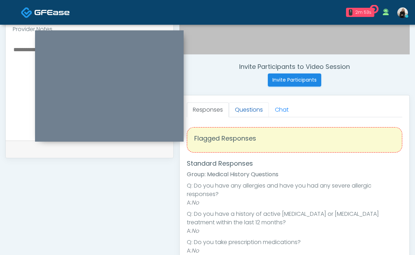
click at [237, 105] on link "Questions" at bounding box center [249, 110] width 40 height 15
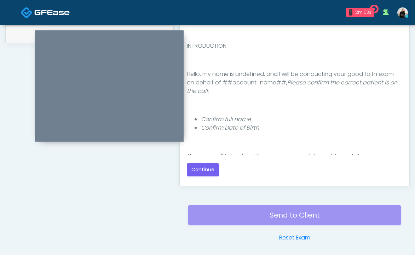
scroll to position [379, 0]
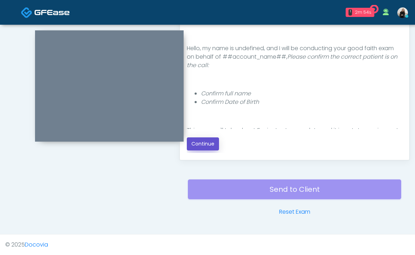
click at [210, 146] on button "Continue" at bounding box center [203, 144] width 32 height 13
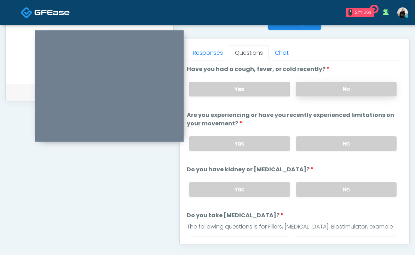
scroll to position [293, 0]
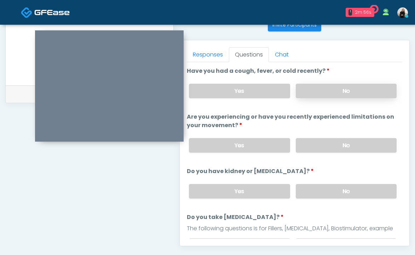
click at [304, 93] on label "No" at bounding box center [346, 91] width 101 height 14
click at [305, 150] on label "No" at bounding box center [346, 145] width 101 height 14
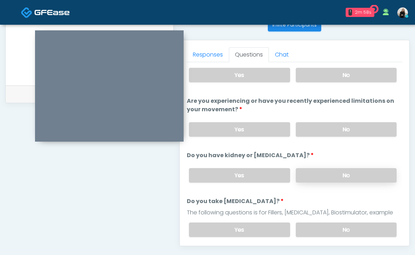
click at [303, 180] on label "No" at bounding box center [346, 175] width 101 height 14
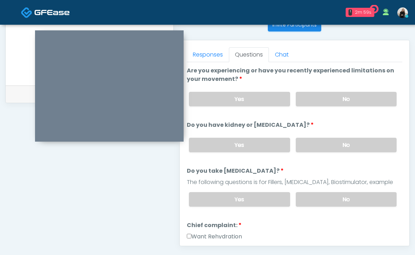
click at [298, 206] on div "Yes No" at bounding box center [292, 200] width 219 height 26
click at [310, 190] on div "Yes No" at bounding box center [292, 200] width 219 height 26
click at [304, 200] on label "No" at bounding box center [346, 199] width 101 height 14
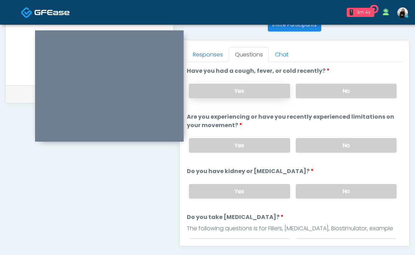
click at [240, 87] on label "Yes" at bounding box center [239, 91] width 101 height 14
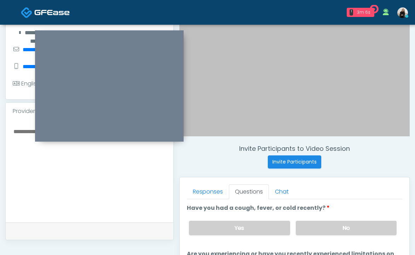
scroll to position [143, 0]
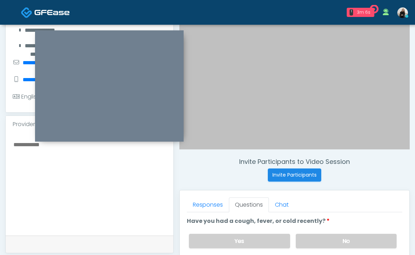
click at [156, 204] on textarea at bounding box center [89, 183] width 153 height 86
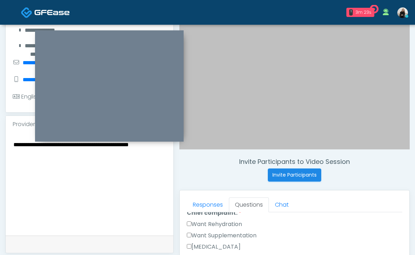
scroll to position [209, 0]
type textarea "**********"
click at [237, 221] on label "Want Rehydration" at bounding box center [214, 225] width 55 height 8
click at [237, 236] on label "Want Supplementation" at bounding box center [222, 236] width 70 height 8
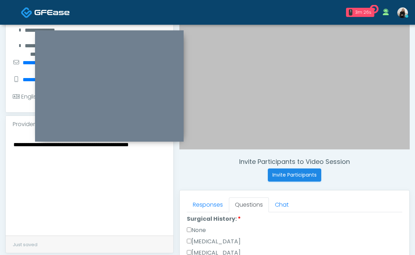
click at [197, 226] on label "None" at bounding box center [196, 230] width 19 height 8
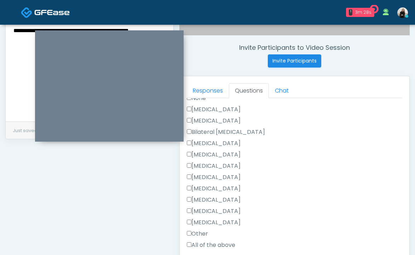
scroll to position [333, 0]
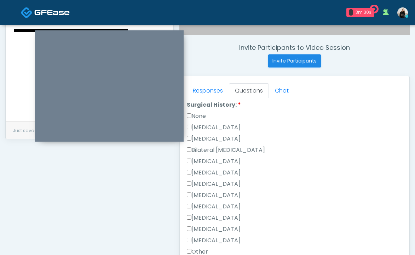
click at [192, 248] on label "Other" at bounding box center [197, 252] width 21 height 8
click at [203, 116] on label "None" at bounding box center [196, 116] width 19 height 8
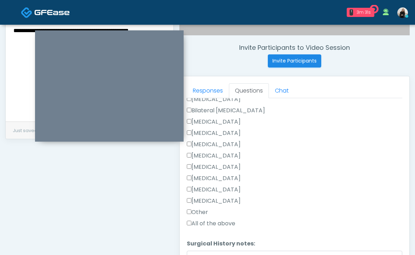
scroll to position [401, 0]
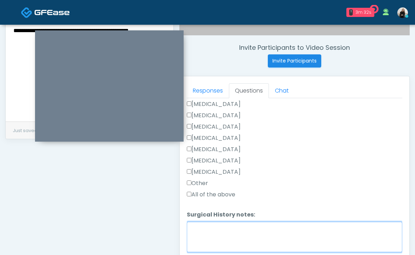
click at [203, 233] on textarea "Surgical History notes:" at bounding box center [294, 237] width 215 height 30
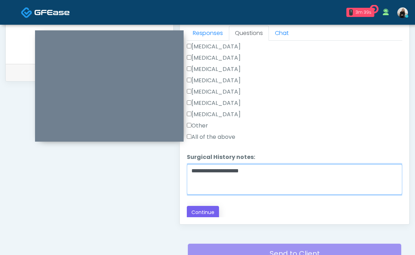
type textarea "**********"
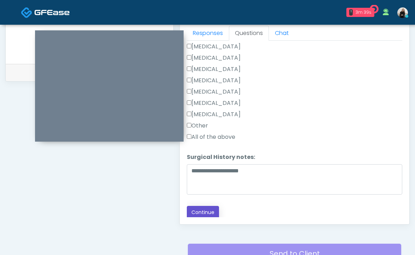
click at [213, 209] on button "Continue" at bounding box center [203, 212] width 32 height 13
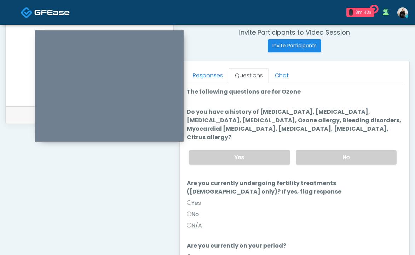
scroll to position [272, 0]
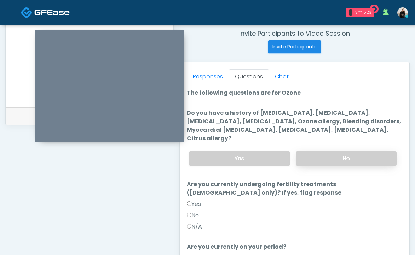
click at [306, 151] on label "No" at bounding box center [346, 158] width 101 height 14
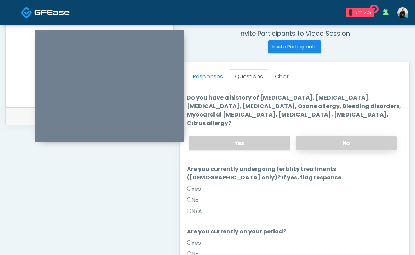
scroll to position [28, 0]
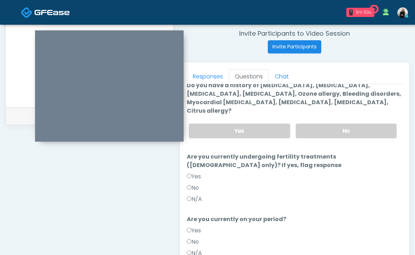
click at [198, 184] on label "No" at bounding box center [193, 188] width 12 height 8
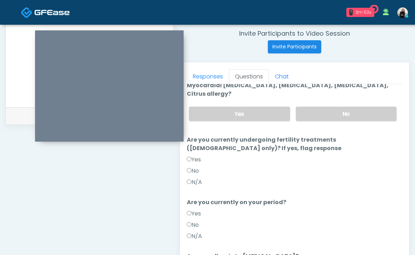
scroll to position [74, 0]
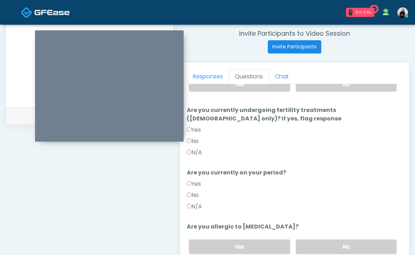
click at [199, 180] on label "Yes" at bounding box center [194, 184] width 14 height 8
click at [198, 191] on label "No" at bounding box center [193, 195] width 12 height 8
click at [327, 245] on div "Yes No" at bounding box center [292, 247] width 219 height 26
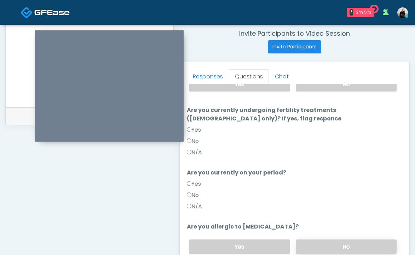
click at [325, 241] on label "No" at bounding box center [346, 247] width 101 height 14
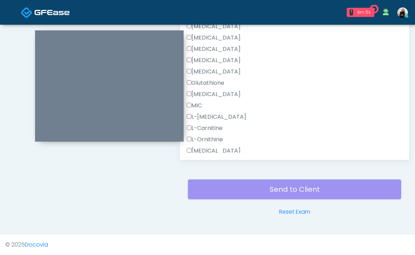
scroll to position [449, 0]
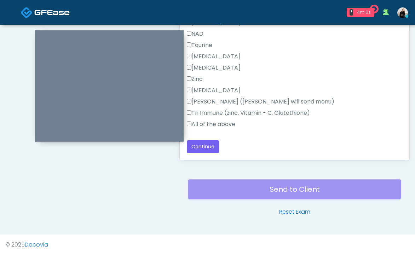
click at [208, 124] on label "All of the above" at bounding box center [211, 124] width 48 height 8
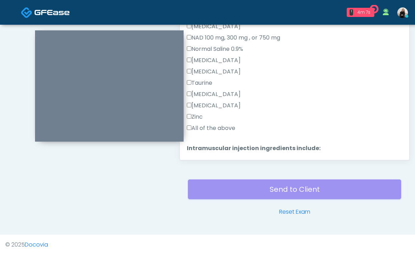
scroll to position [220, 0]
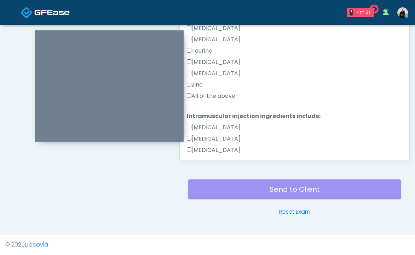
click at [204, 95] on label "All of the above" at bounding box center [211, 96] width 48 height 8
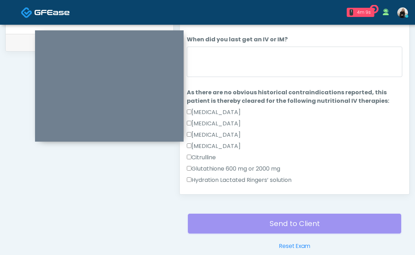
scroll to position [323, 0]
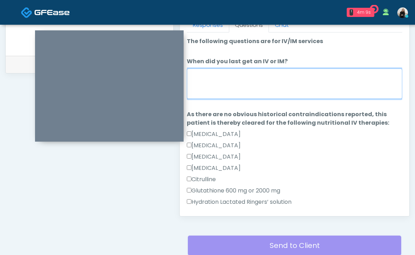
click at [204, 90] on textarea "When did you last get an IV or IM?" at bounding box center [294, 84] width 215 height 30
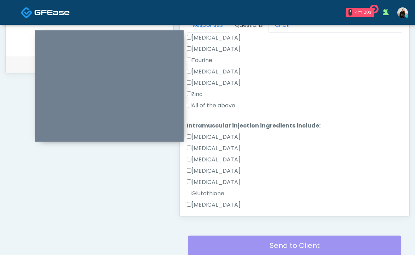
scroll to position [449, 0]
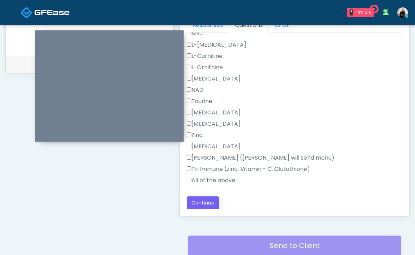
type textarea "********"
click at [203, 197] on button "Continue" at bounding box center [203, 203] width 32 height 13
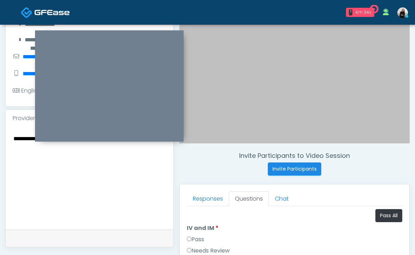
scroll to position [149, 0]
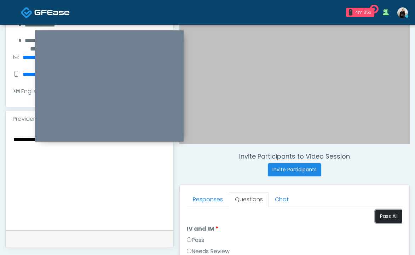
click at [390, 216] on button "Pass All" at bounding box center [388, 216] width 27 height 13
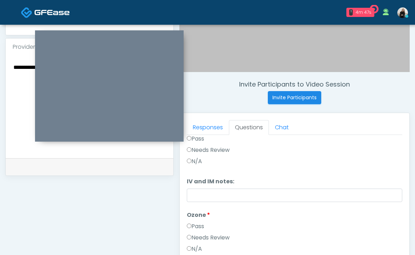
scroll to position [322, 0]
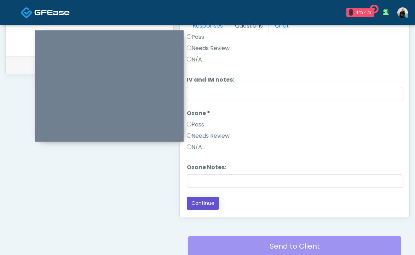
click at [199, 207] on button "Continue" at bounding box center [203, 203] width 32 height 13
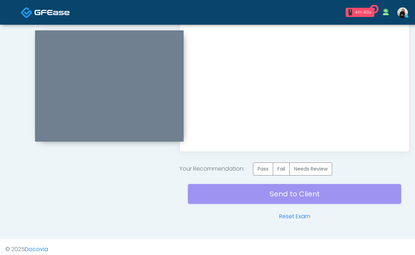
scroll to position [389, 0]
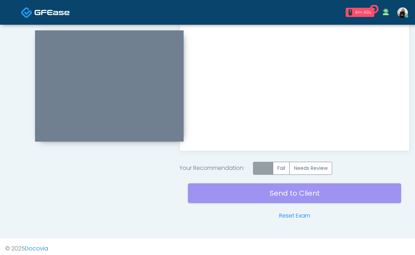
click at [268, 171] on label "Pass" at bounding box center [263, 168] width 20 height 13
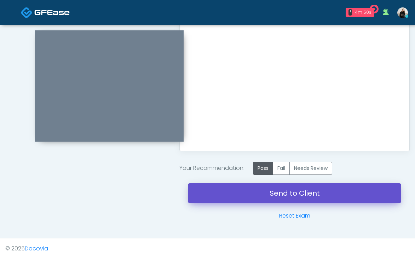
click at [268, 191] on link "Send to Client" at bounding box center [294, 194] width 213 height 20
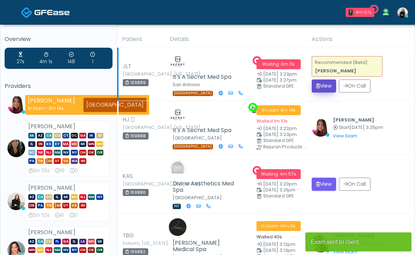
click at [324, 83] on button "View" at bounding box center [324, 86] width 24 height 13
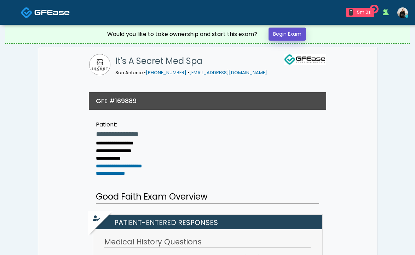
click at [301, 34] on link "Begin Exam" at bounding box center [286, 34] width 37 height 13
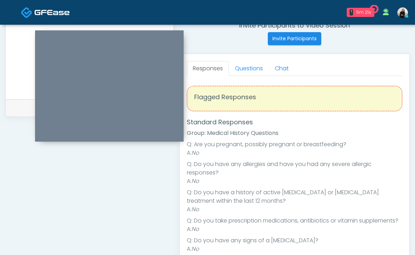
scroll to position [260, 0]
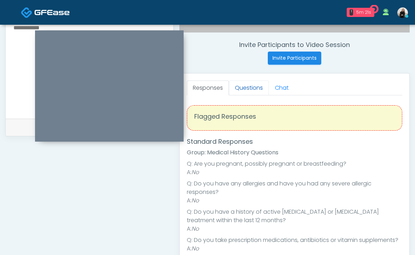
click at [253, 95] on link "Questions" at bounding box center [249, 88] width 40 height 15
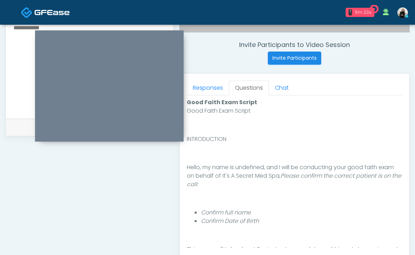
scroll to position [379, 0]
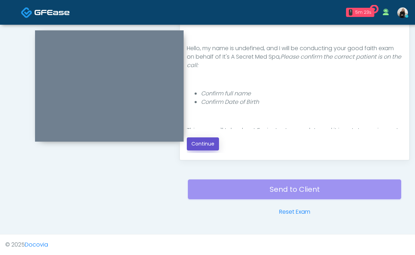
click at [203, 148] on button "Continue" at bounding box center [203, 144] width 32 height 13
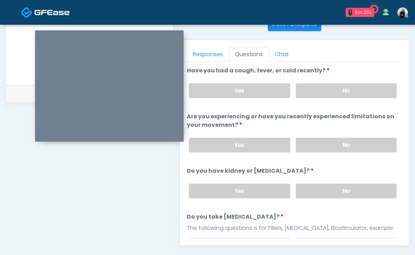
scroll to position [281, 0]
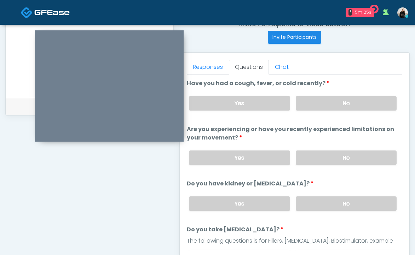
click at [332, 93] on div "Yes No" at bounding box center [292, 104] width 219 height 26
click at [331, 99] on label "No" at bounding box center [346, 103] width 101 height 14
click at [317, 157] on label "No" at bounding box center [346, 158] width 101 height 14
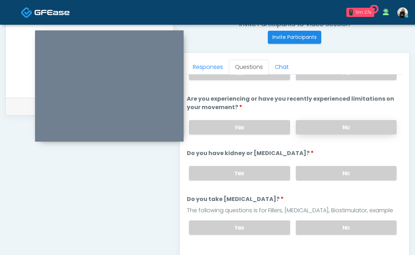
scroll to position [47, 0]
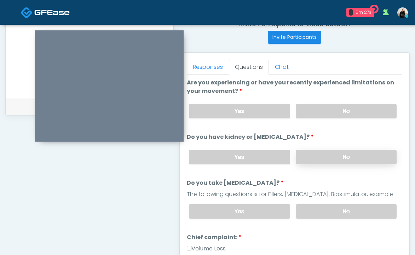
click at [316, 161] on label "No" at bounding box center [346, 157] width 101 height 14
click at [310, 208] on label "No" at bounding box center [346, 211] width 101 height 14
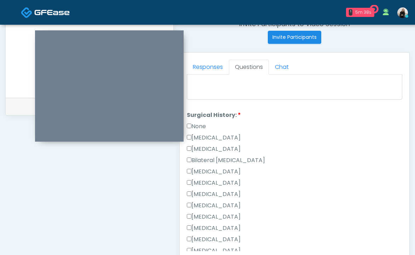
scroll to position [397, 0]
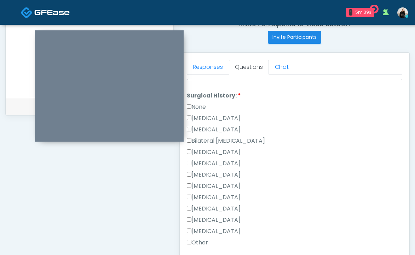
click at [205, 105] on label "None" at bounding box center [196, 107] width 19 height 8
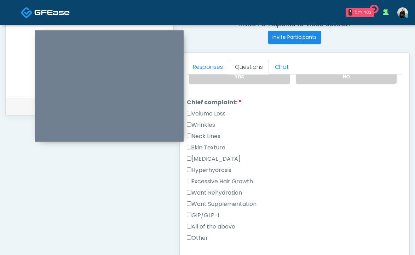
scroll to position [156, 0]
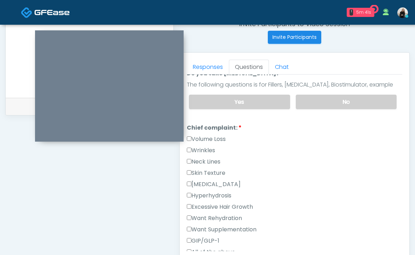
click at [202, 139] on label "Volume Loss" at bounding box center [206, 139] width 39 height 8
click at [202, 149] on label "Wrinkles" at bounding box center [201, 150] width 28 height 8
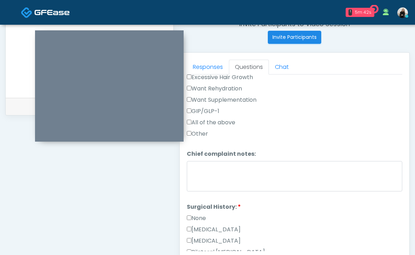
scroll to position [469, 0]
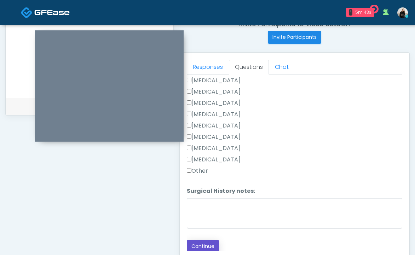
click at [206, 246] on button "Continue" at bounding box center [203, 246] width 32 height 13
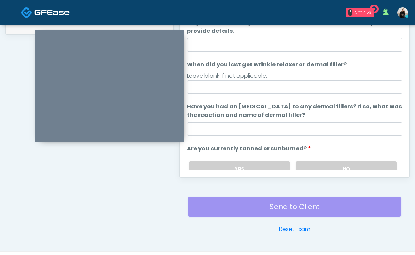
scroll to position [295, 0]
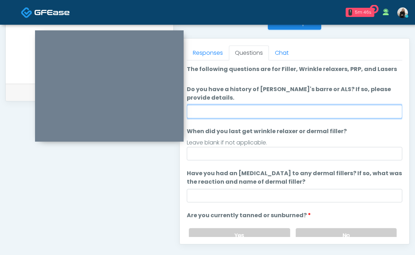
click at [237, 112] on input "Do you have a history of Guillain's barre or ALS? If so, please provide details." at bounding box center [294, 111] width 215 height 13
type input "**"
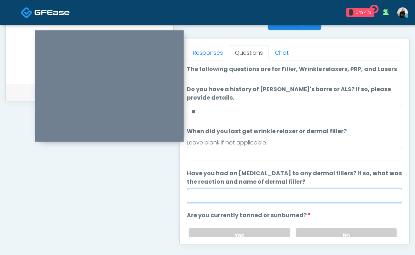
click at [233, 195] on input "Have you had an allergic response to any dermal fillers? If so, what was the re…" at bounding box center [294, 195] width 215 height 13
type input "**"
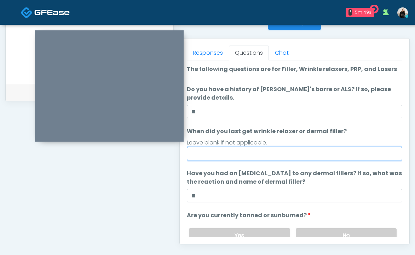
click at [218, 157] on input "When did you last get wrinkle relaxer or dermal filler?" at bounding box center [294, 153] width 215 height 13
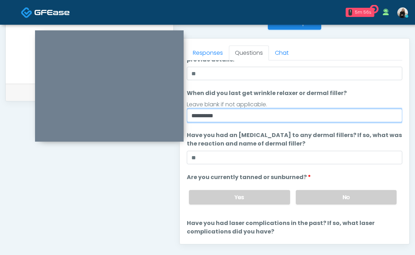
scroll to position [71, 0]
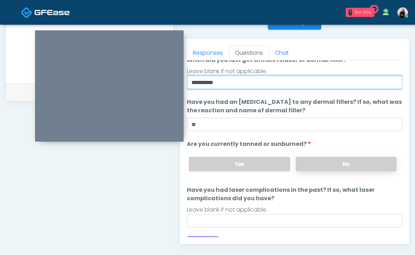
type input "**********"
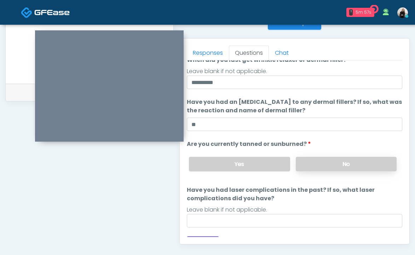
click at [305, 170] on label "No" at bounding box center [346, 164] width 101 height 14
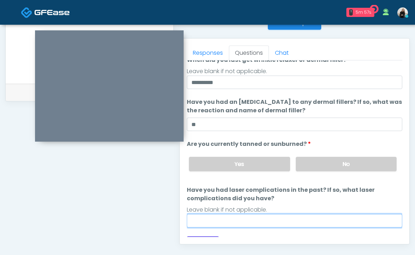
click at [277, 225] on input "Have you had laser complications in the past? If so, what laser complications d…" at bounding box center [294, 220] width 215 height 13
type input "**"
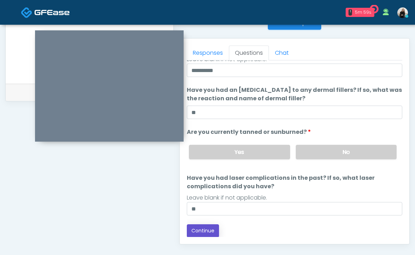
click at [198, 227] on button "Continue" at bounding box center [203, 231] width 32 height 13
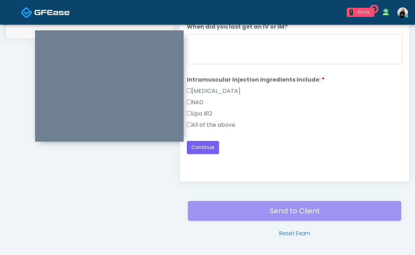
scroll to position [350, 0]
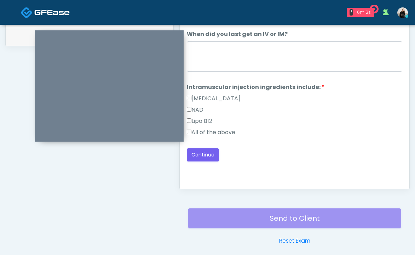
click at [225, 129] on label "All of the above" at bounding box center [211, 132] width 48 height 8
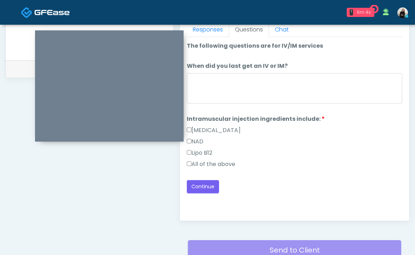
scroll to position [317, 0]
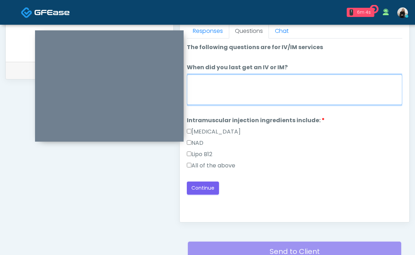
click at [235, 94] on textarea "When did you last get an IV or IM?" at bounding box center [294, 90] width 215 height 30
type textarea "**********"
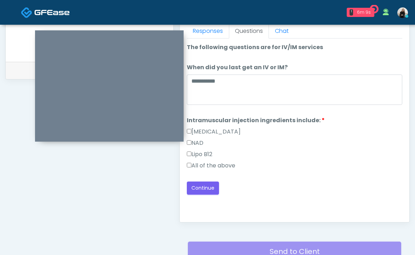
click at [209, 194] on div "Good Faith Exam Script Good Faith Exam Script INTRODUCTION Hello, my name is un…" at bounding box center [294, 127] width 215 height 177
click at [210, 190] on button "Continue" at bounding box center [203, 188] width 32 height 13
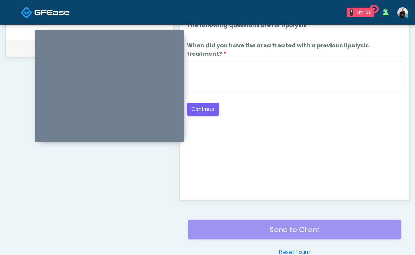
scroll to position [333, 0]
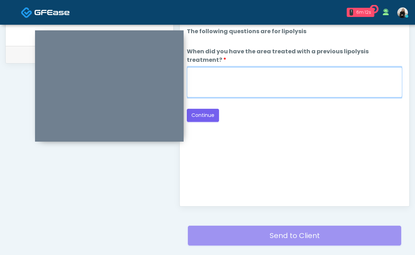
click at [257, 67] on textarea "When did you have the area treated with a previous lipolysis treatment?" at bounding box center [294, 82] width 215 height 30
type textarea "*****"
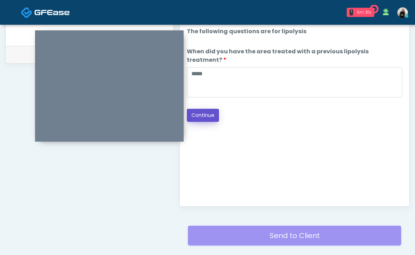
click at [206, 109] on button "Continue" at bounding box center [203, 115] width 32 height 13
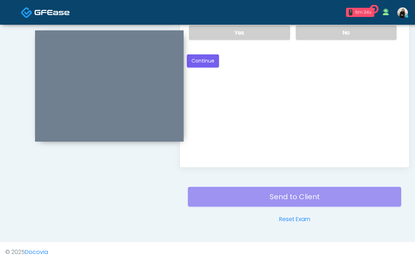
scroll to position [298, 0]
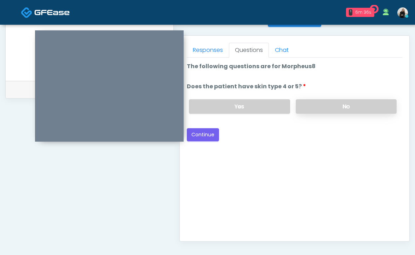
click at [309, 106] on label "No" at bounding box center [346, 106] width 101 height 14
click at [209, 138] on button "Continue" at bounding box center [203, 134] width 32 height 13
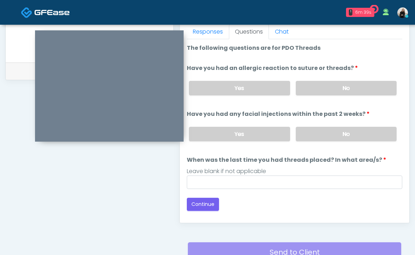
scroll to position [309, 0]
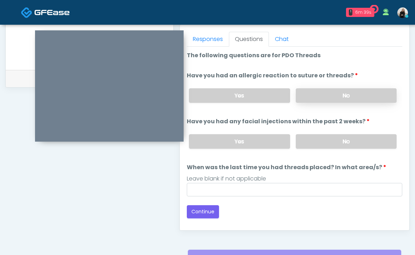
click at [362, 99] on label "No" at bounding box center [346, 95] width 101 height 14
click at [350, 142] on label "No" at bounding box center [346, 141] width 101 height 14
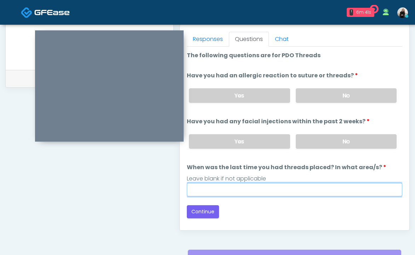
click at [306, 187] on input "When was the last time you had threads placed? In what area/s?" at bounding box center [294, 189] width 215 height 13
type input "*********"
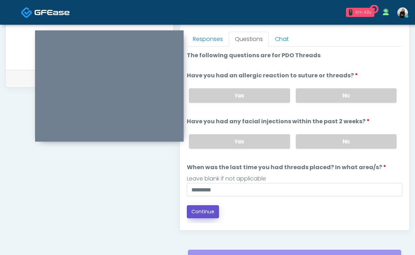
click at [208, 209] on button "Continue" at bounding box center [203, 211] width 32 height 13
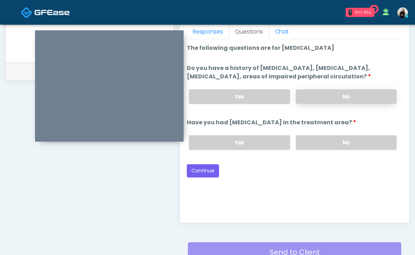
scroll to position [310, 0]
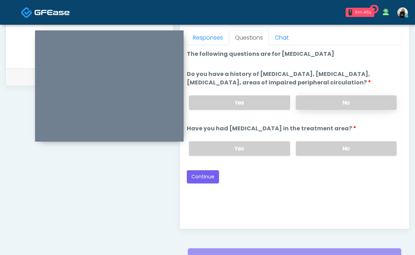
click at [313, 110] on label "No" at bounding box center [346, 102] width 101 height 14
click at [306, 147] on div "Yes No" at bounding box center [292, 149] width 219 height 26
click at [304, 155] on label "No" at bounding box center [346, 148] width 101 height 14
click at [203, 184] on button "Continue" at bounding box center [203, 176] width 32 height 13
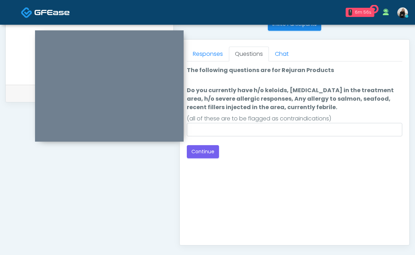
scroll to position [284, 0]
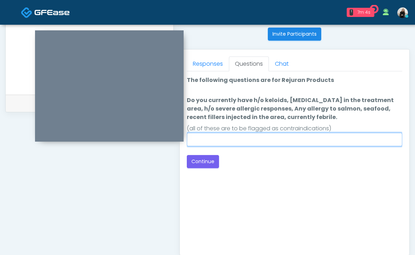
click at [255, 144] on input "Do you currently have h/o keloids, skin infection in the treatment area, h/o se…" at bounding box center [294, 139] width 215 height 13
type input "**"
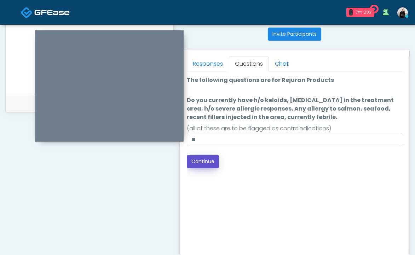
click at [197, 159] on button "Continue" at bounding box center [203, 161] width 32 height 13
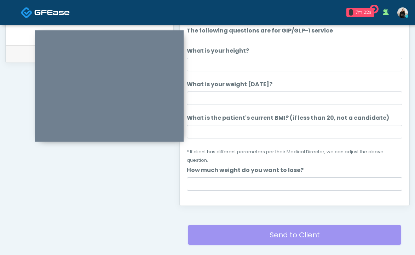
scroll to position [307, 0]
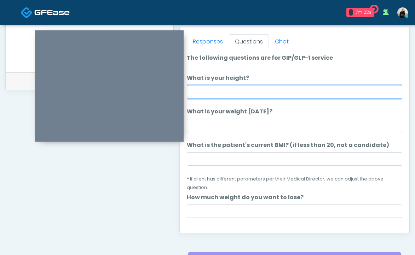
click at [228, 94] on input "What is your height?" at bounding box center [294, 91] width 215 height 13
type input "******"
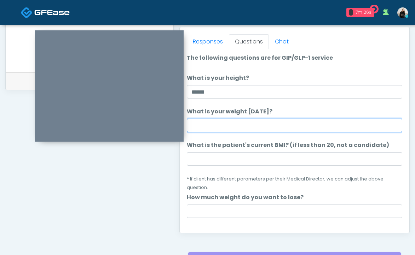
click at [228, 127] on input "What is your weight today?" at bounding box center [294, 125] width 215 height 13
type input "***"
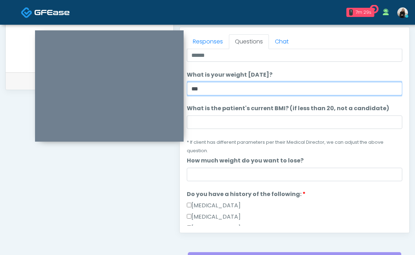
scroll to position [37, 0]
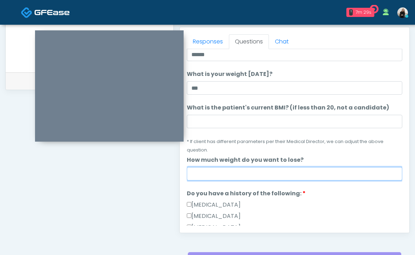
click at [246, 173] on input "How much weight do you want to lose?" at bounding box center [294, 173] width 215 height 13
type input "***"
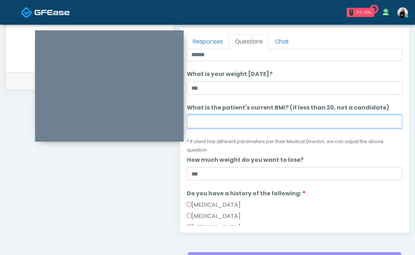
click at [215, 124] on input "What is the patient's current BMI? (if less than 20, not a candidate)" at bounding box center [294, 121] width 215 height 13
paste input "****"
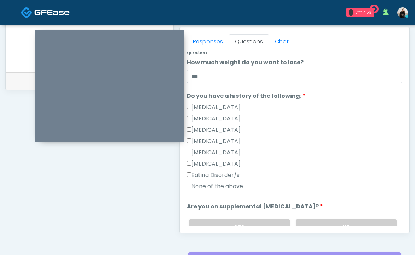
scroll to position [136, 0]
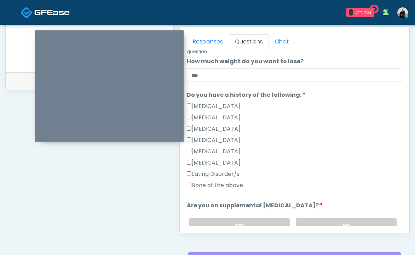
type input "****"
click at [217, 182] on label "None of the above" at bounding box center [215, 185] width 56 height 8
click at [347, 221] on label "No" at bounding box center [346, 226] width 101 height 14
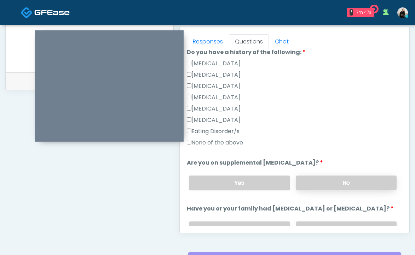
scroll to position [230, 0]
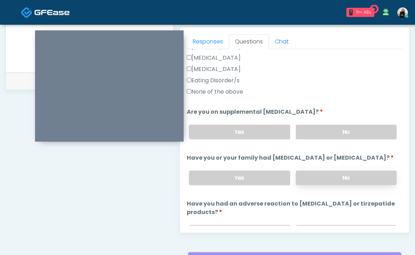
click at [322, 184] on label "No" at bounding box center [346, 178] width 101 height 14
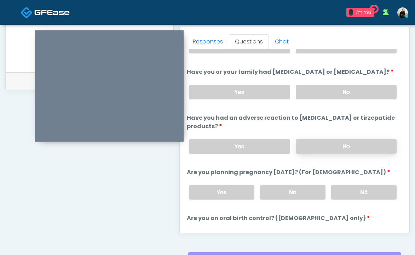
click at [324, 154] on label "No" at bounding box center [346, 146] width 101 height 14
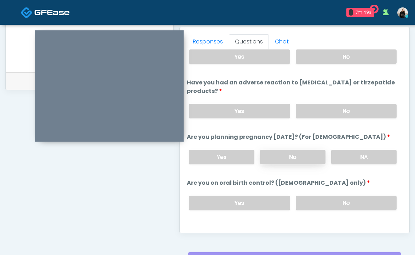
scroll to position [355, 0]
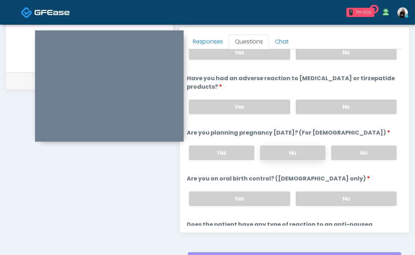
click at [305, 159] on label "No" at bounding box center [292, 153] width 65 height 14
click at [318, 203] on label "No" at bounding box center [346, 199] width 101 height 14
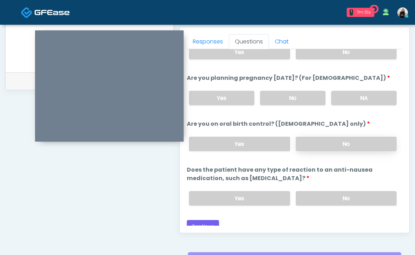
scroll to position [424, 0]
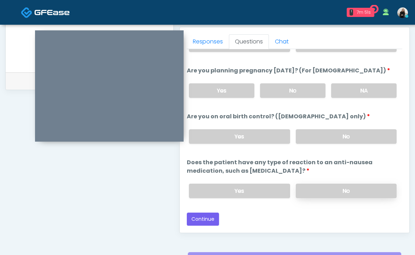
click at [319, 193] on label "No" at bounding box center [346, 191] width 101 height 14
click at [201, 221] on button "Continue" at bounding box center [203, 219] width 32 height 13
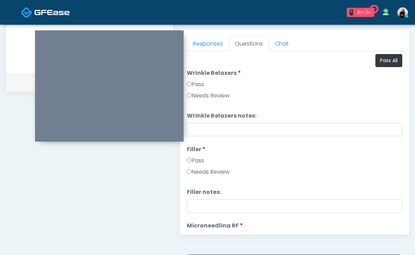
scroll to position [264, 0]
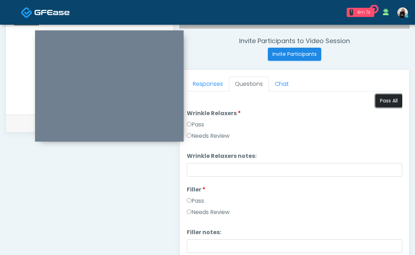
click at [382, 99] on button "Pass All" at bounding box center [388, 100] width 27 height 13
click at [215, 85] on link "Responses" at bounding box center [208, 84] width 42 height 15
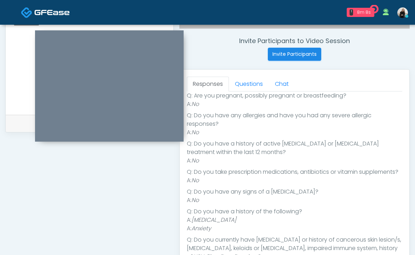
scroll to position [120, 0]
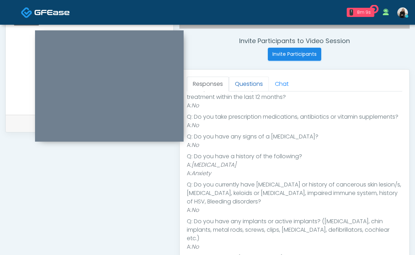
click at [246, 84] on link "Questions" at bounding box center [249, 84] width 40 height 15
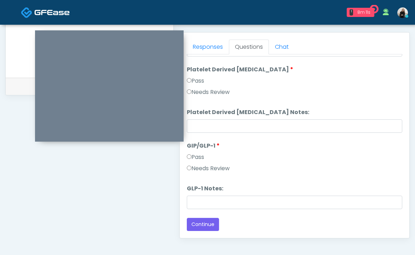
scroll to position [336, 0]
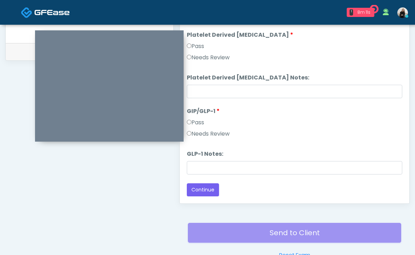
click at [210, 198] on div "Responses Questions Chat Good Faith Exam Script Good Faith Exam Script INTRODUC…" at bounding box center [294, 101] width 229 height 206
click at [206, 192] on button "Continue" at bounding box center [203, 190] width 32 height 13
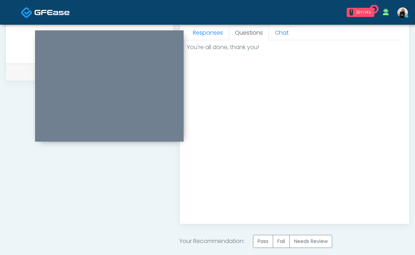
scroll to position [392, 0]
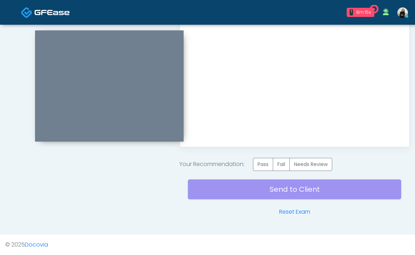
click at [258, 161] on label "Pass" at bounding box center [263, 164] width 20 height 13
click at [258, 189] on div "Send to Client Reset Exam" at bounding box center [294, 193] width 213 height 45
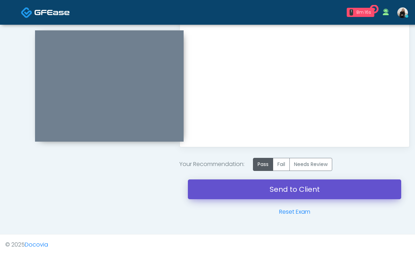
click at [260, 190] on link "Send to Client" at bounding box center [294, 190] width 213 height 20
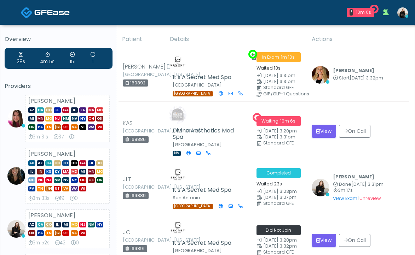
click at [60, 5] on link at bounding box center [45, 12] width 49 height 23
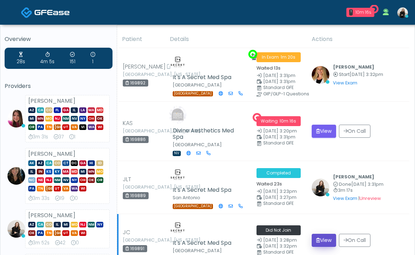
click at [322, 237] on button "View" at bounding box center [324, 240] width 24 height 13
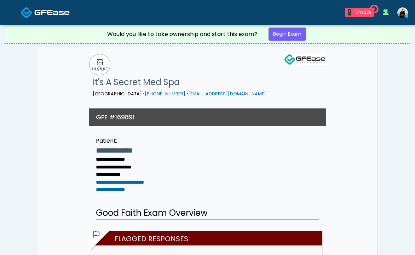
click at [52, 10] on img at bounding box center [51, 12] width 35 height 7
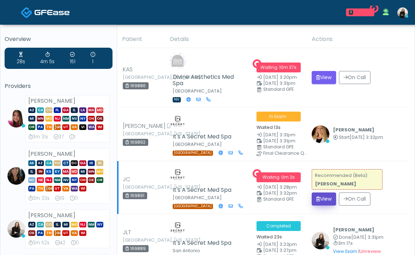
click at [320, 199] on button "View" at bounding box center [324, 199] width 24 height 13
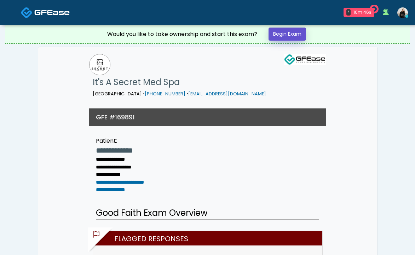
click at [294, 35] on link "Begin Exam" at bounding box center [286, 34] width 37 height 13
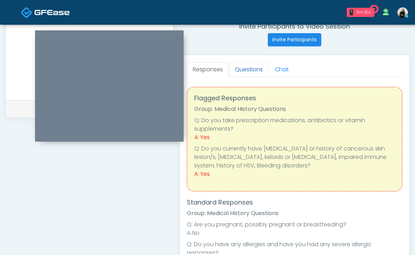
click at [250, 68] on link "Questions" at bounding box center [249, 69] width 40 height 15
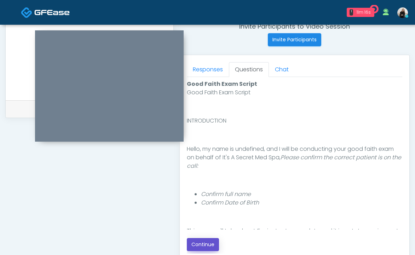
click at [195, 244] on button "Continue" at bounding box center [203, 244] width 32 height 13
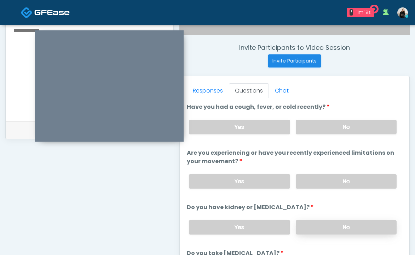
scroll to position [298, 0]
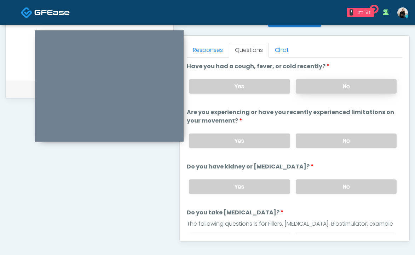
click at [340, 86] on label "No" at bounding box center [346, 86] width 101 height 14
click at [327, 139] on label "No" at bounding box center [346, 141] width 101 height 14
click at [313, 181] on label "No" at bounding box center [346, 187] width 101 height 14
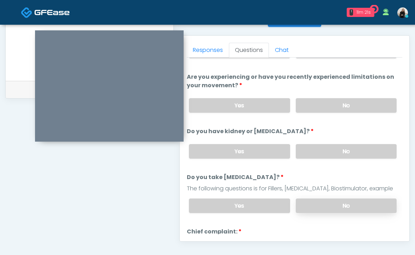
click at [308, 205] on label "No" at bounding box center [346, 206] width 101 height 14
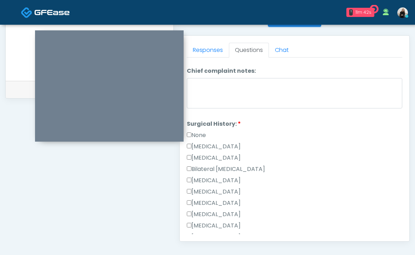
scroll to position [377, 0]
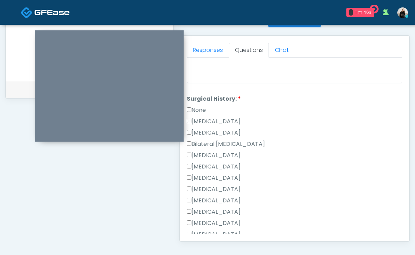
click at [205, 109] on label "None" at bounding box center [196, 110] width 19 height 8
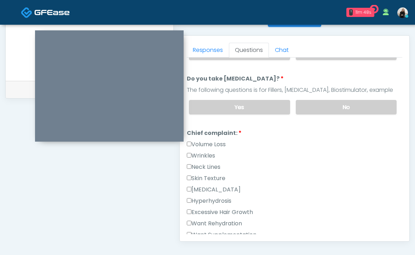
scroll to position [178, 0]
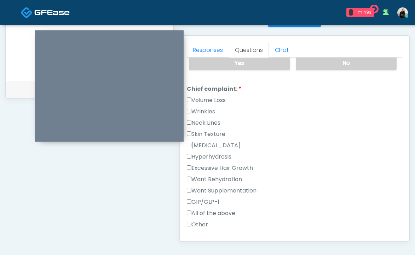
click at [204, 109] on label "Wrinkles" at bounding box center [201, 111] width 28 height 8
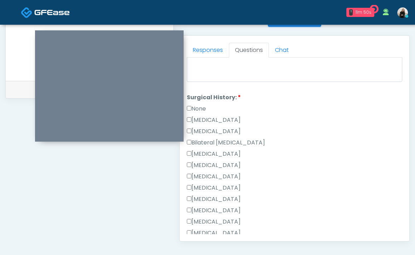
scroll to position [469, 0]
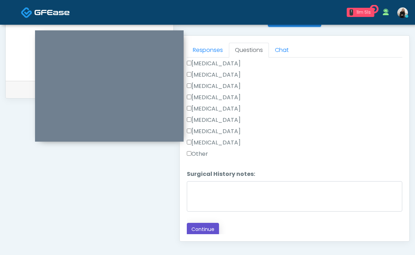
click at [203, 228] on button "Continue" at bounding box center [203, 229] width 32 height 13
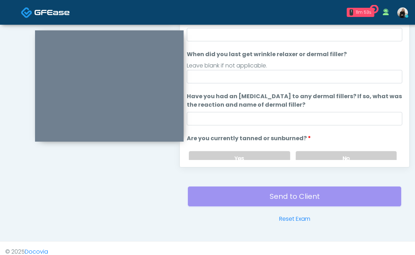
scroll to position [327, 0]
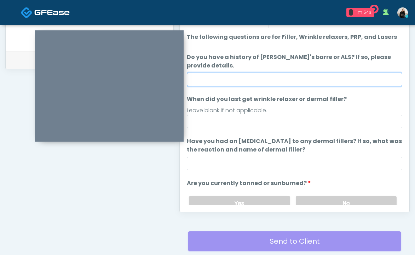
click at [293, 81] on input "Do you have a history of [PERSON_NAME]'s barre or ALS? If so, please provide de…" at bounding box center [294, 79] width 215 height 13
type input "**"
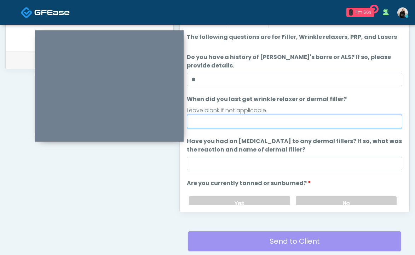
click at [232, 127] on input "When did you last get wrinkle relaxer or dermal filler?" at bounding box center [294, 121] width 215 height 13
click at [192, 121] on input "******" at bounding box center [294, 121] width 215 height 13
drag, startPoint x: 213, startPoint y: 118, endPoint x: 176, endPoint y: 118, distance: 36.8
type input "**********"
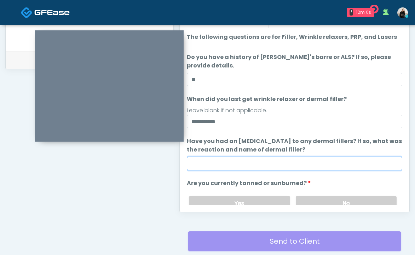
click at [210, 163] on input "Have you had an [MEDICAL_DATA] to any dermal fillers? If so, what was the react…" at bounding box center [294, 163] width 215 height 13
type input "**"
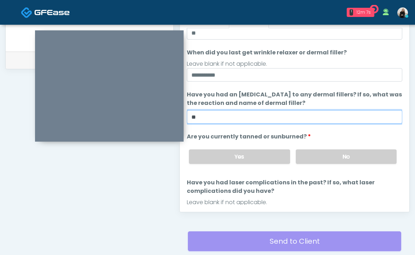
scroll to position [77, 0]
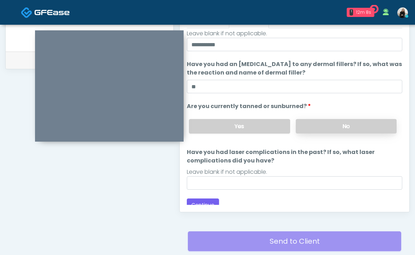
click at [340, 121] on label "No" at bounding box center [346, 126] width 101 height 14
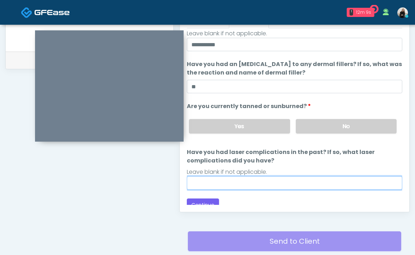
click at [283, 179] on input "Have you had laser complications in the past? If so, what laser complications d…" at bounding box center [294, 182] width 215 height 13
type input "**"
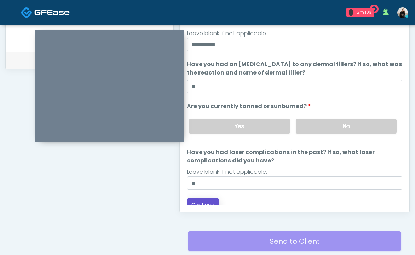
click at [209, 203] on button "Continue" at bounding box center [203, 205] width 32 height 13
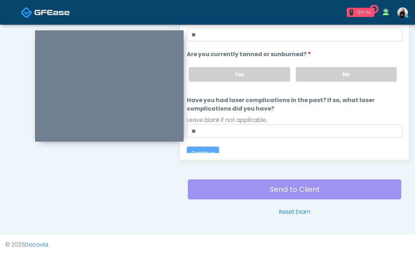
scroll to position [0, 0]
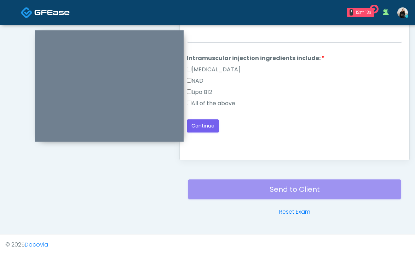
click at [218, 104] on label "All of the above" at bounding box center [211, 103] width 48 height 8
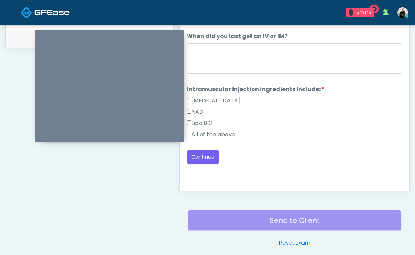
scroll to position [323, 0]
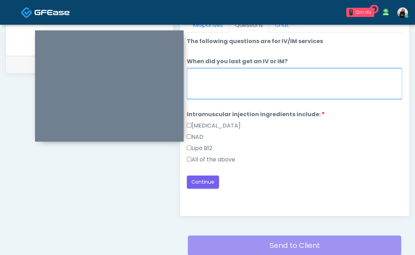
click at [221, 92] on textarea "When did you last get an IV or IM?" at bounding box center [294, 84] width 215 height 30
type textarea "********"
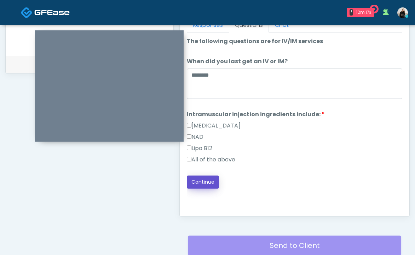
click at [203, 183] on button "Continue" at bounding box center [203, 182] width 32 height 13
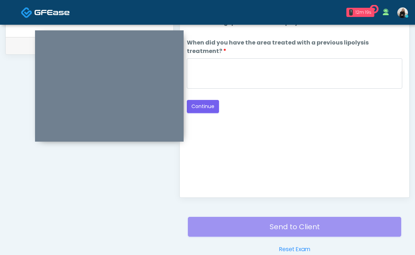
scroll to position [314, 0]
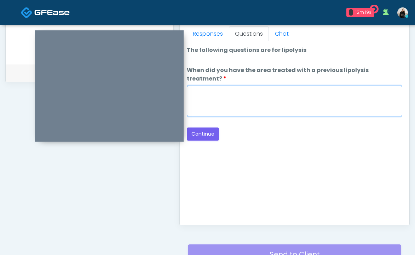
click at [284, 99] on textarea "When did you have the area treated with a previous lipolysis treatment?" at bounding box center [294, 101] width 215 height 30
type textarea "*****"
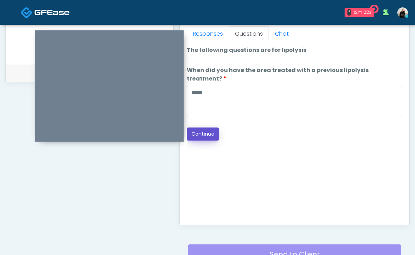
click at [201, 128] on button "Continue" at bounding box center [203, 134] width 32 height 13
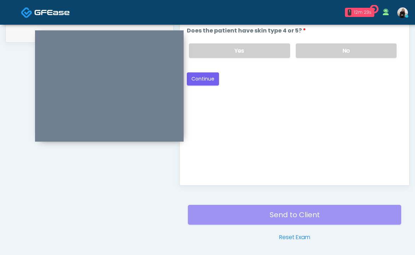
scroll to position [296, 0]
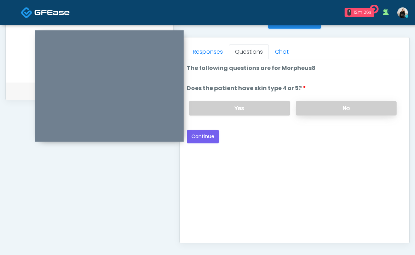
click at [326, 112] on label "No" at bounding box center [346, 108] width 101 height 14
click at [224, 133] on div "Back Continue" at bounding box center [294, 136] width 215 height 13
click at [211, 135] on button "Continue" at bounding box center [203, 136] width 32 height 13
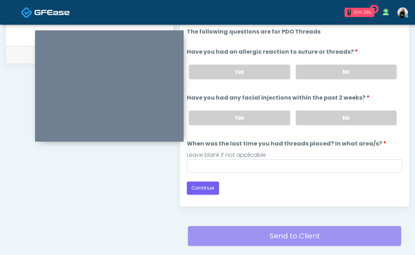
scroll to position [315, 0]
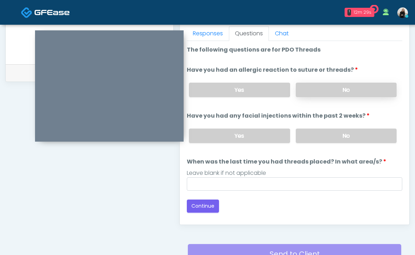
click at [357, 96] on label "No" at bounding box center [346, 90] width 101 height 14
click at [333, 138] on label "No" at bounding box center [346, 136] width 101 height 14
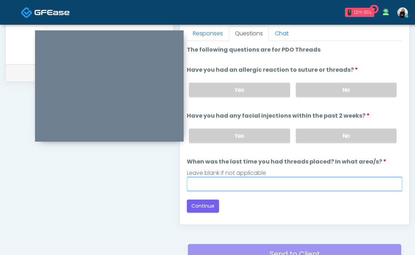
click at [296, 181] on input "When was the last time you had threads placed? In what area/s?" at bounding box center [294, 183] width 215 height 13
type input "*********"
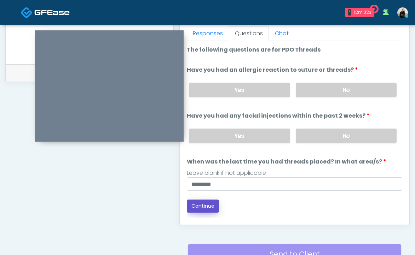
click at [202, 205] on button "Continue" at bounding box center [203, 206] width 32 height 13
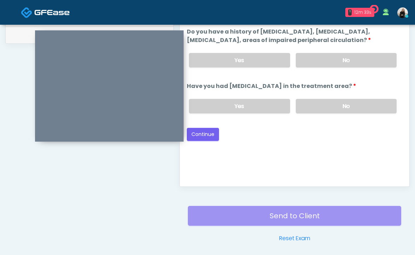
scroll to position [303, 0]
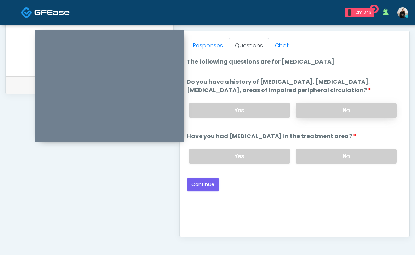
click at [331, 117] on label "No" at bounding box center [346, 110] width 101 height 14
click at [329, 161] on label "No" at bounding box center [346, 156] width 101 height 14
click at [205, 187] on button "Continue" at bounding box center [203, 184] width 32 height 13
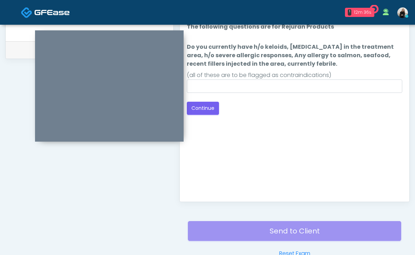
scroll to position [322, 0]
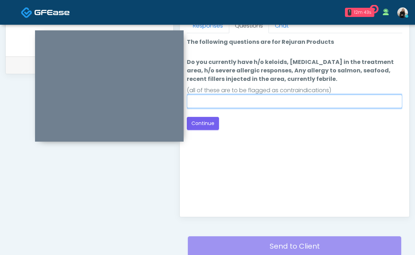
click at [259, 104] on input "Do you currently have h/o keloids, skin infection in the treatment area, h/o se…" at bounding box center [294, 101] width 215 height 13
type input "**"
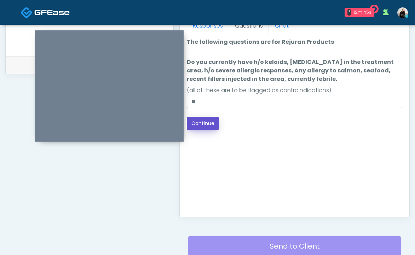
click at [209, 123] on button "Continue" at bounding box center [203, 123] width 32 height 13
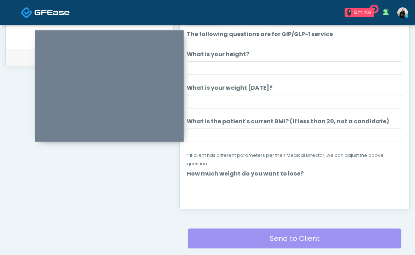
scroll to position [319, 0]
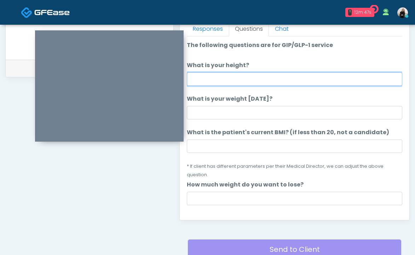
click at [334, 83] on input "What is your height?" at bounding box center [294, 78] width 215 height 13
click at [201, 82] on input "******" at bounding box center [294, 78] width 215 height 13
type input "******"
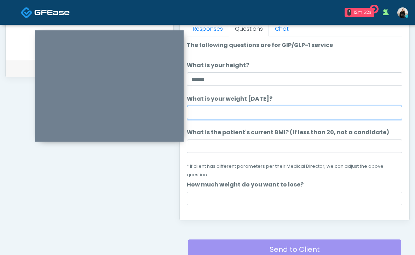
click at [208, 117] on input "What is your weight today?" at bounding box center [294, 112] width 215 height 13
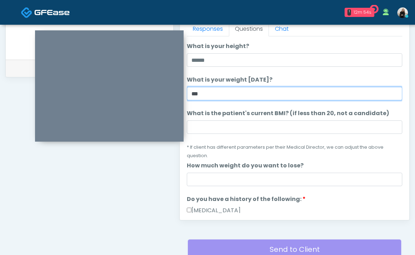
scroll to position [25, 0]
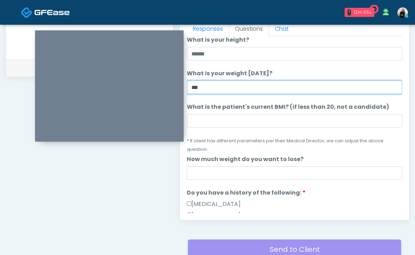
type input "***"
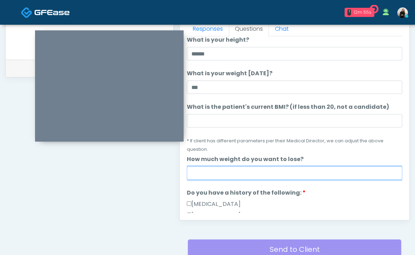
click at [208, 179] on input "How much weight do you want to lose?" at bounding box center [294, 173] width 215 height 13
type input "***"
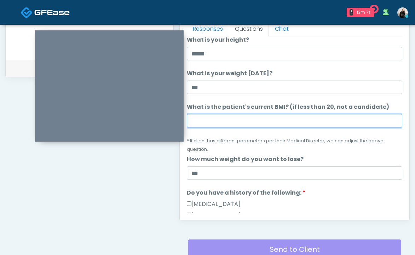
click at [254, 118] on input "What is the patient's current BMI? (if less than 20, not a candidate)" at bounding box center [294, 120] width 215 height 13
paste input "****"
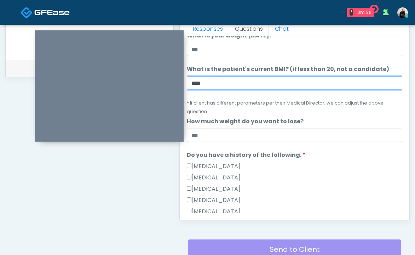
scroll to position [146, 0]
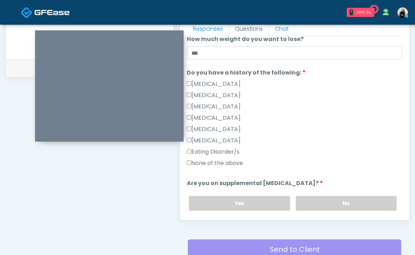
type input "****"
click at [227, 163] on label "None of the above" at bounding box center [215, 163] width 56 height 8
click at [299, 202] on label "No" at bounding box center [346, 203] width 101 height 14
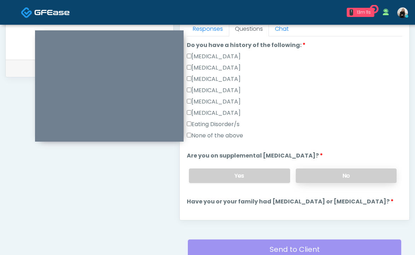
scroll to position [232, 0]
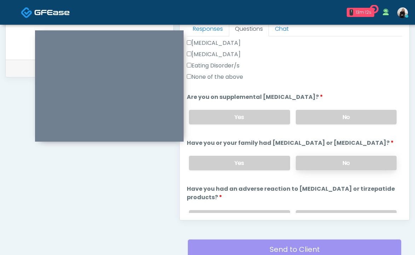
click at [307, 170] on label "No" at bounding box center [346, 163] width 101 height 14
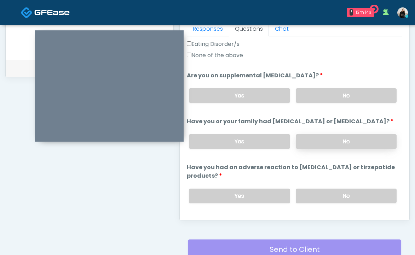
scroll to position [254, 0]
click at [304, 196] on div "Yes No" at bounding box center [292, 196] width 219 height 26
click at [304, 199] on label "No" at bounding box center [346, 195] width 101 height 14
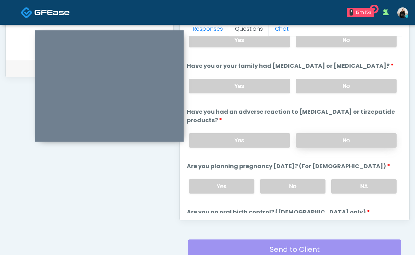
scroll to position [318, 0]
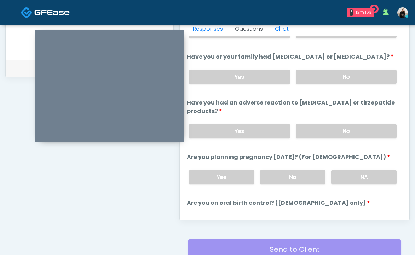
click at [308, 175] on div "Yes No NA" at bounding box center [292, 177] width 219 height 26
click at [304, 185] on label "No" at bounding box center [292, 177] width 65 height 14
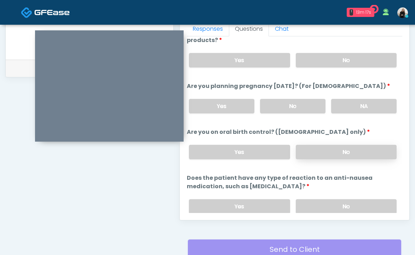
click at [311, 159] on label "No" at bounding box center [346, 152] width 101 height 14
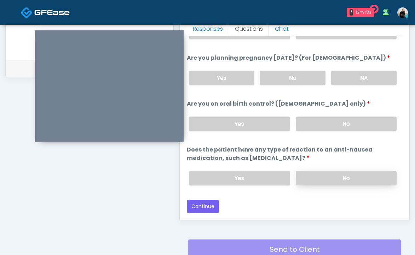
click at [311, 181] on label "No" at bounding box center [346, 178] width 101 height 14
click at [199, 208] on button "Continue" at bounding box center [203, 206] width 32 height 13
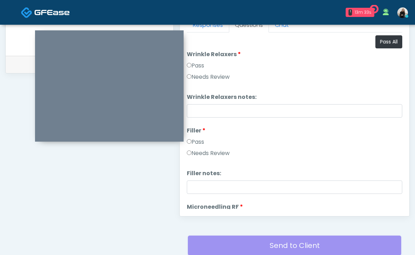
scroll to position [306, 0]
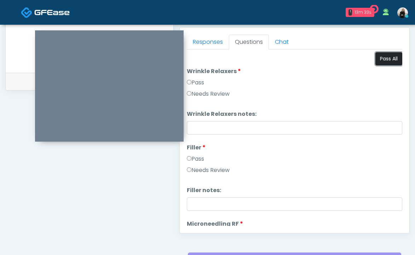
click at [380, 59] on button "Pass All" at bounding box center [388, 58] width 27 height 13
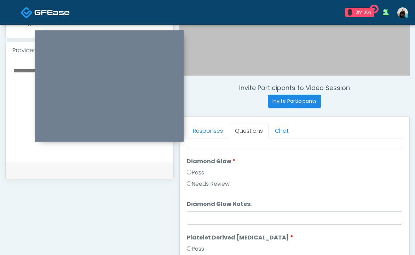
scroll to position [159, 0]
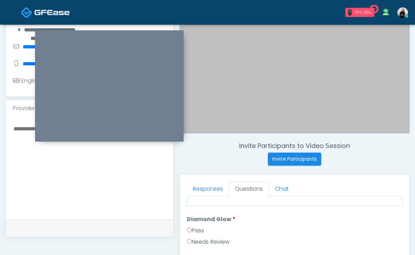
click at [104, 184] on textarea at bounding box center [89, 167] width 153 height 86
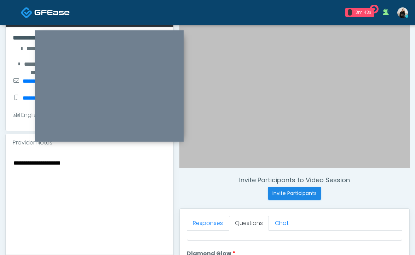
scroll to position [116, 0]
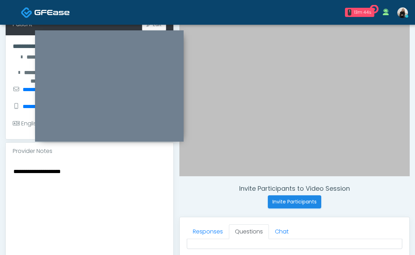
drag, startPoint x: 85, startPoint y: 172, endPoint x: -28, endPoint y: 171, distance: 113.5
click at [0, 171] on html "1 13m 44s Divine Aesthetics Med Spa Waiting - 13m 44s NV View Megan McComy AZ C…" at bounding box center [207, 201] width 415 height 635
click at [110, 173] on textarea "**********" at bounding box center [89, 210] width 153 height 86
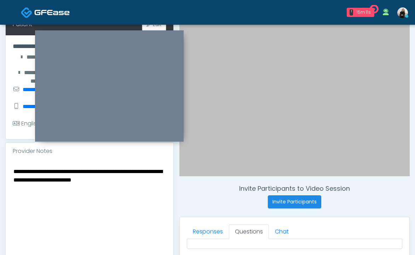
drag, startPoint x: 150, startPoint y: 181, endPoint x: -28, endPoint y: 165, distance: 179.3
click at [0, 165] on html "1 15m 11s Divine Aesthetics Med Spa Waiting - 15m 11s NV View Megan McComy AZ C…" at bounding box center [207, 201] width 415 height 635
paste textarea "**********"
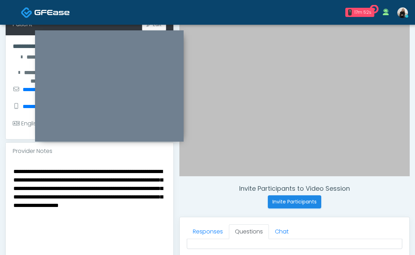
drag, startPoint x: 89, startPoint y: 171, endPoint x: 32, endPoint y: 168, distance: 57.0
click at [32, 168] on textarea "**********" at bounding box center [89, 210] width 153 height 86
click at [54, 181] on textarea "**********" at bounding box center [89, 210] width 153 height 86
click at [68, 190] on textarea "**********" at bounding box center [89, 210] width 153 height 86
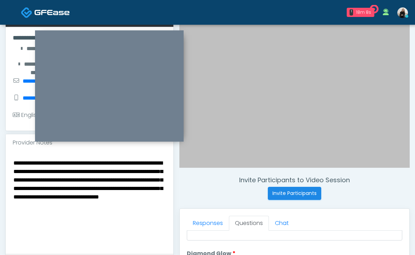
scroll to position [127, 0]
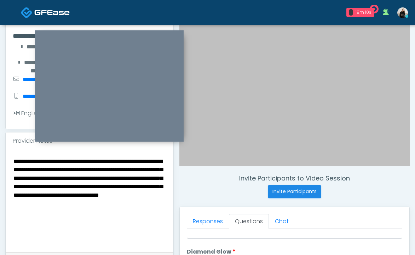
click at [112, 195] on textarea "**********" at bounding box center [89, 200] width 153 height 86
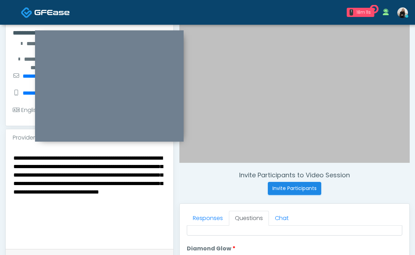
scroll to position [130, 0]
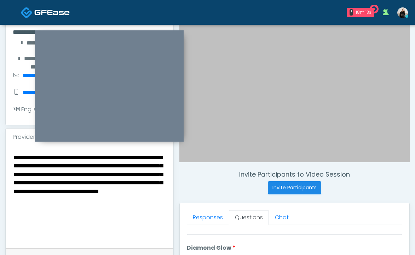
click at [91, 201] on textarea "**********" at bounding box center [89, 196] width 153 height 86
click at [107, 216] on textarea "**********" at bounding box center [89, 196] width 153 height 86
drag, startPoint x: 95, startPoint y: 210, endPoint x: 96, endPoint y: 220, distance: 10.3
click at [96, 220] on textarea "**********" at bounding box center [89, 196] width 153 height 86
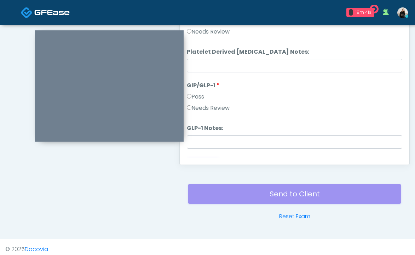
scroll to position [1393, 0]
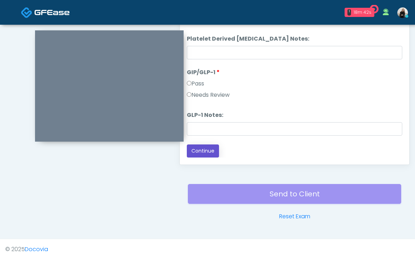
click at [209, 147] on button "Continue" at bounding box center [203, 151] width 32 height 13
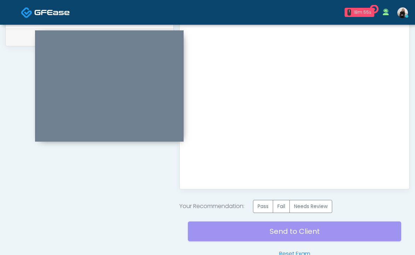
scroll to position [361, 0]
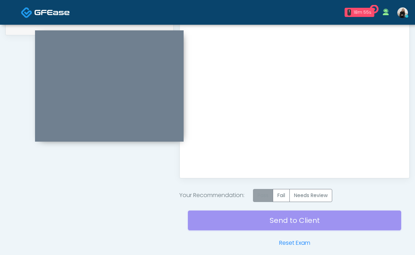
click at [262, 198] on label "Pass" at bounding box center [263, 195] width 20 height 13
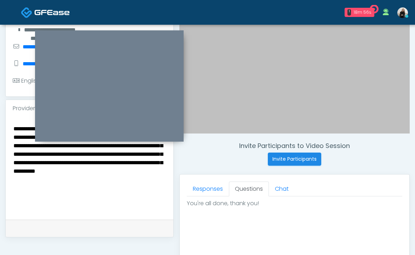
scroll to position [138, 0]
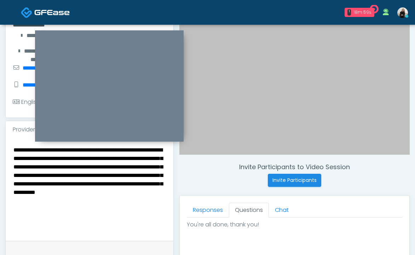
drag, startPoint x: 91, startPoint y: 202, endPoint x: 104, endPoint y: 214, distance: 17.3
click at [104, 214] on textarea "**********" at bounding box center [89, 188] width 153 height 86
click at [140, 210] on textarea "**********" at bounding box center [89, 188] width 153 height 86
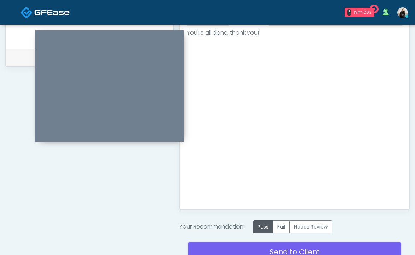
scroll to position [371, 0]
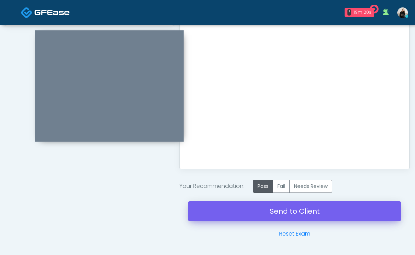
type textarea "**********"
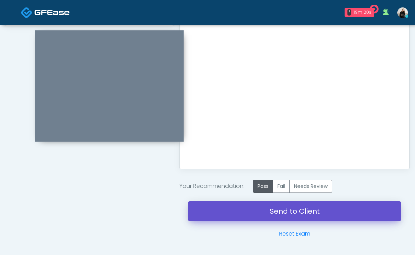
click at [314, 212] on link "Send to Client" at bounding box center [294, 212] width 213 height 20
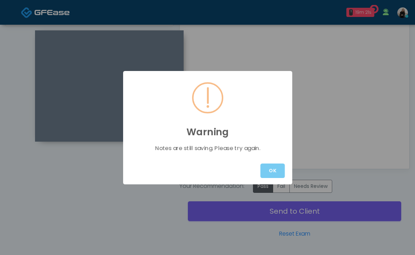
click at [273, 169] on button "OK" at bounding box center [272, 171] width 24 height 14
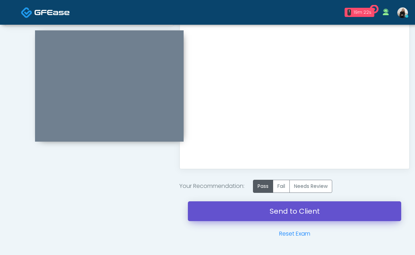
click at [280, 214] on link "Send to Client" at bounding box center [294, 212] width 213 height 20
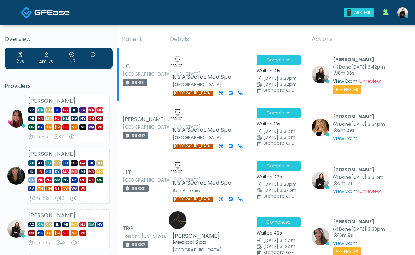
click at [346, 81] on link "View Exam" at bounding box center [345, 81] width 24 height 6
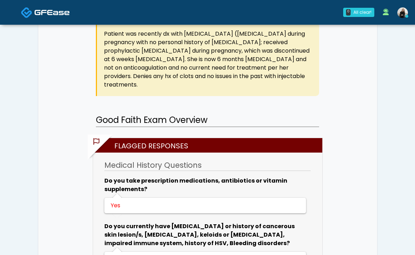
scroll to position [496, 0]
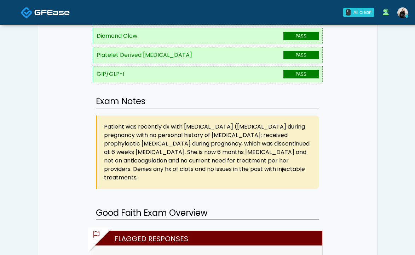
click at [19, 17] on div at bounding box center [45, 12] width 85 height 23
click at [37, 17] on span at bounding box center [51, 12] width 35 height 10
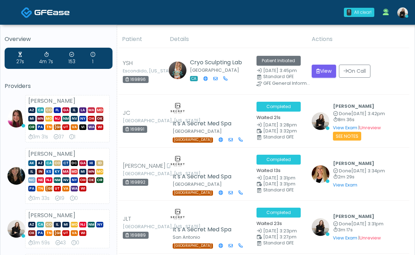
click at [56, 12] on img at bounding box center [51, 12] width 35 height 7
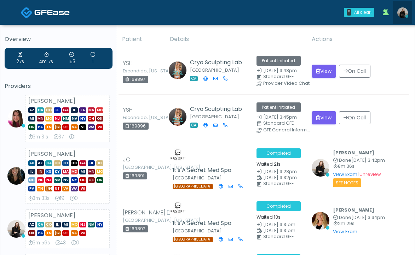
click at [402, 14] on img at bounding box center [402, 12] width 11 height 11
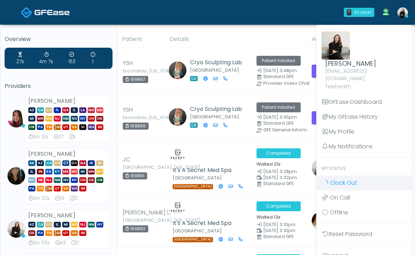
click at [358, 176] on link "Clock Out" at bounding box center [363, 183] width 95 height 15
